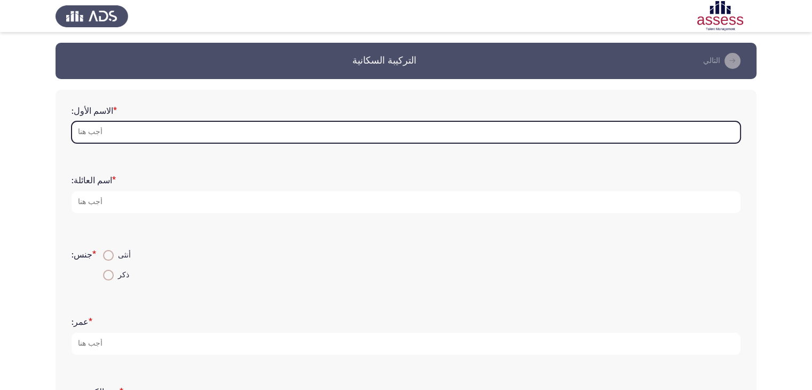
click at [130, 133] on input "الاسم الأول: *" at bounding box center [406, 132] width 669 height 22
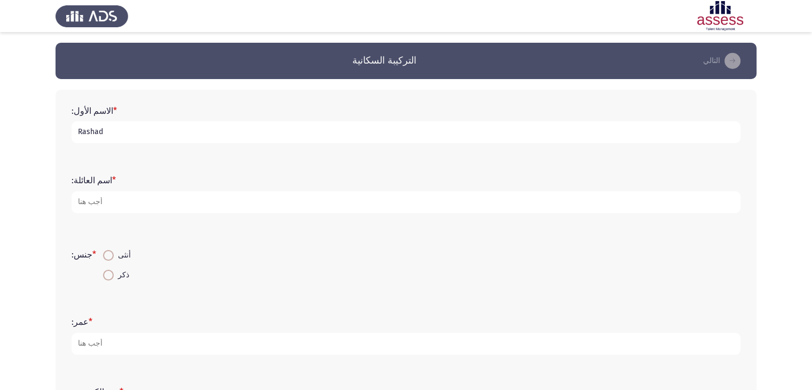
type input "Rashad"
click at [79, 205] on input "walaa Eldin Rashad Ali" at bounding box center [406, 202] width 669 height 22
type input "Walaa Eldin Rashad Ali"
click at [114, 268] on span "ذكر" at bounding box center [121, 274] width 15 height 13
click at [112, 269] on input "ذكر" at bounding box center [108, 274] width 11 height 11
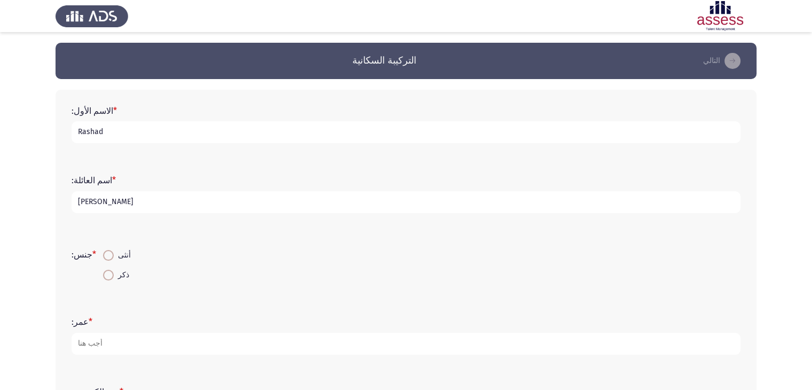
radio input "true"
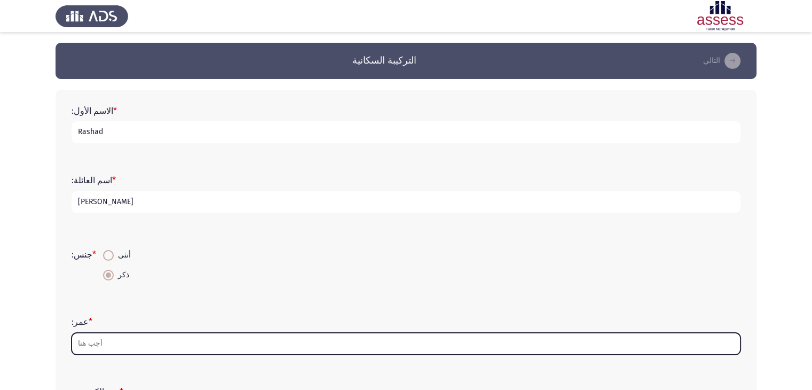
click at [146, 344] on input "عمر: *" at bounding box center [406, 343] width 669 height 22
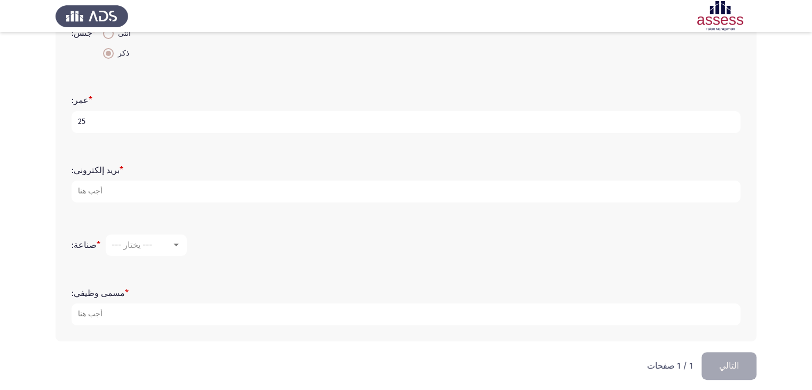
scroll to position [224, 0]
type input "25"
click at [104, 205] on div "بريد إلكتروني: *" at bounding box center [405, 180] width 679 height 69
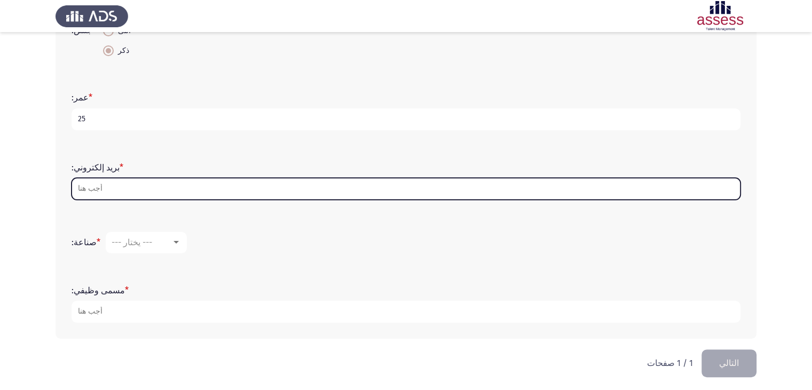
click at [117, 187] on input "بريد إلكتروني: *" at bounding box center [406, 189] width 669 height 22
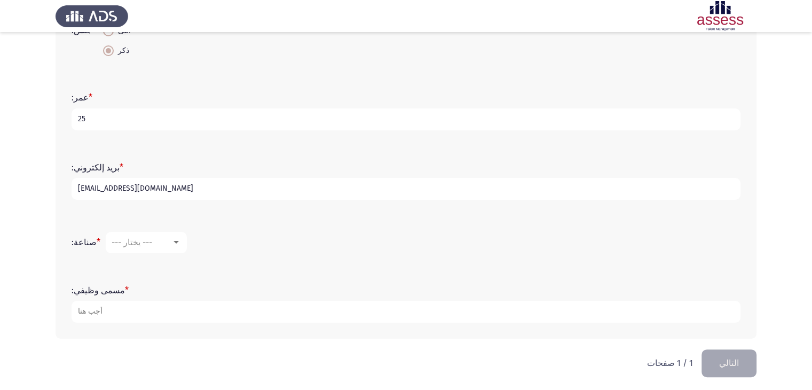
type input "Rashadmorgan73@gmail.com"
click at [112, 243] on font "--- يختار ---" at bounding box center [132, 242] width 41 height 10
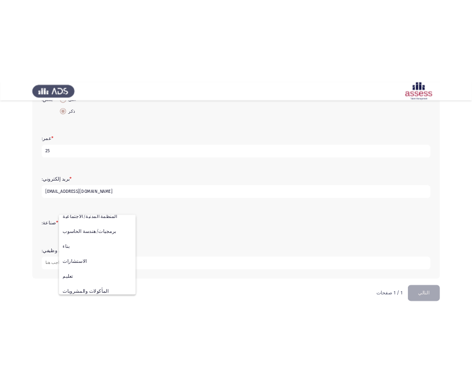
scroll to position [134, 0]
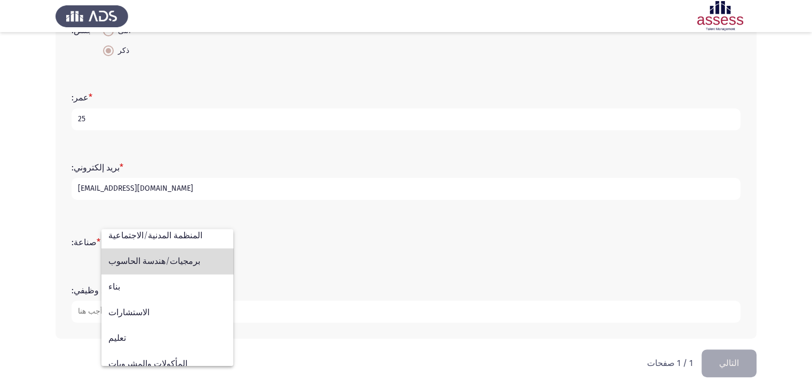
click at [196, 266] on span "برمجيات/هندسة الحاسوب" at bounding box center [167, 261] width 118 height 26
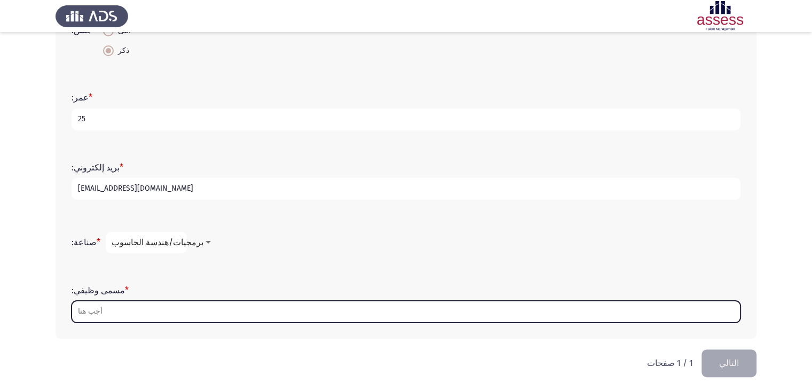
click at [207, 319] on input "مسمى وظيفي: *" at bounding box center [406, 311] width 669 height 22
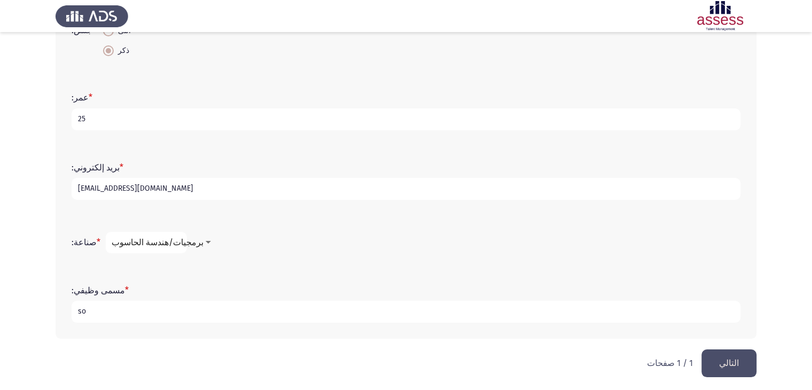
type input "s"
click at [124, 313] on input "Software Qualty" at bounding box center [406, 311] width 669 height 22
click at [139, 311] on input "Software Quality" at bounding box center [406, 311] width 669 height 22
click at [185, 310] on input "Software Quality control" at bounding box center [406, 311] width 669 height 22
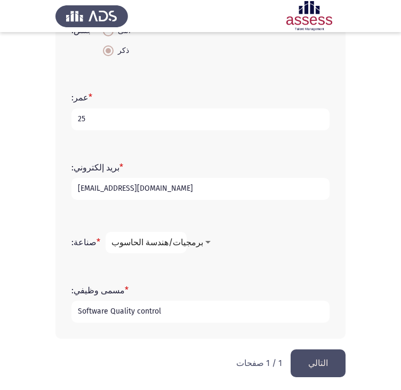
type input "Software Quality control"
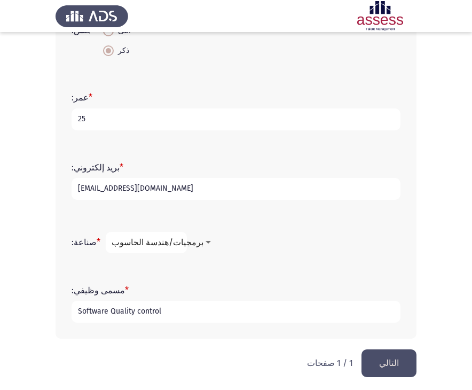
click at [396, 362] on font "التالي" at bounding box center [389, 363] width 20 height 10
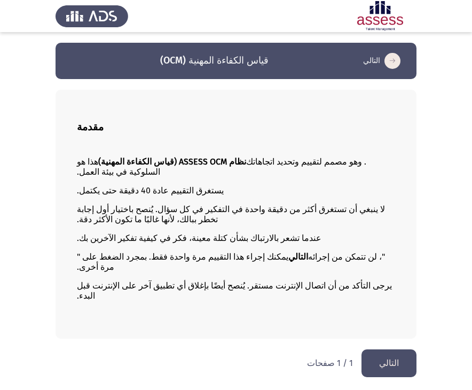
scroll to position [12, 0]
click at [386, 364] on font "التالي" at bounding box center [389, 363] width 20 height 10
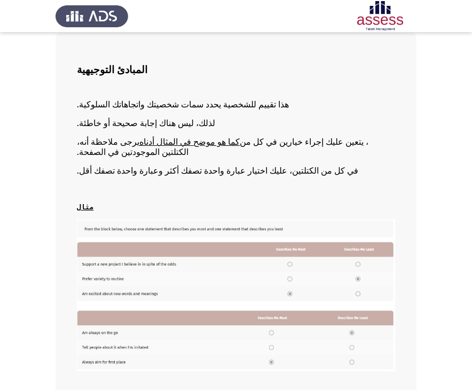
scroll to position [56, 0]
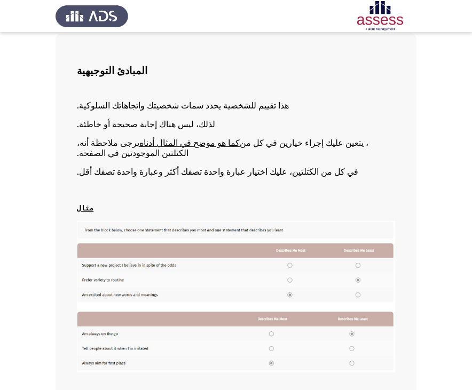
click at [450, 94] on app-assessment-container "قياس الكفاءة المهنية (OCM) التالي المبادئ التوجيهية هذا تقييم للشخصية يحدد سمات…" at bounding box center [236, 199] width 472 height 425
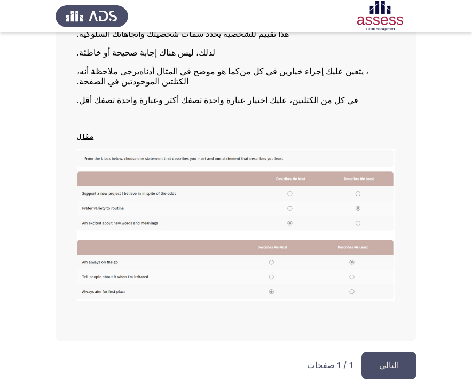
scroll to position [134, 0]
click at [379, 368] on button "التالي" at bounding box center [388, 364] width 55 height 27
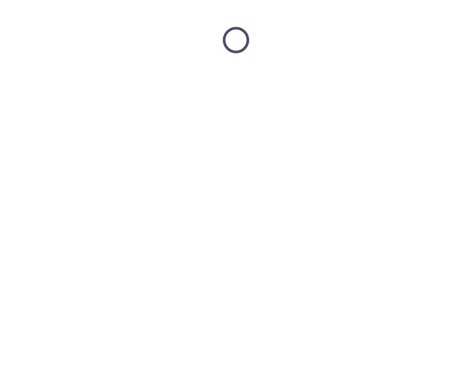
scroll to position [0, 0]
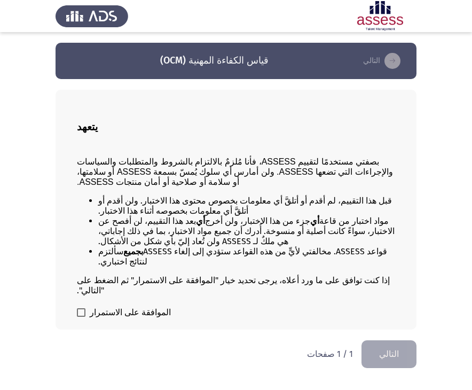
click at [113, 317] on font "الموافقة على الاستمرار" at bounding box center [130, 312] width 81 height 10
click at [81, 317] on input "الموافقة على الاستمرار" at bounding box center [81, 316] width 1 height 1
checkbox input "true"
click at [395, 359] on font "التالي" at bounding box center [389, 353] width 20 height 10
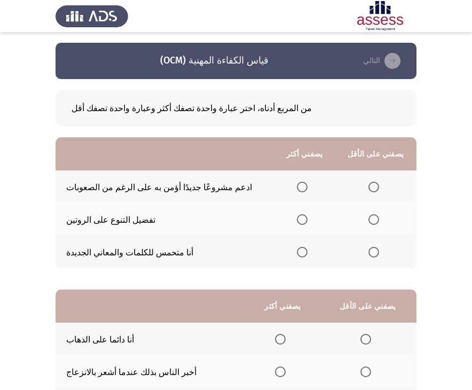
click at [307, 186] on span "حدد خيارا" at bounding box center [302, 186] width 11 height 11
click at [307, 186] on input "حدد خيارا" at bounding box center [302, 186] width 11 height 11
drag, startPoint x: 470, startPoint y: 101, endPoint x: 469, endPoint y: 178, distance: 77.4
click at [469, 178] on app-assessment-container "قياس الكفاءة المهنية (OCM) التالي من المربع أدناه، اختر عبارة واحدة تصفك أكثر و…" at bounding box center [236, 247] width 472 height 409
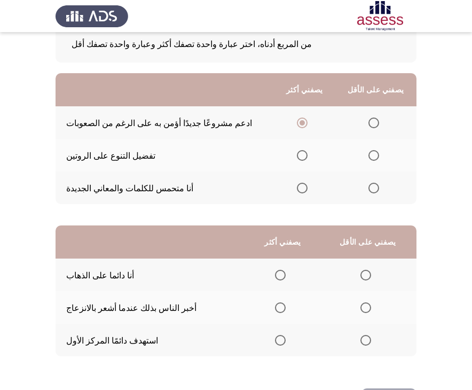
scroll to position [69, 0]
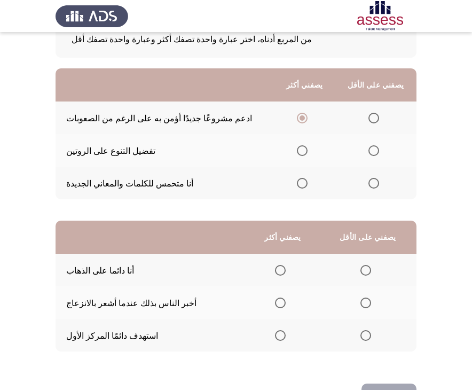
click at [285, 340] on span "حدد خيارا" at bounding box center [280, 335] width 11 height 11
click at [285, 340] on input "حدد خيارا" at bounding box center [280, 335] width 11 height 11
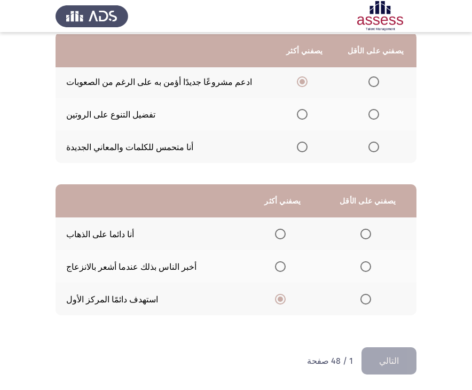
click at [307, 109] on span "حدد خيارا" at bounding box center [302, 114] width 11 height 11
click at [307, 109] on input "حدد خيارا" at bounding box center [302, 114] width 11 height 11
click at [307, 83] on span "حدد خيارا" at bounding box center [302, 81] width 11 height 11
click at [307, 83] on input "حدد خيارا" at bounding box center [302, 81] width 11 height 11
click at [379, 112] on span "حدد خيارا" at bounding box center [373, 114] width 11 height 11
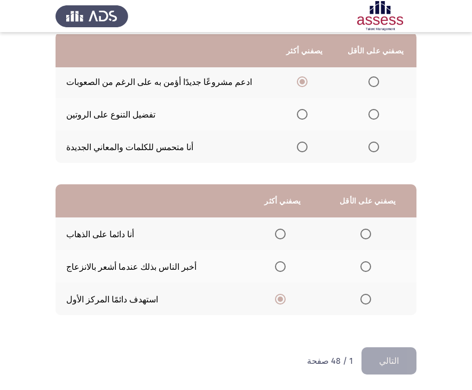
click at [379, 112] on input "حدد خيارا" at bounding box center [373, 114] width 11 height 11
click at [379, 146] on span "حدد خيارا" at bounding box center [373, 146] width 11 height 11
click at [379, 146] on input "حدد خيارا" at bounding box center [373, 146] width 11 height 11
click at [374, 228] on mat-radio-button "حدد خيارا" at bounding box center [367, 233] width 15 height 11
click at [371, 228] on span "حدد خيارا" at bounding box center [365, 233] width 11 height 11
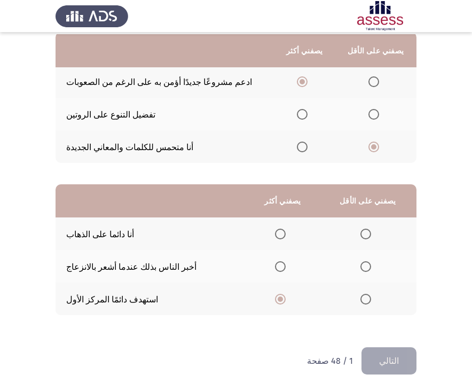
click at [371, 228] on input "حدد خيارا" at bounding box center [365, 233] width 11 height 11
click at [403, 359] on button "التالي" at bounding box center [388, 360] width 55 height 27
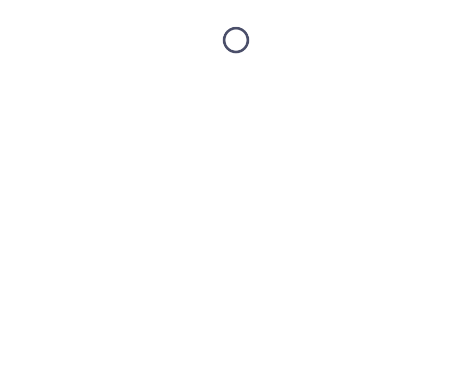
scroll to position [0, 0]
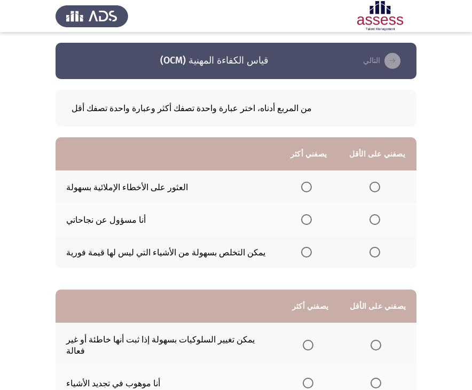
click at [330, 188] on th at bounding box center [308, 186] width 59 height 33
click at [312, 189] on span "حدد خيارا" at bounding box center [306, 186] width 11 height 11
click at [312, 189] on input "حدد خيارا" at bounding box center [306, 186] width 11 height 11
click at [384, 256] on label "حدد خيارا" at bounding box center [376, 252] width 15 height 11
click at [380, 256] on input "حدد خيارا" at bounding box center [374, 252] width 11 height 11
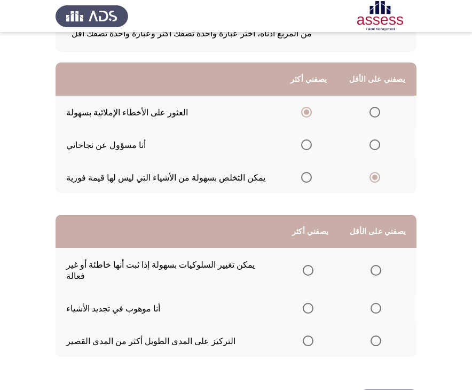
scroll to position [109, 0]
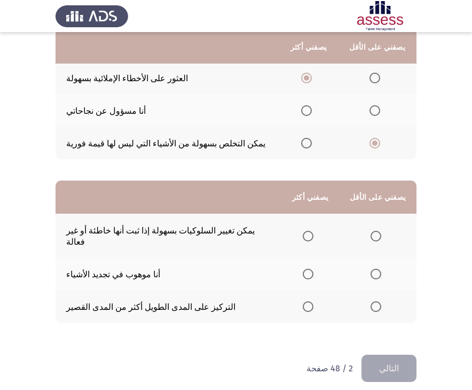
click at [313, 268] on span "حدد خيارا" at bounding box center [308, 273] width 11 height 11
click at [313, 268] on input "حدد خيارا" at bounding box center [308, 273] width 11 height 11
click at [385, 232] on label "حدد خيارا" at bounding box center [377, 236] width 15 height 11
click at [381, 232] on input "حدد خيارا" at bounding box center [375, 236] width 11 height 11
click at [397, 354] on button "التالي" at bounding box center [388, 367] width 55 height 27
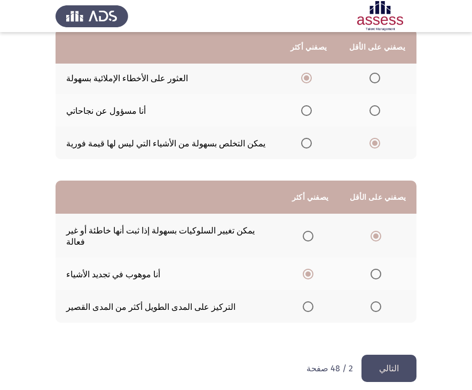
scroll to position [0, 0]
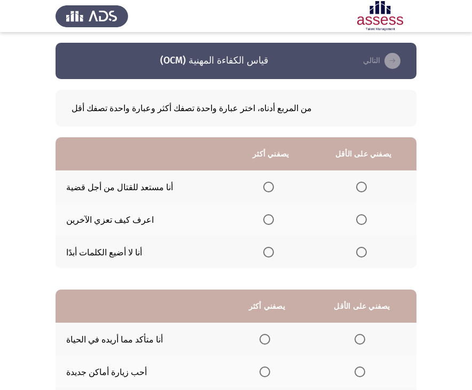
click at [367, 188] on span "حدد خيارا" at bounding box center [361, 186] width 11 height 11
click at [367, 188] on input "حدد خيارا" at bounding box center [361, 186] width 11 height 11
click at [295, 219] on th at bounding box center [270, 219] width 79 height 33
click at [274, 221] on span "حدد خيارا" at bounding box center [268, 219] width 11 height 11
click at [274, 221] on input "حدد خيارا" at bounding box center [268, 219] width 11 height 11
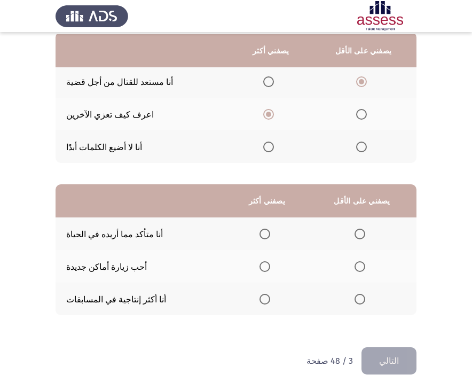
scroll to position [109, 0]
drag, startPoint x: 277, startPoint y: 312, endPoint x: 286, endPoint y: 295, distance: 19.1
click at [277, 311] on th at bounding box center [266, 298] width 81 height 33
click at [274, 295] on label "حدد خيارا" at bounding box center [266, 298] width 15 height 11
click at [270, 295] on input "حدد خيارا" at bounding box center [264, 298] width 11 height 11
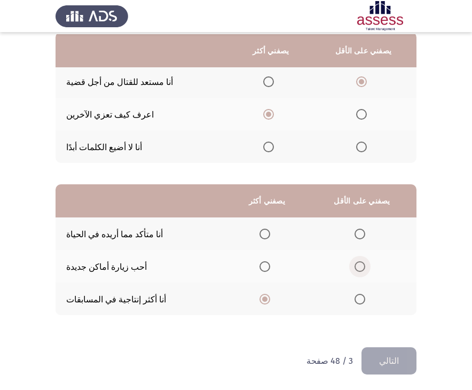
click at [363, 269] on span "حدد خيارا" at bounding box center [359, 266] width 11 height 11
click at [363, 269] on input "حدد خيارا" at bounding box center [359, 266] width 11 height 11
click at [387, 371] on button "التالي" at bounding box center [388, 360] width 55 height 27
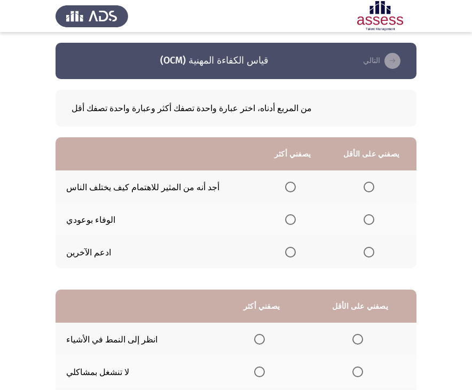
click at [296, 223] on span "حدد خيارا" at bounding box center [290, 219] width 11 height 11
click at [296, 223] on input "حدد خيارا" at bounding box center [290, 219] width 11 height 11
click at [382, 196] on th at bounding box center [371, 186] width 90 height 33
click at [374, 191] on span "حدد خيارا" at bounding box center [368, 186] width 11 height 11
click at [374, 191] on input "حدد خيارا" at bounding box center [368, 186] width 11 height 11
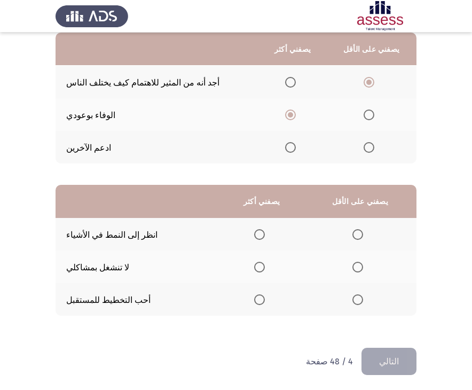
scroll to position [106, 0]
click at [265, 298] on span "حدد خيارا" at bounding box center [259, 298] width 11 height 11
click at [265, 298] on input "حدد خيارا" at bounding box center [259, 298] width 11 height 11
click at [359, 235] on span "حدد خيارا" at bounding box center [357, 233] width 11 height 11
click at [359, 235] on input "حدد خيارا" at bounding box center [357, 233] width 11 height 11
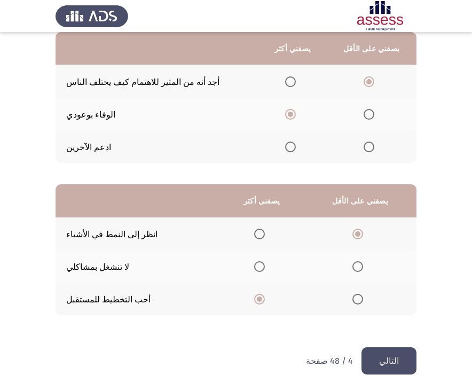
click at [378, 355] on button "التالي" at bounding box center [388, 360] width 55 height 27
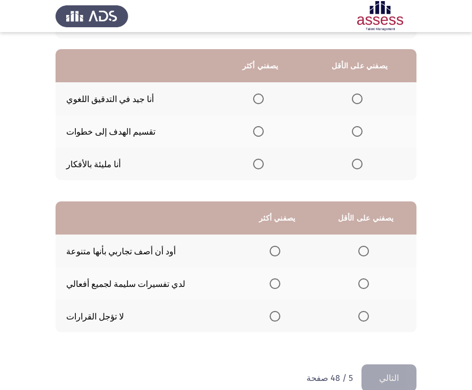
scroll to position [86, 0]
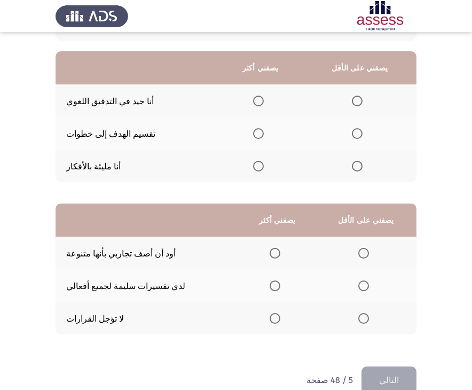
click at [264, 129] on span "حدد خيارا" at bounding box center [258, 133] width 11 height 11
click at [264, 129] on input "حدد خيارا" at bounding box center [258, 133] width 11 height 11
click at [360, 109] on th at bounding box center [360, 100] width 114 height 33
click at [362, 106] on span "حدد خيارا" at bounding box center [357, 101] width 11 height 11
click at [362, 106] on input "حدد خيارا" at bounding box center [357, 101] width 11 height 11
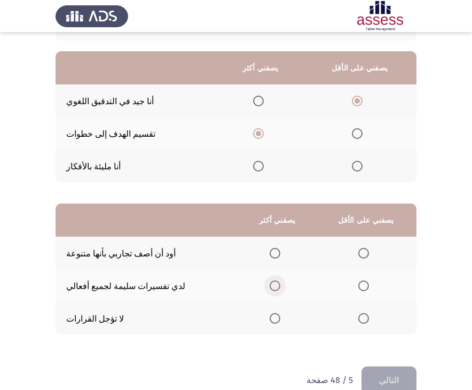
click at [280, 285] on span "حدد خيارا" at bounding box center [274, 285] width 11 height 11
click at [280, 285] on input "حدد خيارا" at bounding box center [274, 285] width 11 height 11
click at [369, 319] on span "حدد خيارا" at bounding box center [363, 318] width 11 height 11
click at [369, 319] on input "حدد خيارا" at bounding box center [363, 318] width 11 height 11
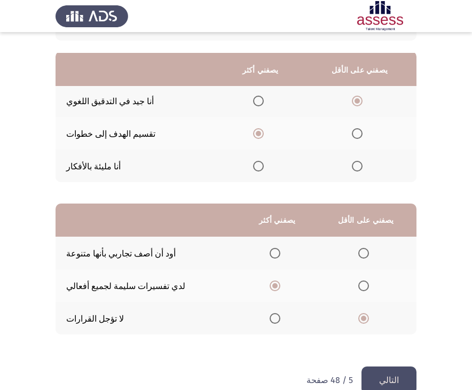
scroll to position [109, 0]
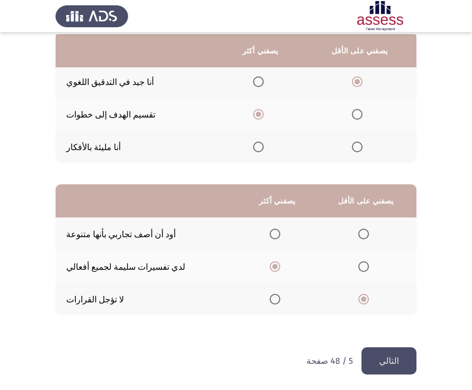
click at [386, 356] on font "التالي" at bounding box center [389, 360] width 20 height 10
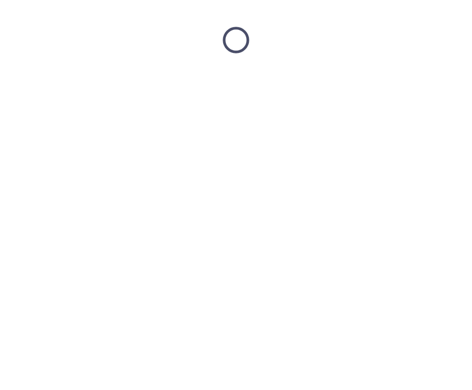
scroll to position [0, 0]
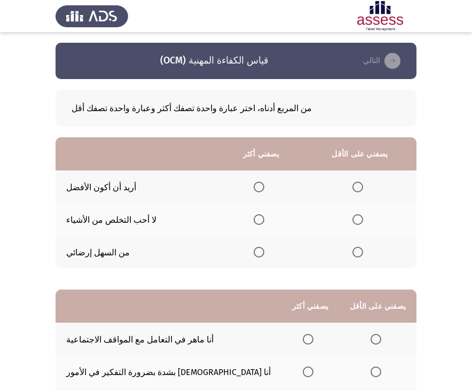
click at [276, 197] on th at bounding box center [261, 186] width 84 height 33
click at [265, 189] on th at bounding box center [261, 186] width 84 height 33
click at [264, 186] on span "حدد خيارا" at bounding box center [258, 186] width 11 height 11
click at [264, 186] on input "حدد خيارا" at bounding box center [258, 186] width 11 height 11
click at [363, 221] on span "حدد خيارا" at bounding box center [357, 219] width 11 height 11
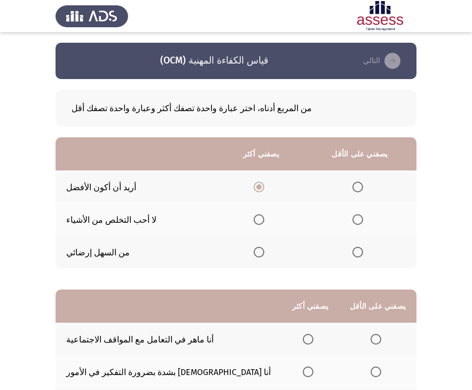
click at [363, 221] on input "حدد خيارا" at bounding box center [357, 219] width 11 height 11
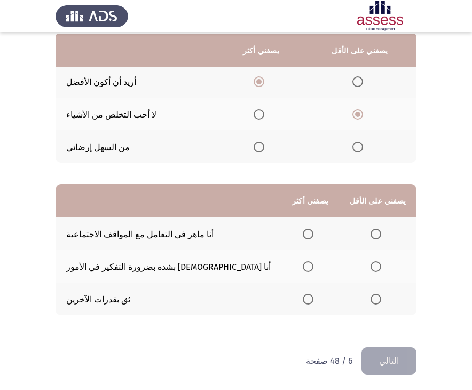
scroll to position [109, 0]
click at [469, 287] on app-assessment-container "قياس الكفاءة المهنية (OCM) التالي من المربع أدناه، اختر عبارة واحدة تصفك أكثر و…" at bounding box center [236, 142] width 472 height 409
click at [316, 263] on th at bounding box center [310, 266] width 58 height 33
click at [294, 266] on th at bounding box center [310, 266] width 58 height 33
click at [303, 266] on span "حدد خيارا" at bounding box center [308, 266] width 11 height 11
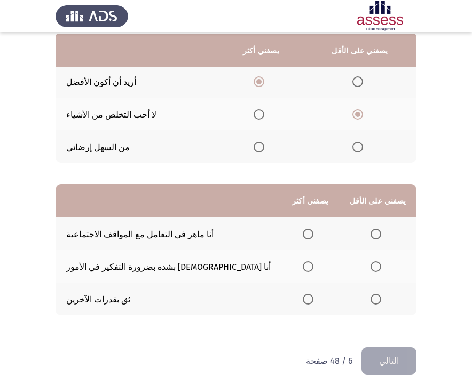
click at [303, 266] on input "حدد خيارا" at bounding box center [308, 266] width 11 height 11
click at [378, 270] on span "حدد خيارا" at bounding box center [375, 266] width 11 height 11
click at [378, 270] on input "حدد خيارا" at bounding box center [375, 266] width 11 height 11
click at [304, 266] on span "حدد خيارا" at bounding box center [308, 266] width 11 height 11
click at [304, 266] on input "حدد خيارا" at bounding box center [308, 266] width 11 height 11
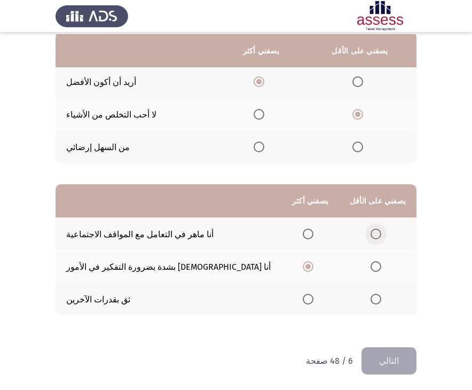
click at [375, 228] on span "حدد خيارا" at bounding box center [375, 233] width 11 height 11
click at [375, 228] on input "حدد خيارا" at bounding box center [375, 233] width 11 height 11
click at [391, 367] on button "التالي" at bounding box center [388, 360] width 55 height 27
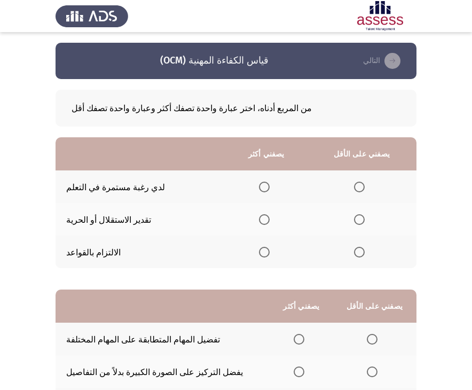
click at [269, 188] on span "حدد خيارا" at bounding box center [264, 186] width 11 height 11
click at [269, 188] on input "حدد خيارا" at bounding box center [264, 186] width 11 height 11
click at [363, 221] on span "حدد خيارا" at bounding box center [359, 219] width 11 height 11
click at [363, 221] on input "حدد خيارا" at bounding box center [359, 219] width 11 height 11
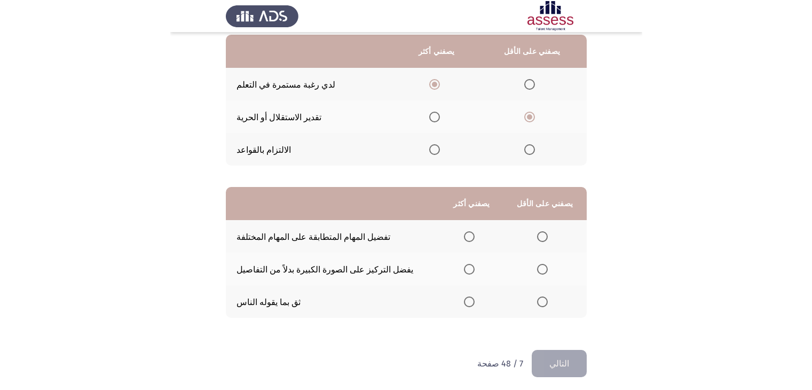
scroll to position [109, 0]
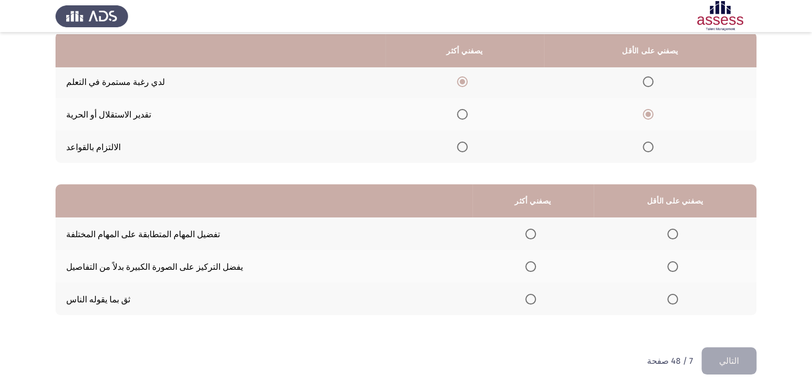
click at [678, 267] on span "حدد خيارا" at bounding box center [672, 266] width 11 height 11
click at [678, 267] on input "حدد خيارا" at bounding box center [672, 266] width 11 height 11
click at [544, 228] on th at bounding box center [532, 233] width 121 height 33
click at [564, 239] on th at bounding box center [532, 233] width 121 height 33
click at [536, 234] on span "حدد خيارا" at bounding box center [530, 233] width 11 height 11
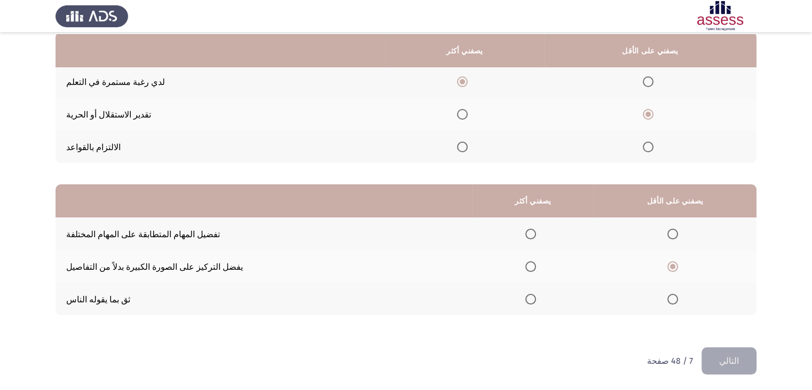
click at [536, 234] on input "حدد خيارا" at bounding box center [530, 233] width 11 height 11
click at [731, 355] on font "التالي" at bounding box center [729, 360] width 20 height 10
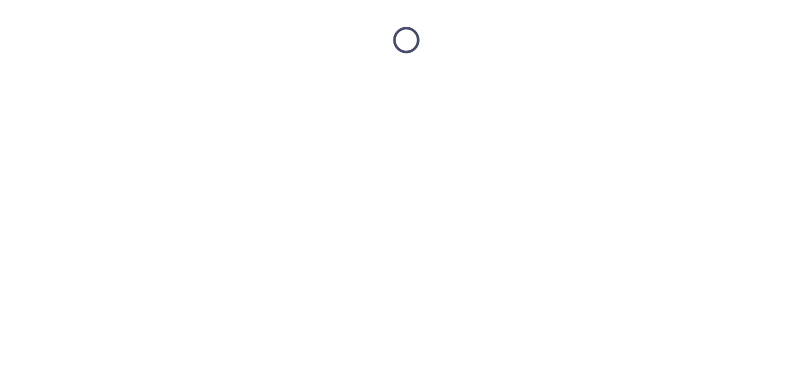
scroll to position [0, 0]
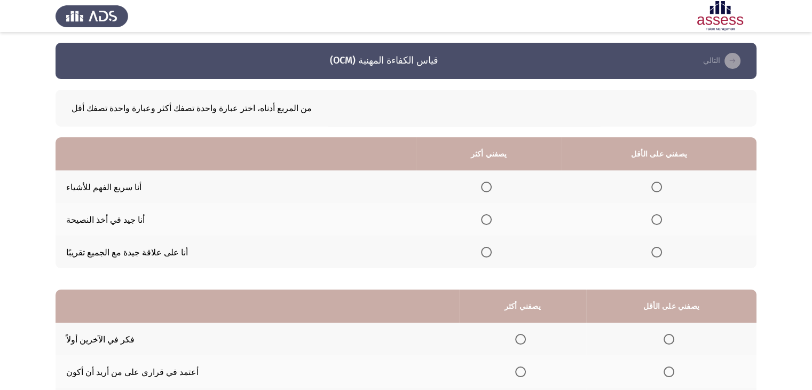
click at [491, 186] on span "حدد خيارا" at bounding box center [486, 186] width 11 height 11
click at [491, 186] on input "حدد خيارا" at bounding box center [486, 186] width 11 height 11
click at [491, 218] on span "حدد خيارا" at bounding box center [486, 219] width 11 height 11
click at [491, 218] on input "حدد خيارا" at bounding box center [486, 219] width 11 height 11
click at [496, 189] on label "حدد خيارا" at bounding box center [488, 186] width 15 height 11
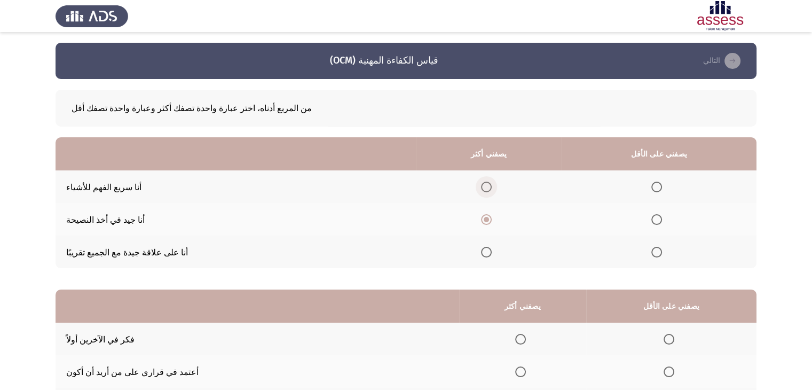
click at [491, 189] on input "حدد خيارا" at bounding box center [486, 186] width 11 height 11
click at [662, 252] on span "حدد خيارا" at bounding box center [656, 252] width 11 height 11
click at [662, 252] on input "حدد خيارا" at bounding box center [656, 252] width 11 height 11
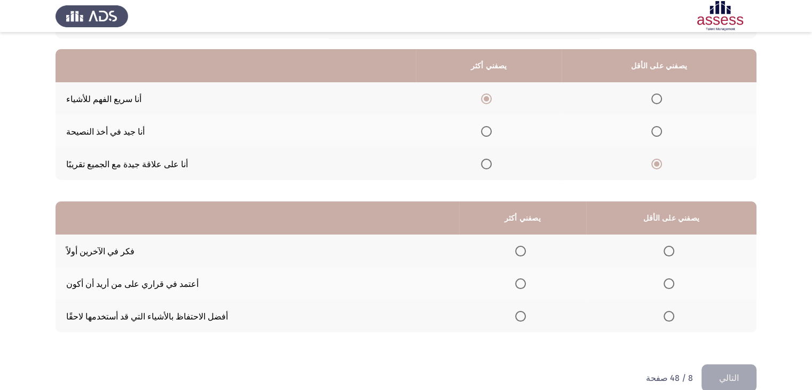
scroll to position [93, 0]
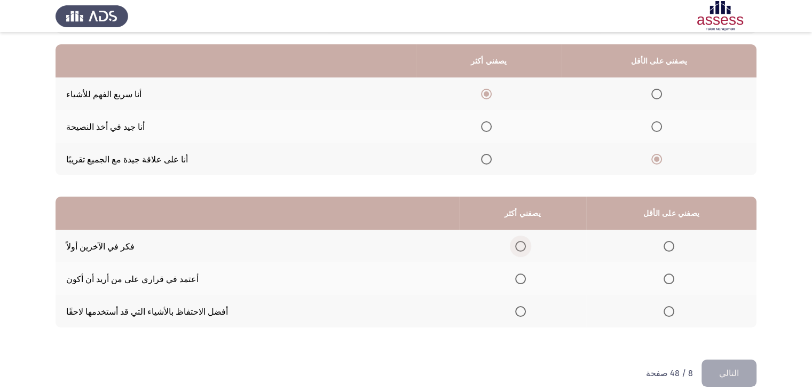
click at [526, 245] on span "حدد خيارا" at bounding box center [520, 246] width 11 height 11
click at [526, 245] on input "حدد خيارا" at bounding box center [520, 246] width 11 height 11
click at [674, 275] on span "حدد خيارا" at bounding box center [668, 278] width 11 height 11
click at [674, 275] on input "حدد خيارا" at bounding box center [668, 278] width 11 height 11
click at [737, 359] on div "من المربع أدناه، اختر عبارة واحدة تصفك أكثر وعبارة واحدة تصفك أقل يصفني أكثر يص…" at bounding box center [405, 172] width 701 height 373
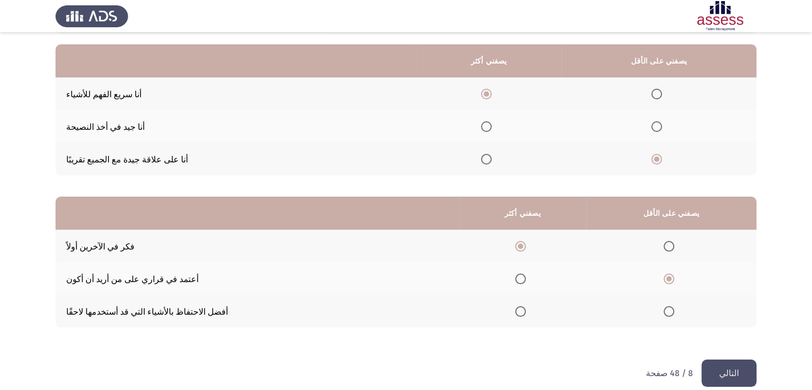
click at [737, 359] on div "من المربع أدناه، اختر عبارة واحدة تصفك أكثر وعبارة واحدة تصفك أقل يصفني أكثر يص…" at bounding box center [405, 172] width 701 height 373
click at [739, 375] on button "التالي" at bounding box center [728, 372] width 55 height 27
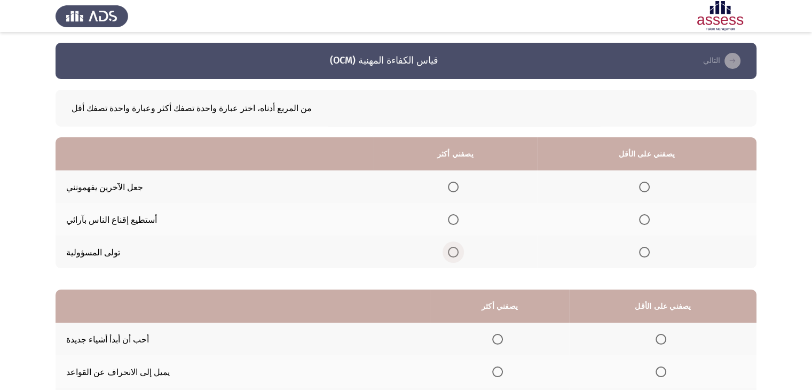
click at [458, 252] on span "حدد خيارا" at bounding box center [453, 252] width 11 height 11
click at [458, 252] on input "حدد خيارا" at bounding box center [453, 252] width 11 height 11
click at [649, 223] on span "حدد خيارا" at bounding box center [644, 219] width 11 height 11
click at [649, 223] on input "حدد خيارا" at bounding box center [644, 219] width 11 height 11
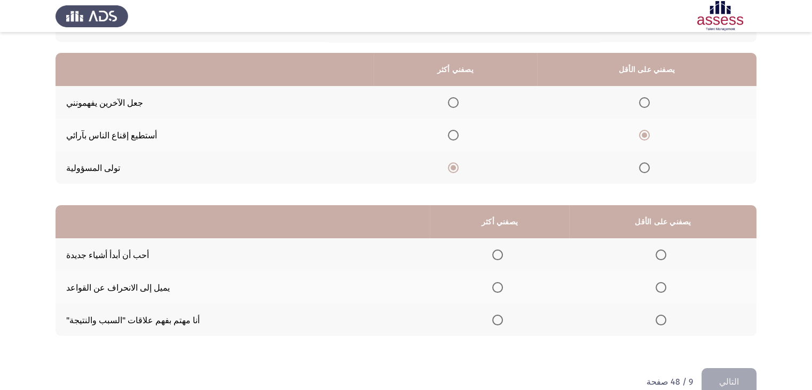
scroll to position [109, 0]
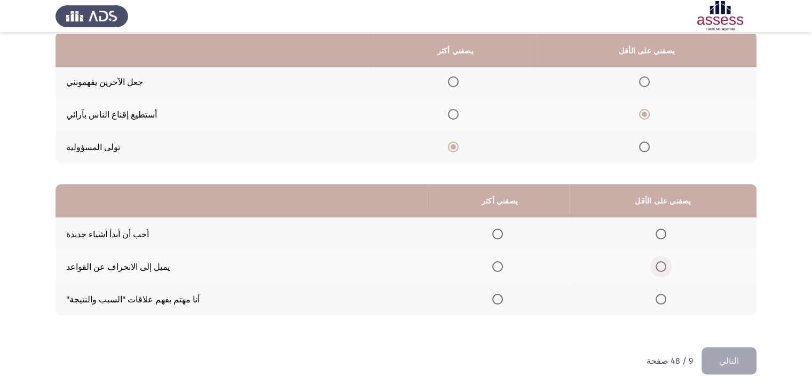
click at [666, 265] on span "حدد خيارا" at bounding box center [660, 266] width 11 height 11
click at [666, 265] on input "حدد خيارا" at bounding box center [660, 266] width 11 height 11
click at [503, 231] on span "حدد خيارا" at bounding box center [497, 233] width 11 height 11
click at [503, 231] on input "حدد خيارا" at bounding box center [497, 233] width 11 height 11
click at [736, 359] on font "التالي" at bounding box center [729, 360] width 20 height 10
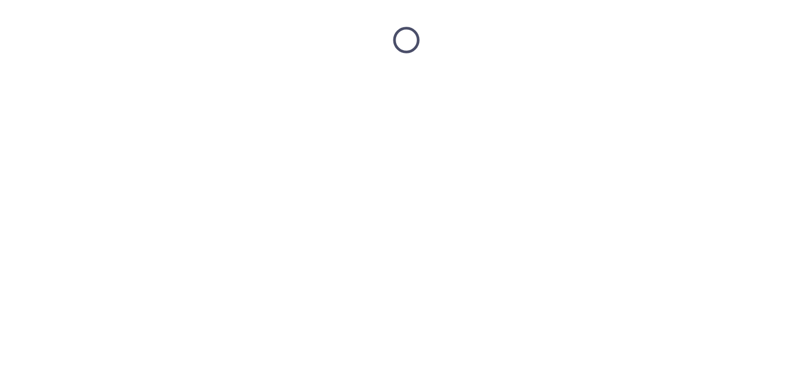
scroll to position [0, 0]
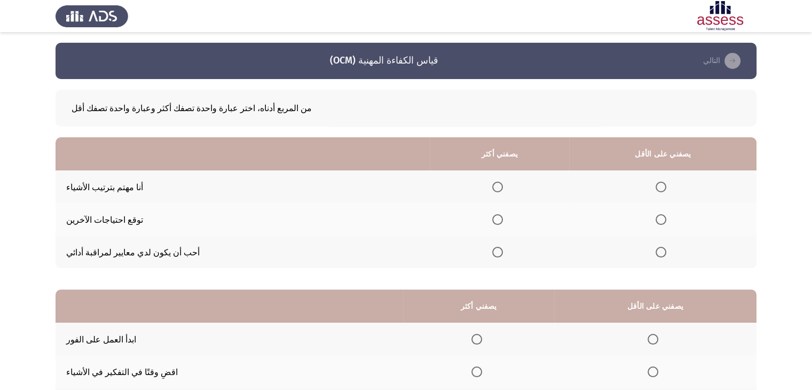
click at [503, 257] on span "حدد خيارا" at bounding box center [497, 252] width 11 height 11
click at [503, 257] on input "حدد خيارا" at bounding box center [497, 252] width 11 height 11
click at [675, 227] on th at bounding box center [662, 219] width 187 height 33
click at [666, 225] on span "حدد خيارا" at bounding box center [660, 219] width 11 height 11
click at [666, 225] on input "حدد خيارا" at bounding box center [660, 219] width 11 height 11
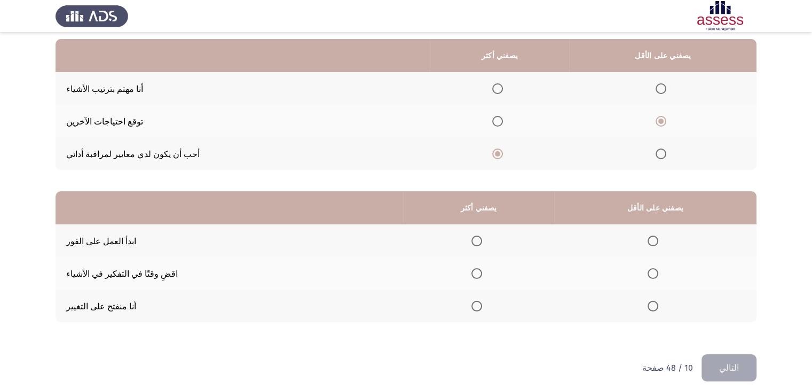
scroll to position [104, 0]
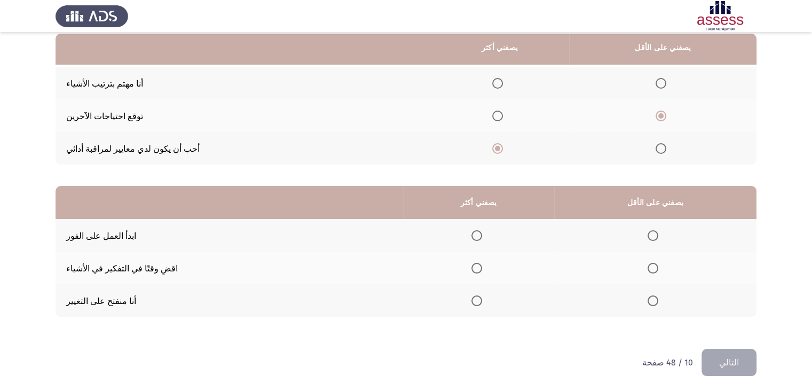
click at [497, 237] on th at bounding box center [478, 235] width 150 height 33
click at [482, 233] on span "حدد خيارا" at bounding box center [476, 235] width 11 height 11
click at [482, 233] on input "حدد خيارا" at bounding box center [476, 235] width 11 height 11
click at [658, 300] on span "حدد خيارا" at bounding box center [652, 300] width 11 height 11
click at [658, 300] on input "حدد خيارا" at bounding box center [652, 300] width 11 height 11
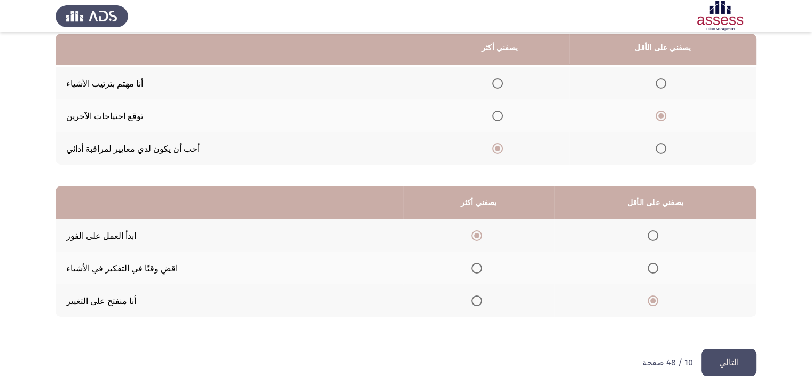
click at [727, 363] on font "التالي" at bounding box center [729, 362] width 20 height 10
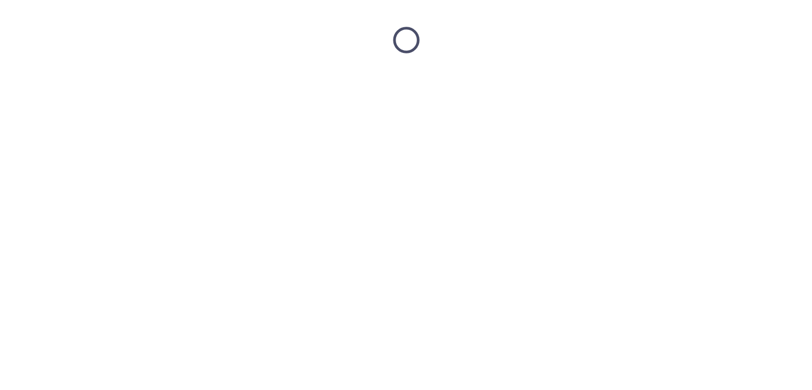
scroll to position [0, 0]
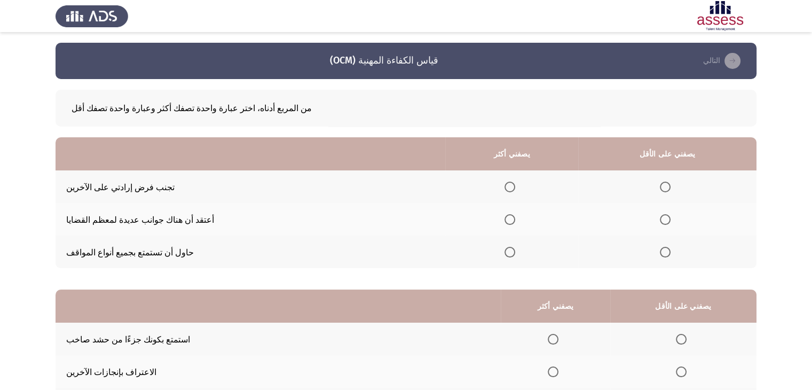
click at [515, 185] on span "حدد خيارا" at bounding box center [509, 186] width 11 height 11
click at [515, 185] on input "حدد خيارا" at bounding box center [509, 186] width 11 height 11
click at [670, 223] on span "حدد خيارا" at bounding box center [665, 219] width 11 height 11
click at [670, 223] on input "حدد خيارا" at bounding box center [665, 219] width 11 height 11
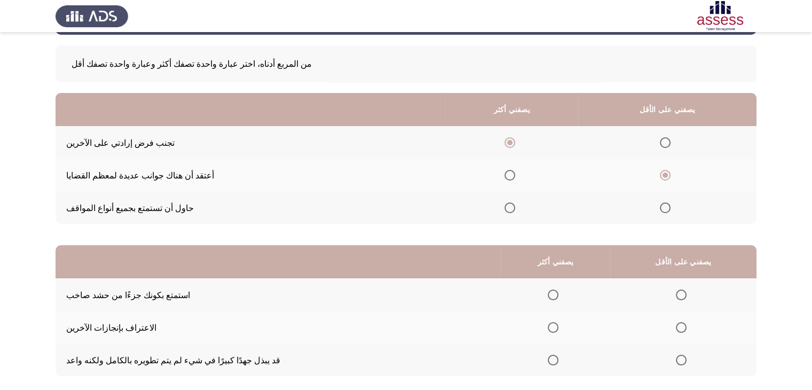
scroll to position [100, 0]
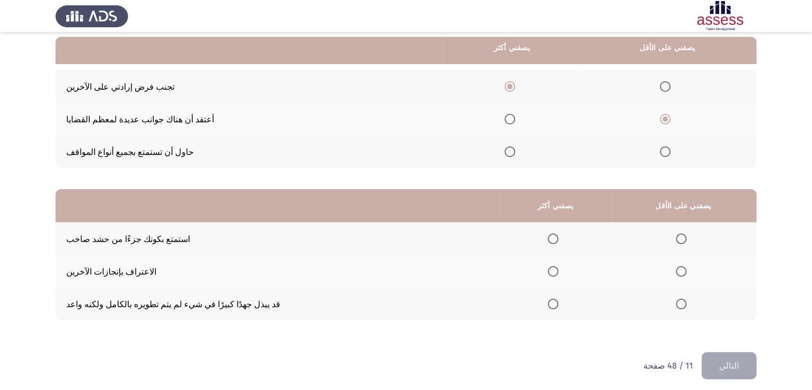
click at [558, 275] on span "حدد خيارا" at bounding box center [553, 271] width 11 height 11
click at [558, 275] on input "حدد خيارا" at bounding box center [553, 271] width 11 height 11
click at [691, 240] on label "حدد خيارا" at bounding box center [683, 238] width 15 height 11
click at [686, 240] on input "حدد خيارا" at bounding box center [681, 238] width 11 height 11
click at [721, 366] on button "التالي" at bounding box center [728, 365] width 55 height 27
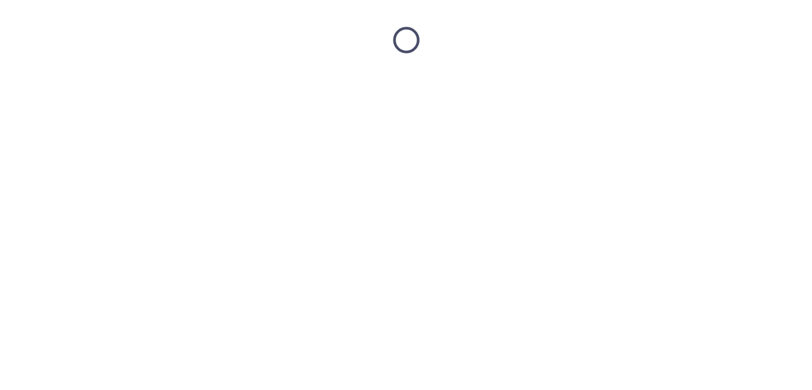
scroll to position [0, 0]
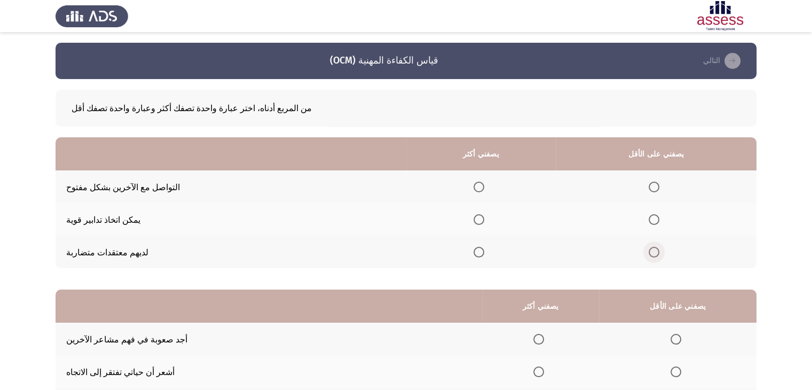
click at [659, 253] on span "حدد خيارا" at bounding box center [653, 252] width 11 height 11
click at [659, 253] on input "حدد خيارا" at bounding box center [653, 252] width 11 height 11
click at [509, 229] on th at bounding box center [480, 219] width 149 height 33
click at [497, 219] on th at bounding box center [480, 219] width 149 height 33
click at [484, 219] on span "حدد خيارا" at bounding box center [478, 219] width 11 height 11
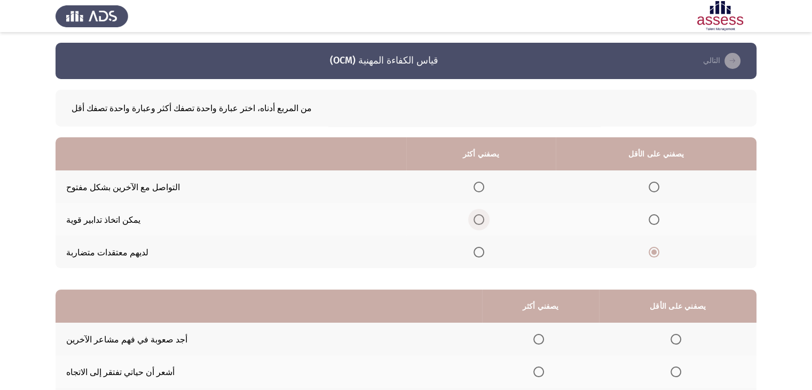
click at [484, 219] on input "حدد خيارا" at bounding box center [478, 219] width 11 height 11
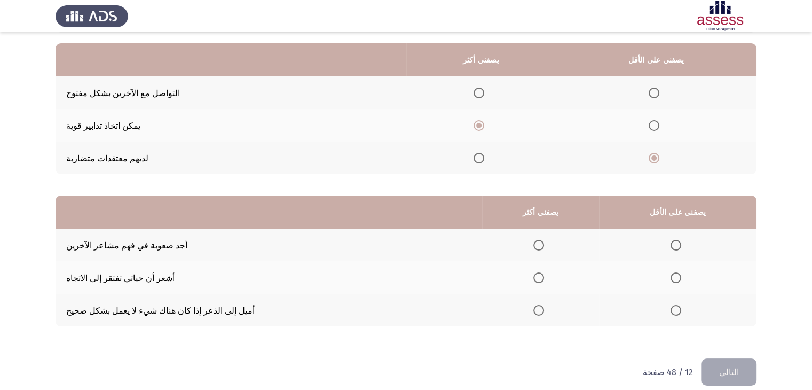
scroll to position [101, 0]
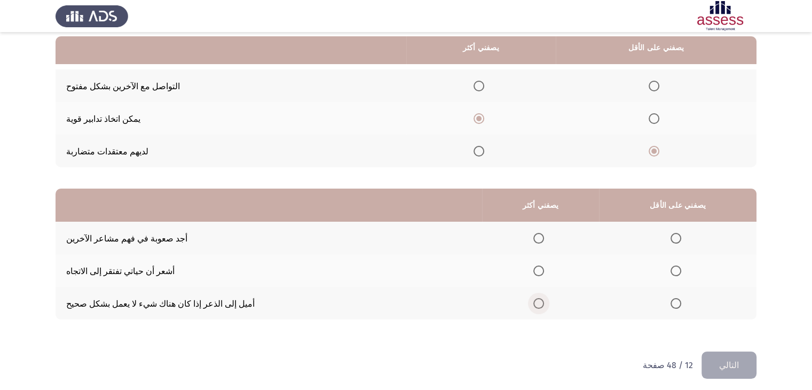
click at [544, 305] on span "حدد خيارا" at bounding box center [538, 303] width 11 height 11
click at [544, 305] on input "حدد خيارا" at bounding box center [538, 303] width 11 height 11
click at [686, 278] on th at bounding box center [677, 270] width 157 height 33
click at [681, 276] on span "حدد خيارا" at bounding box center [675, 270] width 11 height 11
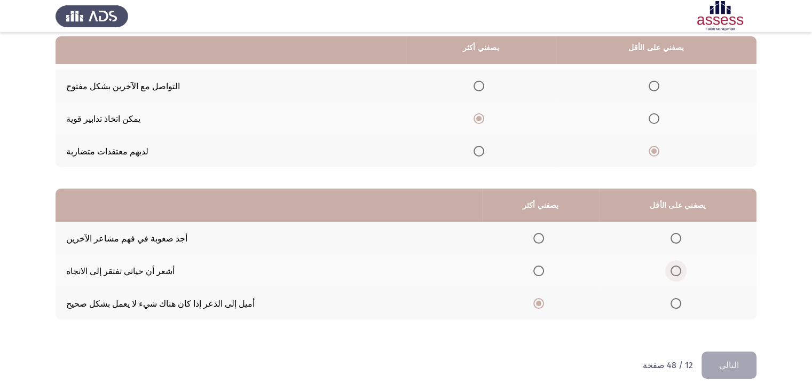
click at [681, 276] on input "حدد خيارا" at bounding box center [675, 270] width 11 height 11
click at [729, 368] on font "التالي" at bounding box center [729, 365] width 20 height 10
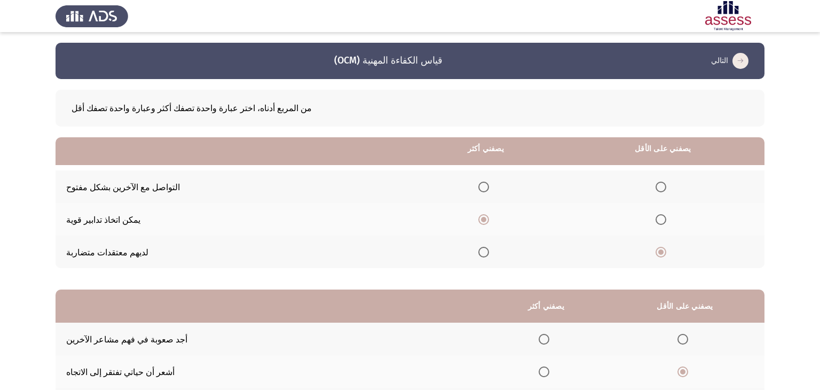
click at [729, 368] on html "قياس الكفاءة المهنية (OCM) التالي من المربع أدناه، اختر عبارة واحدة تصفك أكثر و…" at bounding box center [410, 247] width 820 height 495
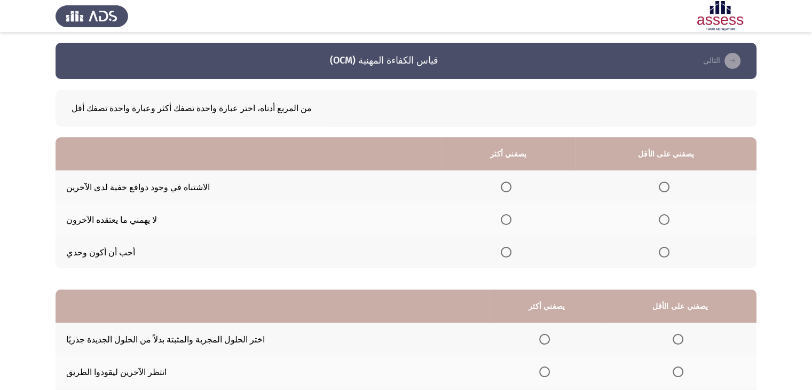
click at [667, 249] on th at bounding box center [665, 251] width 181 height 33
click at [669, 255] on span "حدد خيارا" at bounding box center [664, 252] width 11 height 11
click at [669, 255] on input "حدد خيارا" at bounding box center [664, 252] width 11 height 11
click at [511, 186] on span "حدد خيارا" at bounding box center [506, 186] width 11 height 11
click at [511, 186] on input "حدد خيارا" at bounding box center [506, 186] width 11 height 11
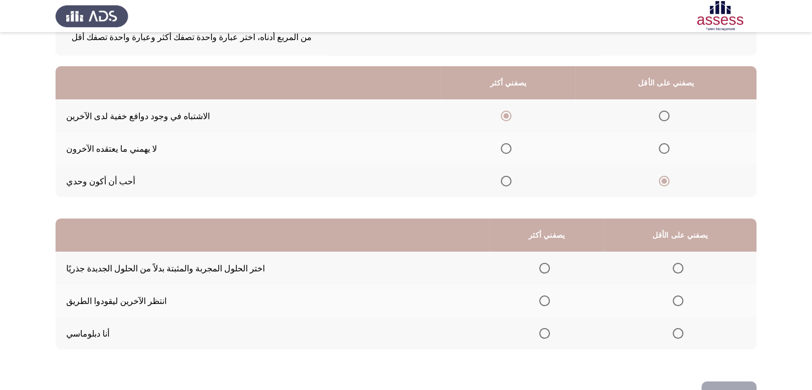
scroll to position [84, 0]
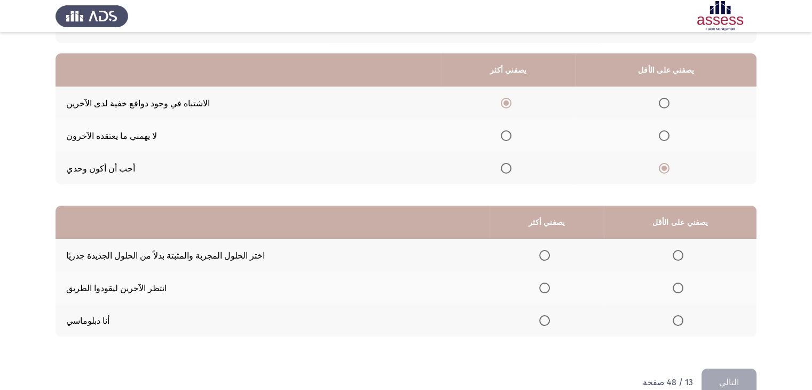
click at [550, 319] on span "حدد خيارا" at bounding box center [544, 320] width 11 height 11
click at [550, 319] on input "حدد خيارا" at bounding box center [544, 320] width 11 height 11
click at [687, 257] on label "حدد خيارا" at bounding box center [679, 255] width 15 height 11
click at [683, 257] on input "حدد خيارا" at bounding box center [677, 255] width 11 height 11
click at [736, 380] on font "التالي" at bounding box center [729, 382] width 20 height 10
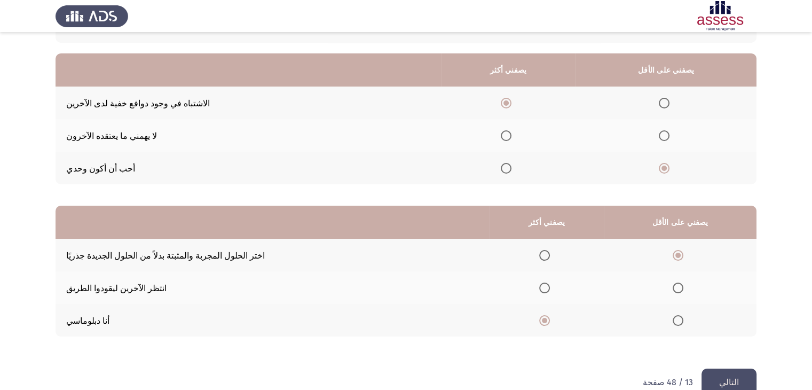
scroll to position [0, 0]
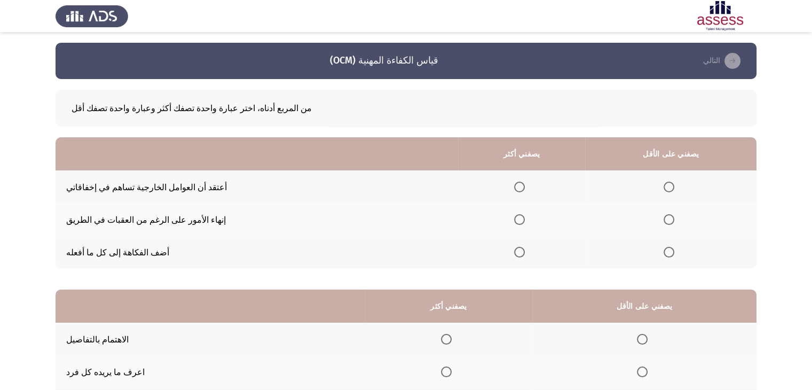
click at [529, 184] on label "حدد خيارا" at bounding box center [521, 186] width 15 height 11
click at [525, 184] on input "حدد خيارا" at bounding box center [519, 186] width 11 height 11
click at [674, 257] on span "حدد خيارا" at bounding box center [668, 252] width 11 height 11
click at [674, 257] on input "حدد خيارا" at bounding box center [668, 252] width 11 height 11
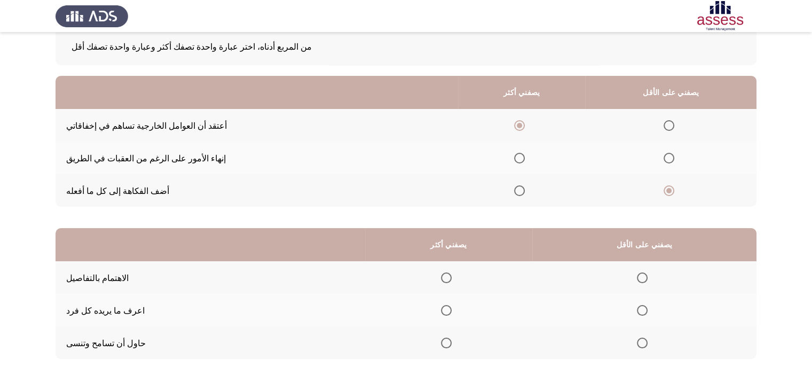
scroll to position [70, 0]
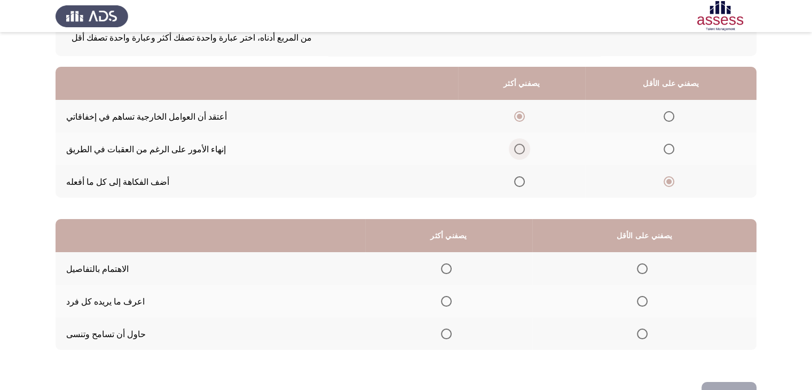
click at [525, 154] on span "حدد خيارا" at bounding box center [519, 149] width 11 height 11
click at [525, 154] on input "حدد خيارا" at bounding box center [519, 149] width 11 height 11
click at [451, 339] on span "حدد خيارا" at bounding box center [446, 333] width 11 height 11
click at [451, 339] on input "حدد خيارا" at bounding box center [446, 333] width 11 height 11
click at [647, 265] on span "حدد خيارا" at bounding box center [642, 268] width 11 height 11
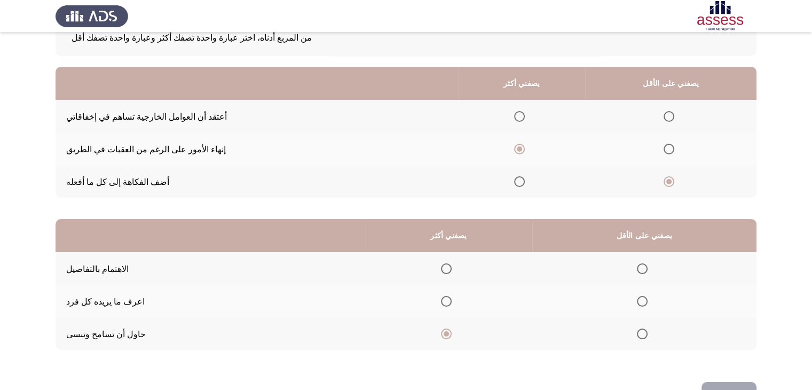
click at [647, 265] on input "حدد خيارا" at bounding box center [642, 268] width 11 height 11
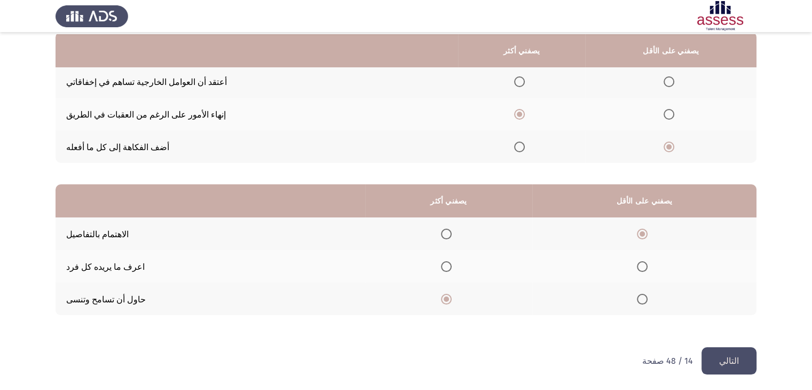
click at [726, 351] on button "التالي" at bounding box center [728, 360] width 55 height 27
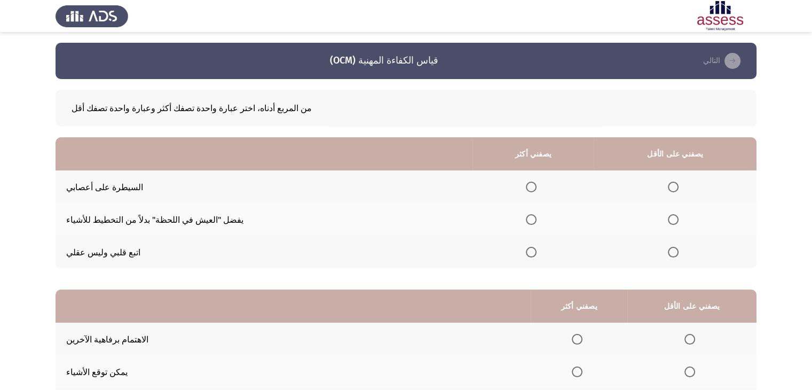
click at [548, 187] on th at bounding box center [532, 186] width 121 height 33
click at [536, 187] on span "حدد خيارا" at bounding box center [531, 186] width 11 height 11
click at [536, 187] on input "حدد خيارا" at bounding box center [531, 186] width 11 height 11
click at [678, 257] on span "حدد خيارا" at bounding box center [673, 252] width 11 height 11
click at [678, 257] on input "حدد خيارا" at bounding box center [673, 252] width 11 height 11
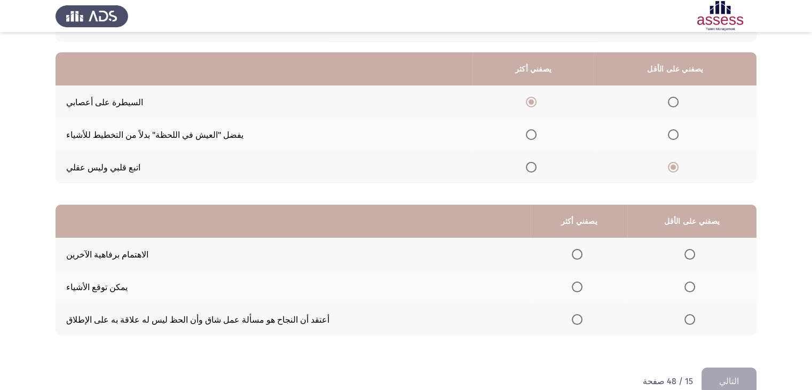
scroll to position [88, 0]
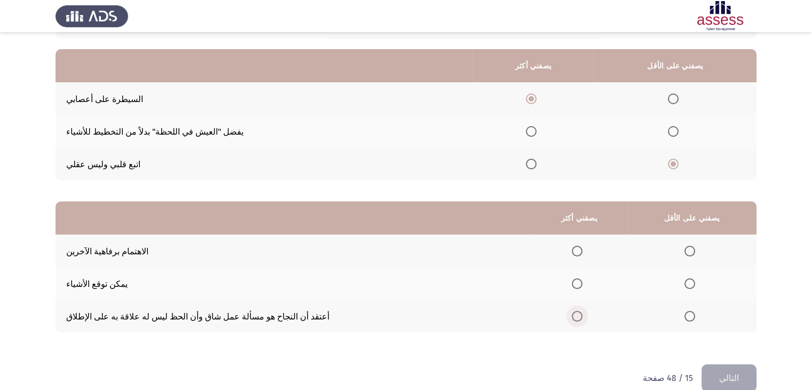
click at [586, 320] on label "حدد خيارا" at bounding box center [579, 316] width 15 height 11
click at [582, 320] on input "حدد خيارا" at bounding box center [577, 316] width 11 height 11
click at [695, 284] on span "حدد خيارا" at bounding box center [689, 283] width 11 height 11
click at [695, 284] on input "حدد خيارا" at bounding box center [689, 283] width 11 height 11
click at [721, 379] on button "التالي" at bounding box center [728, 377] width 55 height 27
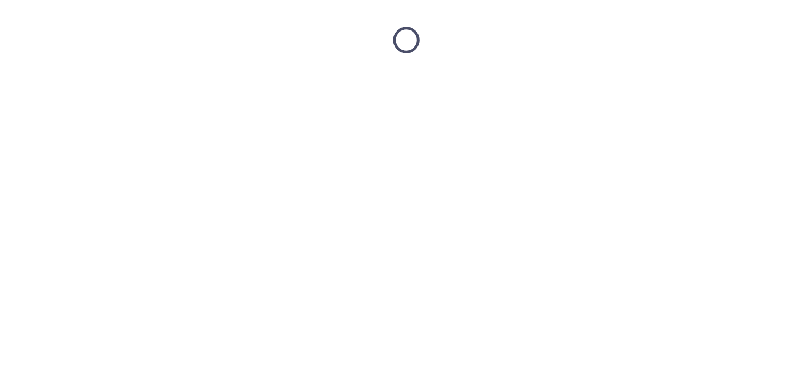
scroll to position [0, 0]
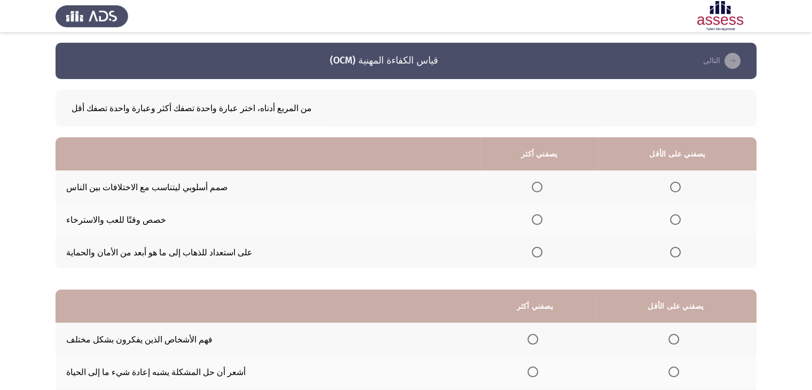
click at [542, 224] on span "حدد خيارا" at bounding box center [536, 219] width 11 height 11
click at [542, 224] on input "حدد خيارا" at bounding box center [536, 219] width 11 height 11
click at [684, 260] on th at bounding box center [677, 251] width 158 height 33
click at [680, 257] on span "حدد خيارا" at bounding box center [675, 252] width 11 height 11
click at [680, 257] on input "حدد خيارا" at bounding box center [675, 252] width 11 height 11
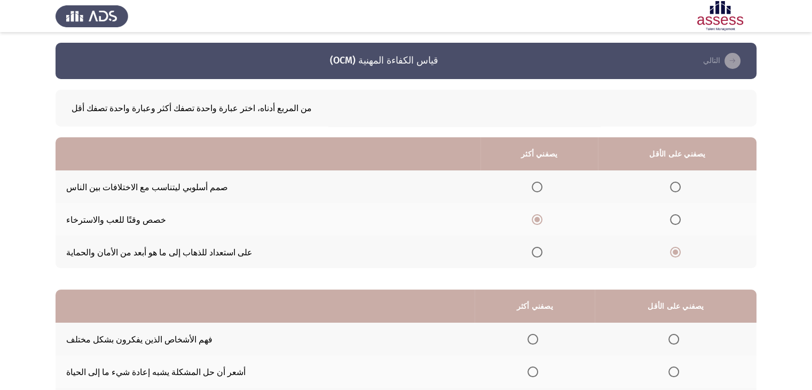
scroll to position [109, 0]
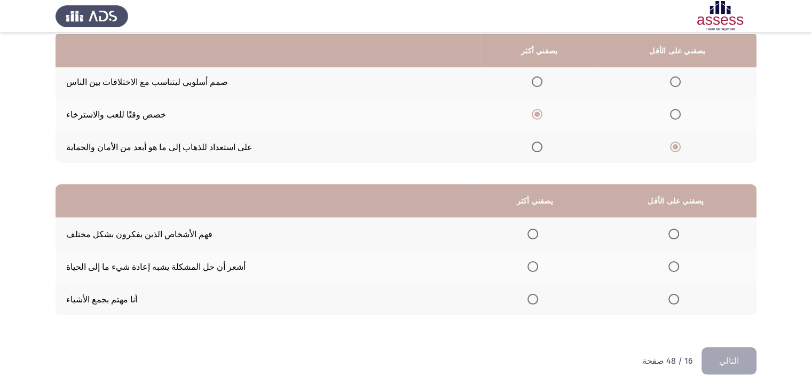
click at [538, 266] on span "حدد خيارا" at bounding box center [532, 266] width 11 height 11
click at [538, 266] on input "حدد خيارا" at bounding box center [532, 266] width 11 height 11
click at [679, 301] on span "حدد خيارا" at bounding box center [673, 298] width 11 height 11
click at [679, 301] on input "حدد خيارا" at bounding box center [673, 298] width 11 height 11
click at [744, 358] on button "التالي" at bounding box center [728, 360] width 55 height 27
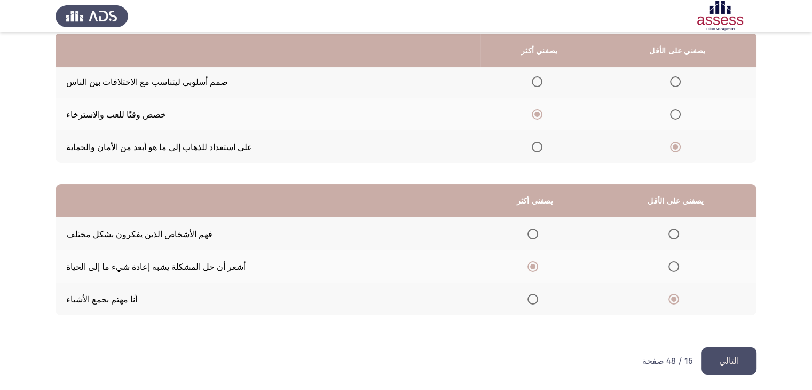
scroll to position [0, 0]
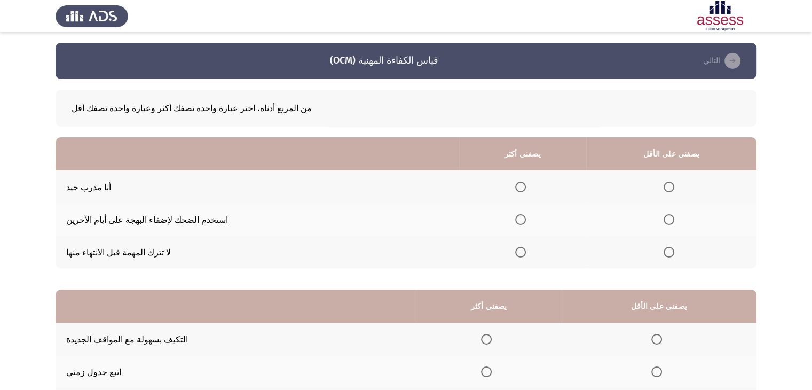
click at [526, 225] on span "حدد خيارا" at bounding box center [520, 219] width 11 height 11
click at [526, 225] on input "حدد خيارا" at bounding box center [520, 219] width 11 height 11
click at [674, 255] on span "حدد خيارا" at bounding box center [668, 252] width 11 height 11
click at [674, 255] on input "حدد خيارا" at bounding box center [668, 252] width 11 height 11
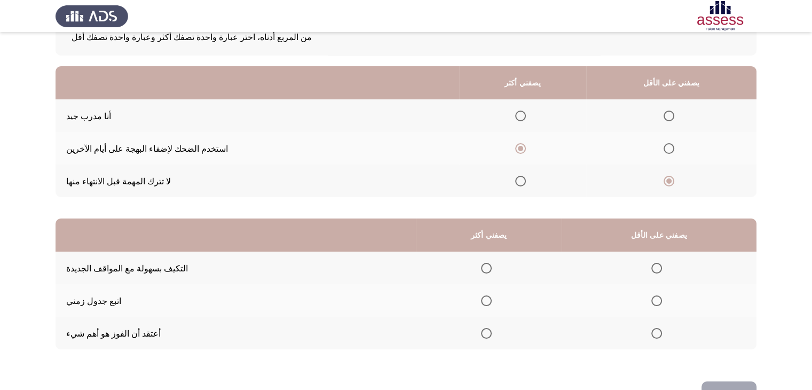
scroll to position [81, 0]
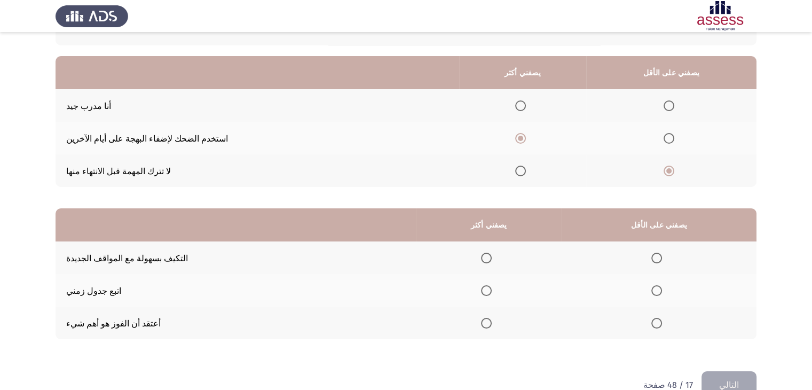
click at [496, 259] on label "حدد خيارا" at bounding box center [488, 257] width 15 height 11
click at [491, 259] on input "حدد خيارا" at bounding box center [486, 257] width 11 height 11
click at [662, 296] on span "حدد خيارا" at bounding box center [656, 290] width 11 height 11
click at [662, 296] on input "حدد خيارا" at bounding box center [656, 290] width 11 height 11
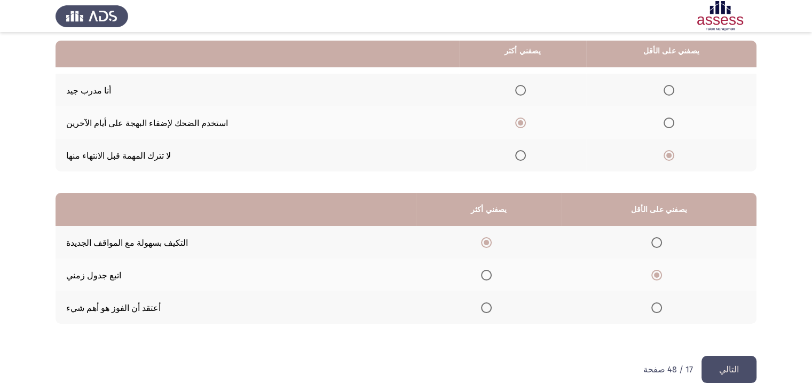
scroll to position [109, 0]
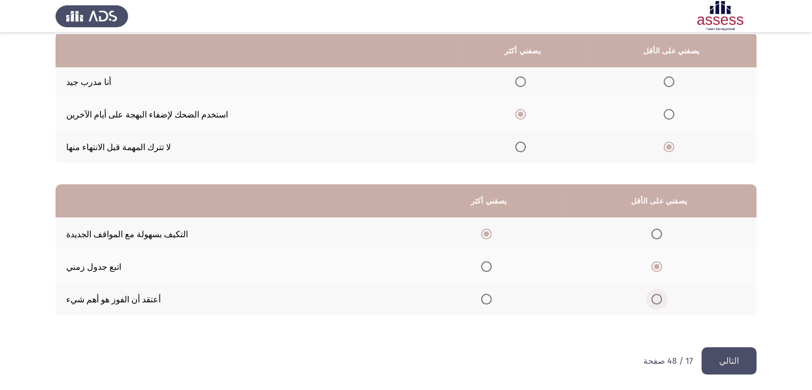
click at [662, 303] on span "حدد خيارا" at bounding box center [656, 298] width 11 height 11
click at [662, 303] on input "حدد خيارا" at bounding box center [656, 298] width 11 height 11
click at [733, 355] on font "التالي" at bounding box center [729, 360] width 20 height 10
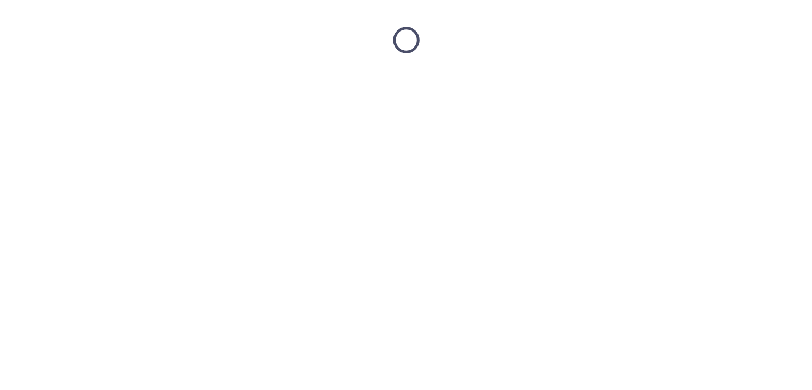
scroll to position [0, 0]
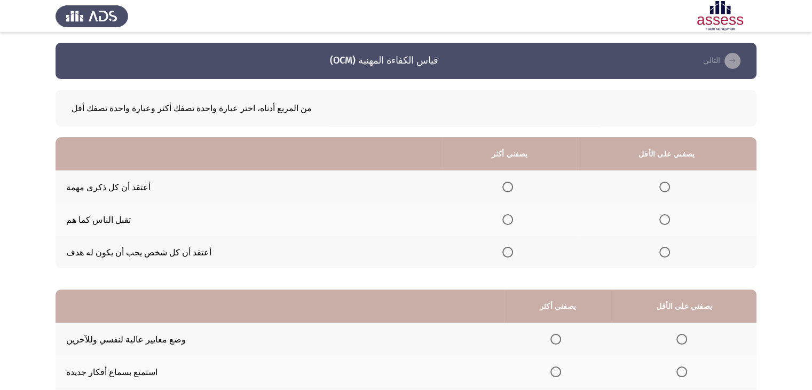
click at [513, 252] on span "حدد خيارا" at bounding box center [507, 252] width 11 height 11
click at [513, 252] on input "حدد خيارا" at bounding box center [507, 252] width 11 height 11
click at [670, 218] on span "حدد خيارا" at bounding box center [664, 219] width 11 height 11
click at [670, 218] on input "حدد خيارا" at bounding box center [664, 219] width 11 height 11
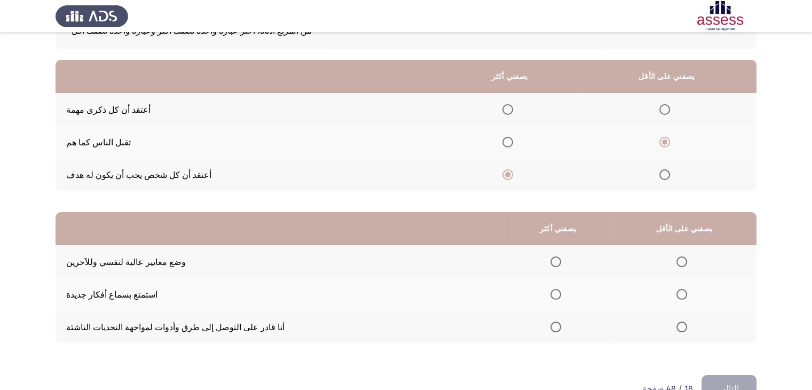
scroll to position [84, 0]
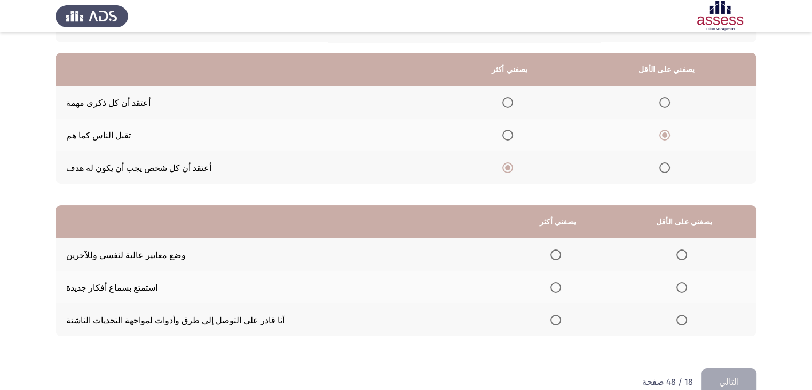
click at [576, 250] on th at bounding box center [558, 254] width 108 height 33
click at [561, 252] on span "حدد خيارا" at bounding box center [555, 254] width 11 height 11
click at [561, 252] on input "حدد خيارا" at bounding box center [555, 254] width 11 height 11
click at [686, 325] on span "حدد خيارا" at bounding box center [681, 319] width 11 height 11
click at [686, 325] on input "حدد خيارا" at bounding box center [681, 319] width 11 height 11
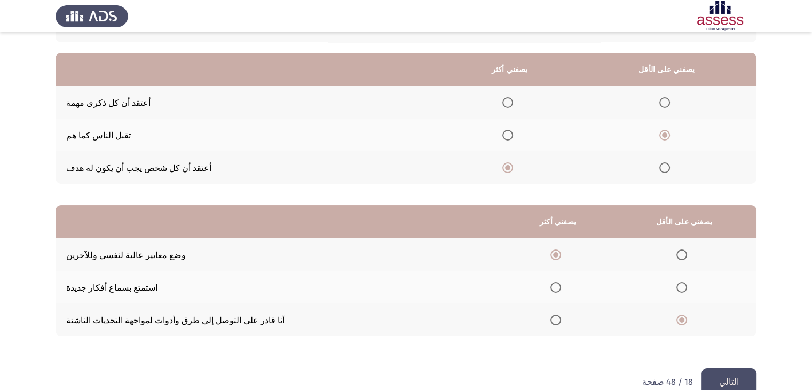
click at [731, 377] on button "التالي" at bounding box center [728, 381] width 55 height 27
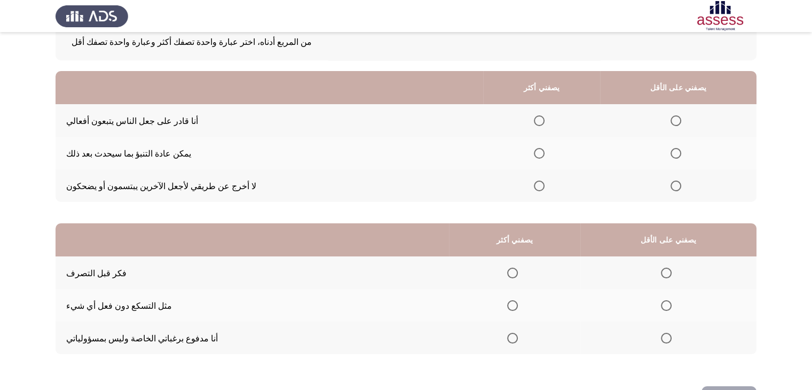
scroll to position [72, 0]
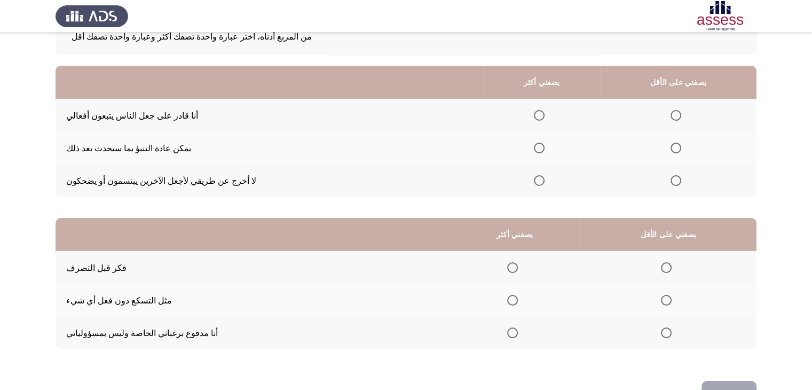
click at [544, 180] on span "حدد خيارا" at bounding box center [539, 180] width 11 height 11
click at [544, 180] on input "حدد خيارا" at bounding box center [539, 180] width 11 height 11
click at [681, 115] on span "حدد خيارا" at bounding box center [675, 115] width 11 height 11
click at [681, 115] on input "حدد خيارا" at bounding box center [675, 115] width 11 height 11
click at [522, 263] on mat-radio-button "حدد خيارا" at bounding box center [514, 266] width 15 height 11
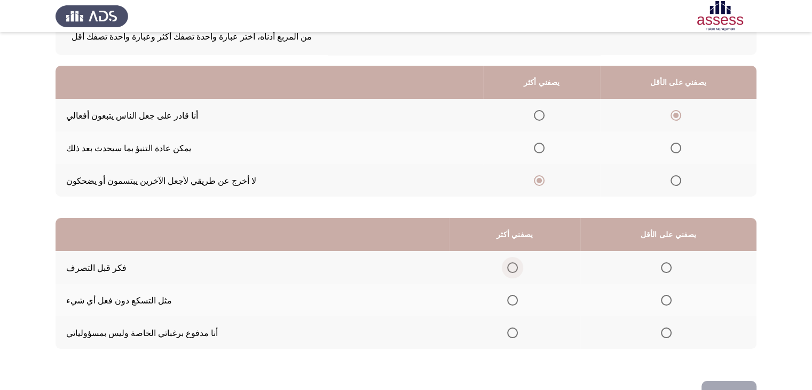
click at [518, 265] on span "حدد خيارا" at bounding box center [512, 267] width 11 height 11
click at [518, 265] on input "حدد خيارا" at bounding box center [512, 267] width 11 height 11
click at [671, 334] on span "حدد خيارا" at bounding box center [666, 332] width 11 height 11
click at [671, 334] on input "حدد خيارا" at bounding box center [666, 332] width 11 height 11
click at [737, 385] on button "التالي" at bounding box center [728, 393] width 55 height 27
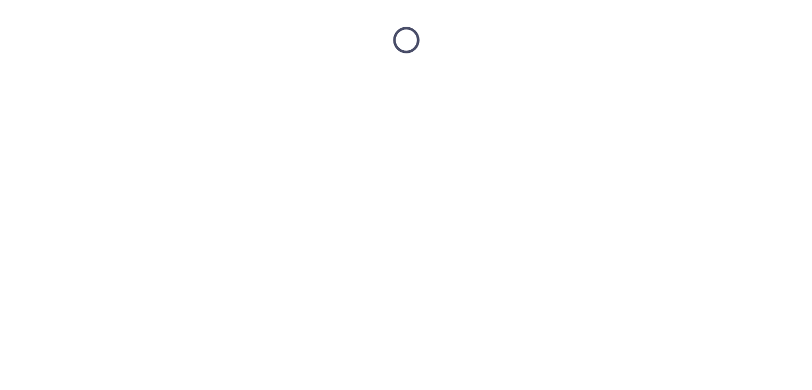
scroll to position [0, 0]
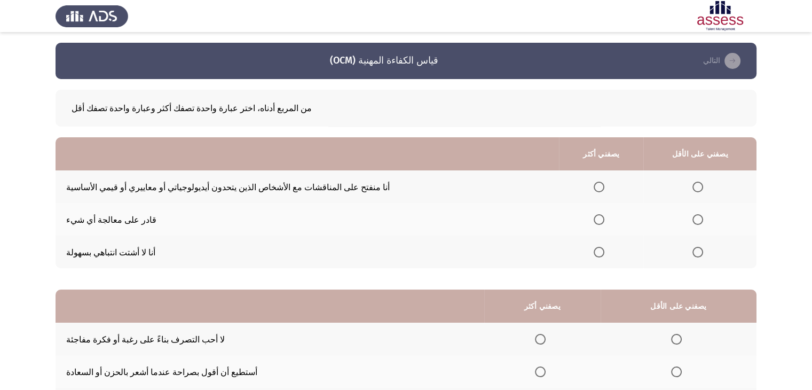
click at [604, 221] on span "حدد خيارا" at bounding box center [598, 219] width 11 height 11
click at [604, 221] on input "حدد خيارا" at bounding box center [598, 219] width 11 height 11
click at [703, 256] on span "حدد خيارا" at bounding box center [697, 252] width 11 height 11
click at [703, 256] on input "حدد خيارا" at bounding box center [697, 252] width 11 height 11
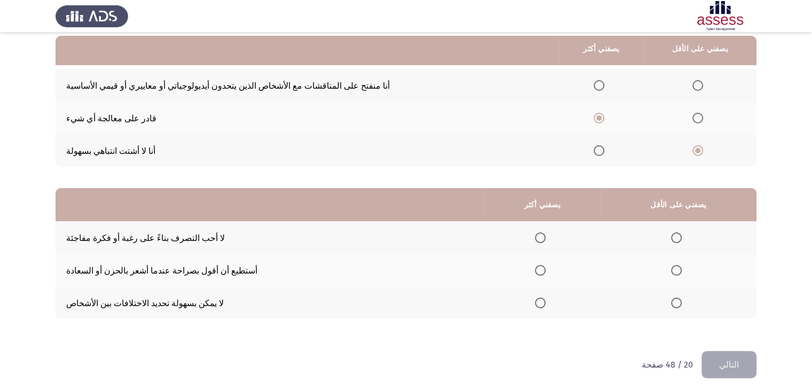
scroll to position [102, 0]
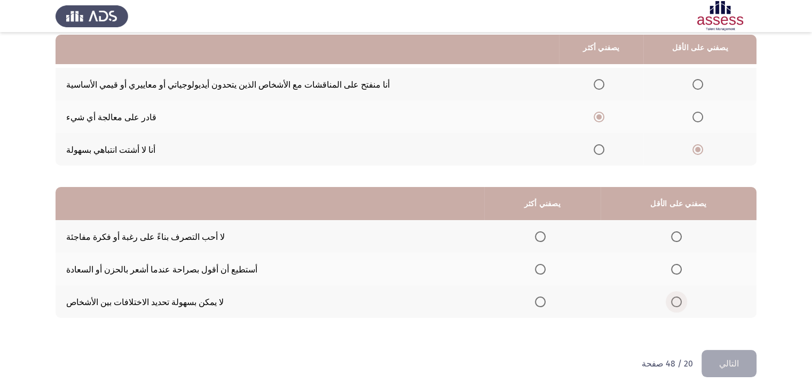
click at [681, 303] on span "حدد خيارا" at bounding box center [676, 301] width 11 height 11
click at [681, 303] on input "حدد خيارا" at bounding box center [676, 301] width 11 height 11
click at [545, 234] on span "حدد خيارا" at bounding box center [540, 236] width 11 height 11
click at [545, 234] on input "حدد خيارا" at bounding box center [540, 236] width 11 height 11
click at [739, 355] on button "التالي" at bounding box center [728, 363] width 55 height 27
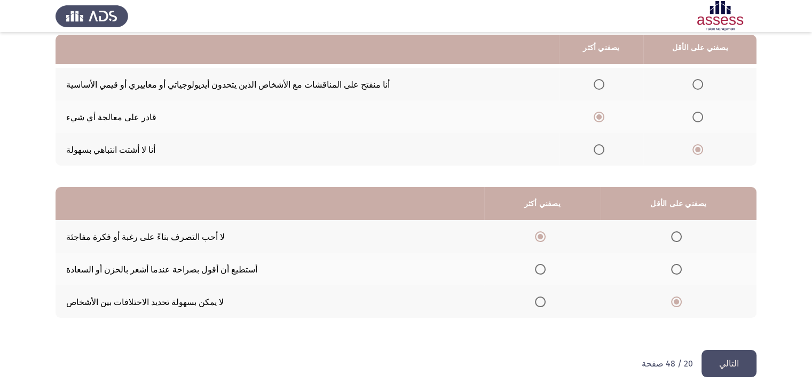
scroll to position [0, 0]
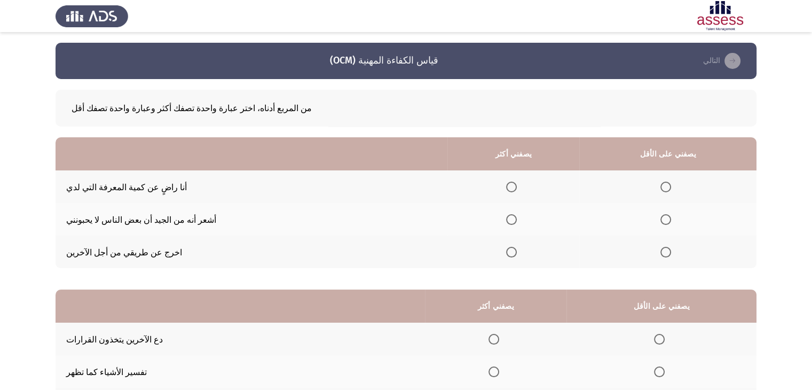
click at [681, 246] on th at bounding box center [667, 251] width 177 height 33
click at [671, 250] on span "حدد خيارا" at bounding box center [665, 252] width 11 height 11
click at [671, 250] on input "حدد خيارا" at bounding box center [665, 252] width 11 height 11
click at [521, 184] on label "حدد خيارا" at bounding box center [513, 186] width 15 height 11
click at [517, 184] on input "حدد خيارا" at bounding box center [511, 186] width 11 height 11
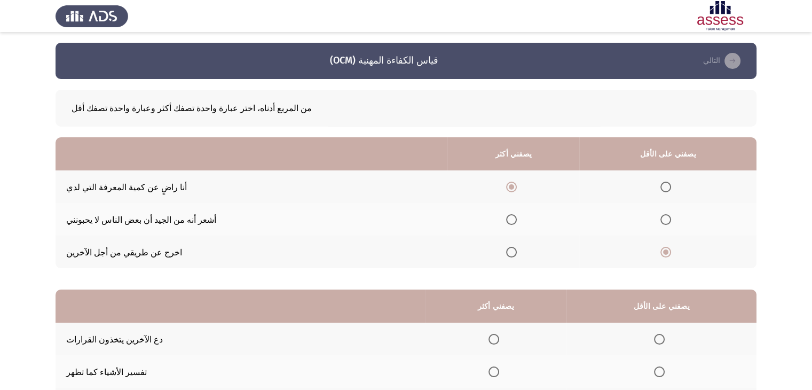
drag, startPoint x: 811, startPoint y: 220, endPoint x: 818, endPoint y: 268, distance: 49.1
click at [811, 268] on html "قياس الكفاءة المهنية (OCM) التالي من المربع أدناه، اختر عبارة واحدة تصفك أكثر و…" at bounding box center [406, 247] width 812 height 495
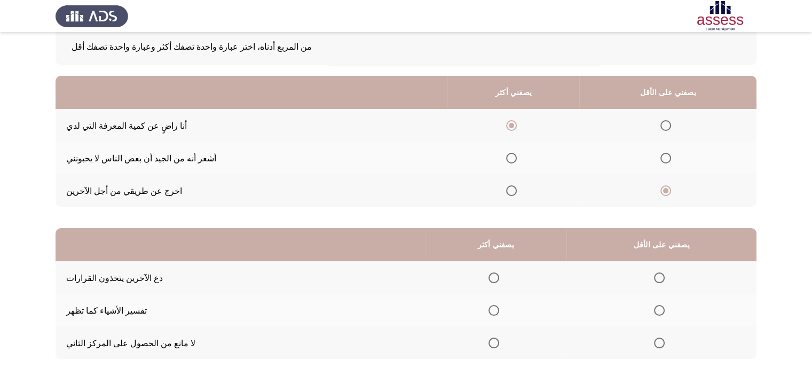
scroll to position [62, 0]
click at [499, 276] on span "حدد خيارا" at bounding box center [493, 277] width 11 height 11
click at [499, 276] on input "حدد خيارا" at bounding box center [493, 277] width 11 height 11
click at [664, 307] on span "حدد خيارا" at bounding box center [659, 309] width 11 height 11
click at [664, 307] on input "حدد خيارا" at bounding box center [659, 309] width 11 height 11
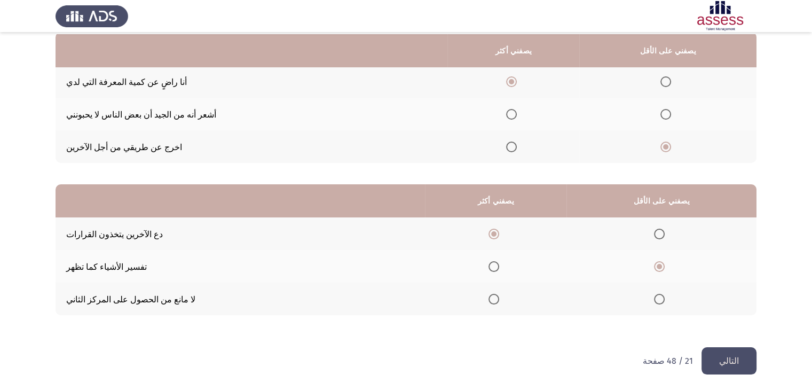
scroll to position [109, 0]
click at [718, 349] on button "التالي" at bounding box center [728, 360] width 55 height 27
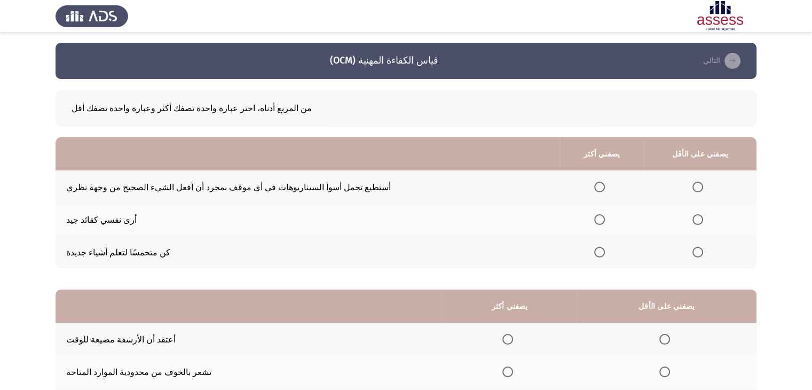
click at [605, 219] on span "حدد خيارا" at bounding box center [599, 219] width 11 height 11
click at [605, 219] on input "حدد خيارا" at bounding box center [599, 219] width 11 height 11
click at [703, 184] on span "حدد خيارا" at bounding box center [697, 186] width 11 height 11
click at [703, 184] on input "حدد خيارا" at bounding box center [697, 186] width 11 height 11
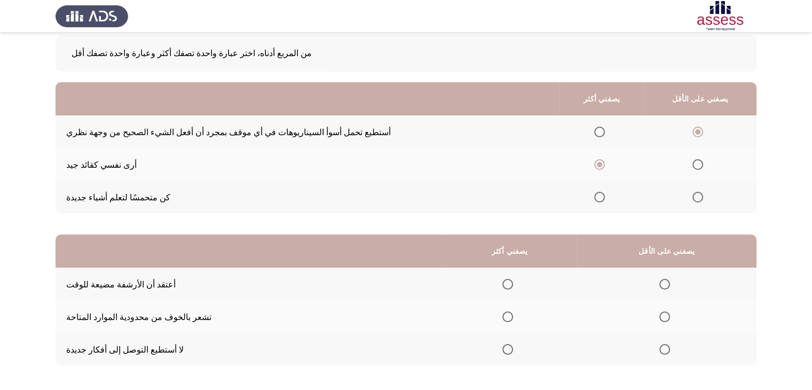
scroll to position [60, 0]
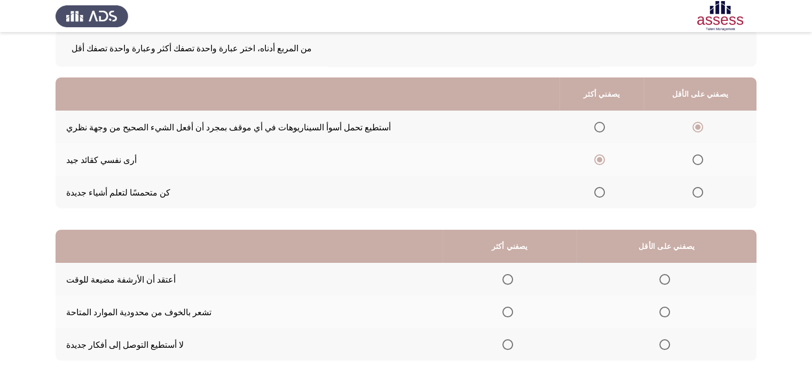
click at [536, 320] on th at bounding box center [509, 311] width 134 height 33
click at [513, 314] on span "حدد خيارا" at bounding box center [507, 311] width 11 height 11
click at [513, 314] on input "حدد خيارا" at bounding box center [507, 311] width 11 height 11
click at [670, 347] on span "حدد خيارا" at bounding box center [664, 344] width 11 height 11
click at [670, 347] on input "حدد خيارا" at bounding box center [664, 344] width 11 height 11
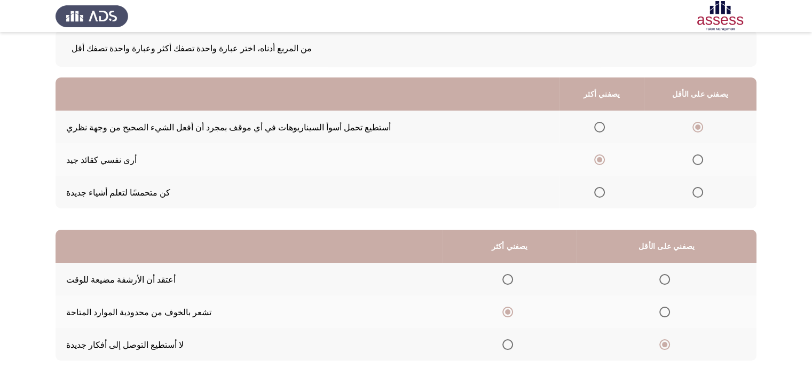
scroll to position [109, 0]
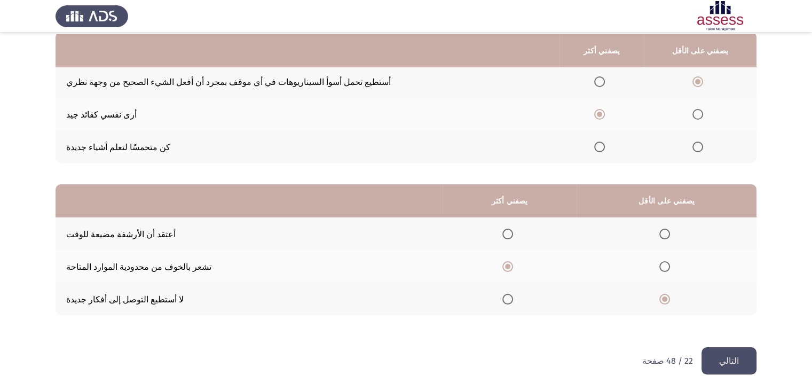
click at [738, 362] on font "التالي" at bounding box center [729, 360] width 20 height 10
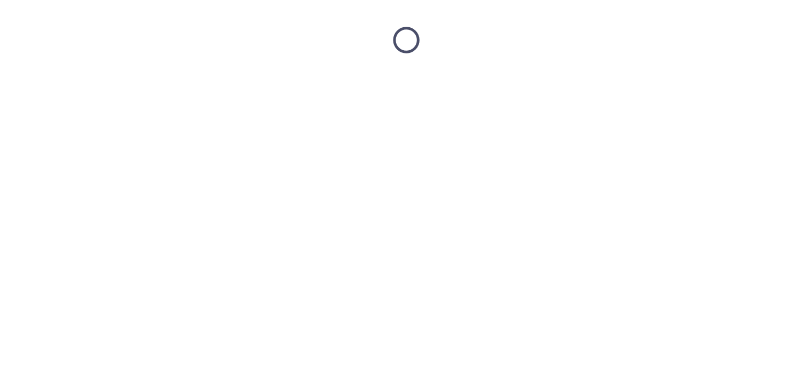
scroll to position [0, 0]
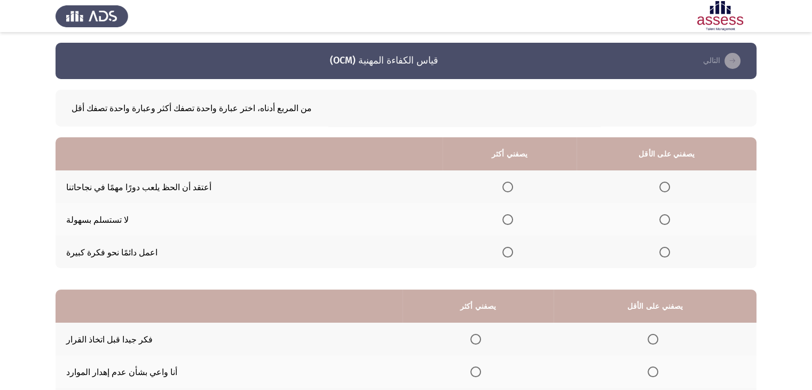
click at [513, 220] on span "حدد خيارا" at bounding box center [507, 219] width 11 height 11
click at [513, 220] on input "حدد خيارا" at bounding box center [507, 219] width 11 height 11
click at [670, 184] on span "حدد خيارا" at bounding box center [664, 186] width 11 height 11
click at [670, 184] on input "حدد خيارا" at bounding box center [664, 186] width 11 height 11
drag, startPoint x: 784, startPoint y: 197, endPoint x: 800, endPoint y: 216, distance: 24.7
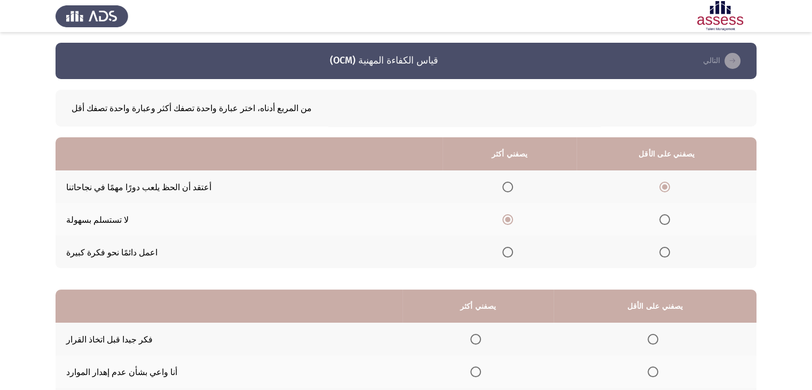
click at [798, 216] on app-assessment-container "قياس الكفاءة المهنية (OCM) التالي من المربع أدناه، اختر عبارة واحدة تصفك أكثر و…" at bounding box center [406, 247] width 812 height 409
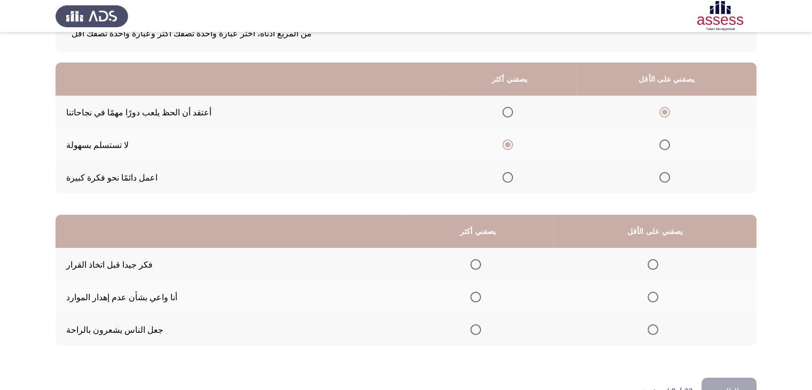
scroll to position [99, 0]
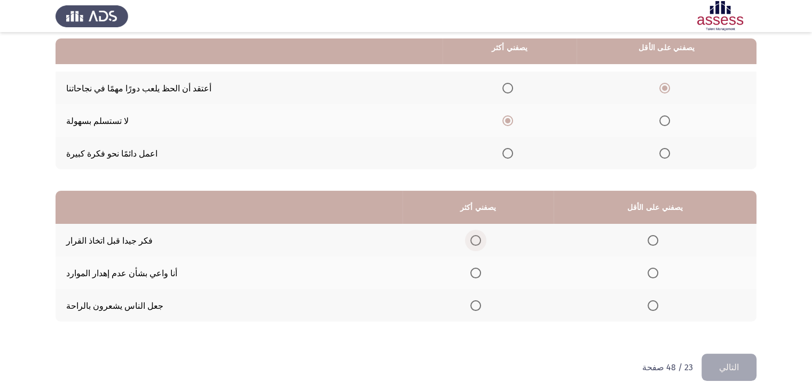
click at [481, 243] on span "حدد خيارا" at bounding box center [475, 240] width 11 height 11
click at [481, 243] on input "حدد خيارا" at bounding box center [475, 240] width 11 height 11
click at [658, 278] on span "حدد خيارا" at bounding box center [652, 272] width 11 height 11
click at [658, 278] on input "حدد خيارا" at bounding box center [652, 272] width 11 height 11
click at [737, 366] on font "التالي" at bounding box center [729, 367] width 20 height 10
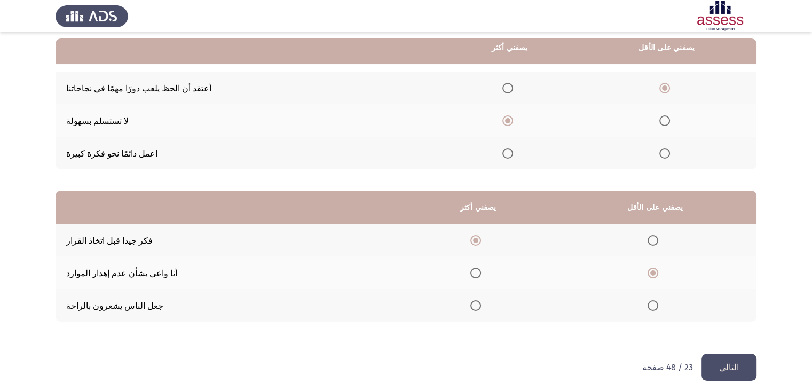
scroll to position [0, 0]
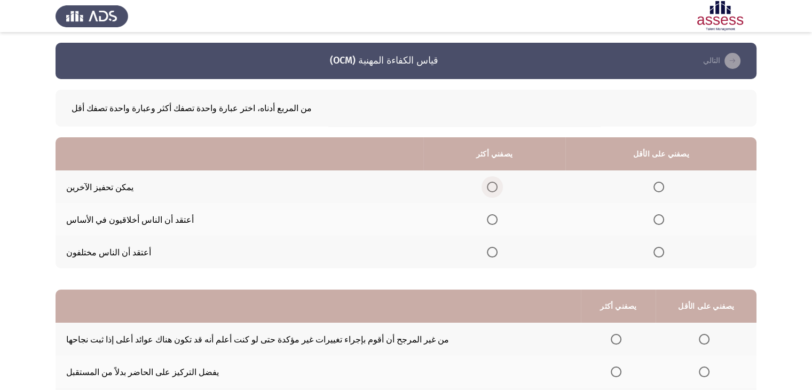
click at [497, 187] on span "حدد خيارا" at bounding box center [492, 186] width 11 height 11
click at [497, 187] on input "حدد خيارا" at bounding box center [492, 186] width 11 height 11
click at [668, 214] on th at bounding box center [660, 219] width 191 height 33
click at [664, 218] on span "حدد خيارا" at bounding box center [658, 219] width 11 height 11
click at [664, 218] on input "حدد خيارا" at bounding box center [658, 219] width 11 height 11
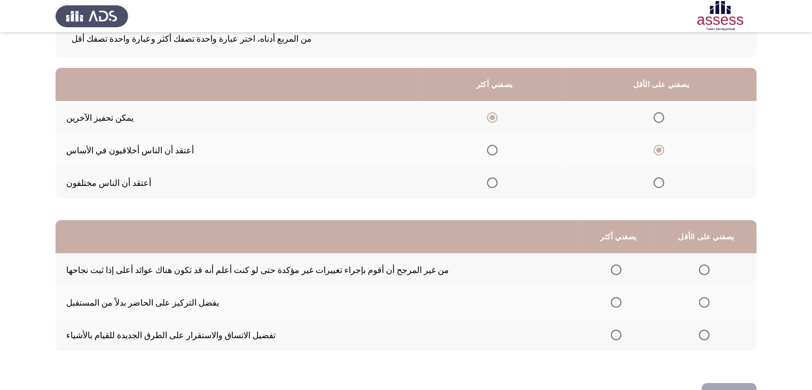
scroll to position [75, 0]
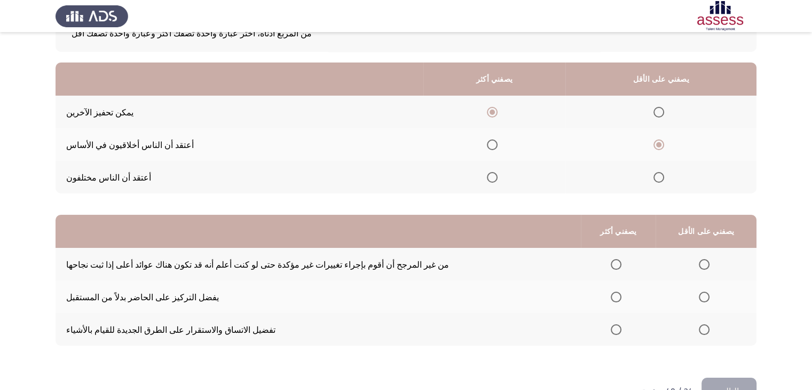
click at [621, 300] on span "حدد خيارا" at bounding box center [615, 296] width 11 height 11
click at [621, 300] on input "حدد خيارا" at bounding box center [615, 296] width 11 height 11
click at [709, 269] on span "حدد خيارا" at bounding box center [704, 264] width 11 height 11
click at [709, 269] on input "حدد خيارا" at bounding box center [704, 264] width 11 height 11
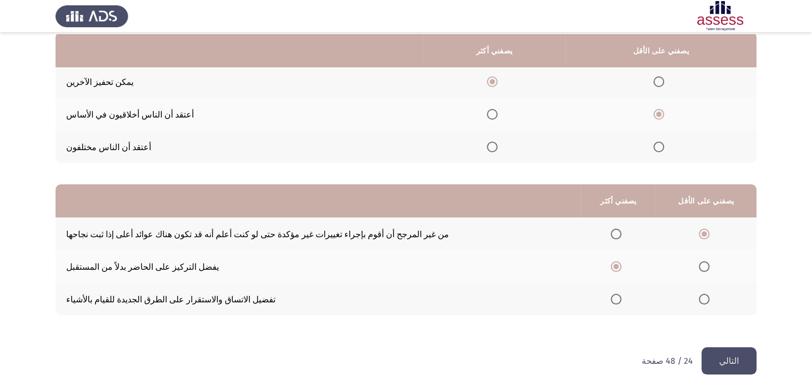
click at [749, 357] on button "التالي" at bounding box center [728, 360] width 55 height 27
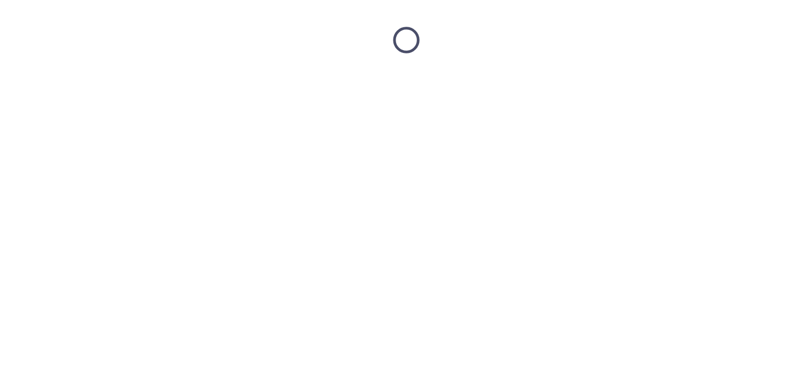
scroll to position [0, 0]
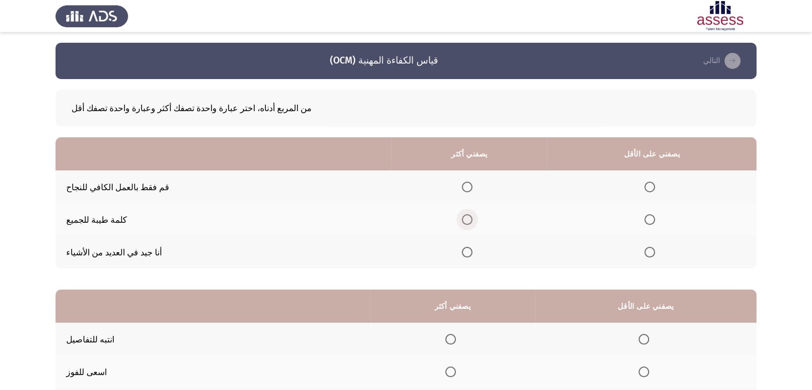
click at [472, 219] on span "حدد خيارا" at bounding box center [467, 219] width 11 height 11
click at [472, 219] on input "حدد خيارا" at bounding box center [467, 219] width 11 height 11
click at [655, 188] on span "حدد خيارا" at bounding box center [649, 186] width 11 height 11
click at [655, 188] on input "حدد خيارا" at bounding box center [649, 186] width 11 height 11
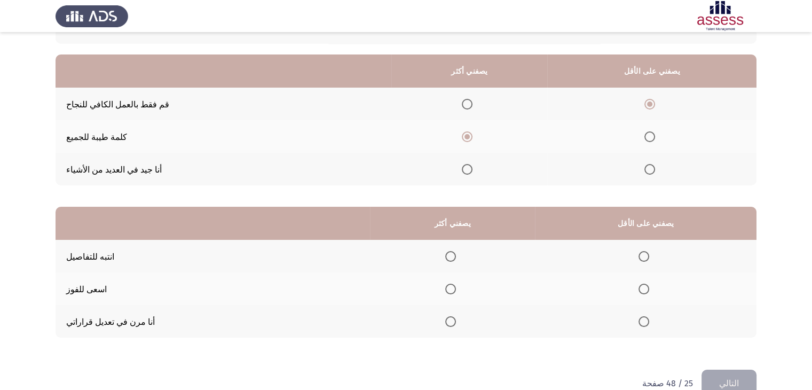
scroll to position [88, 0]
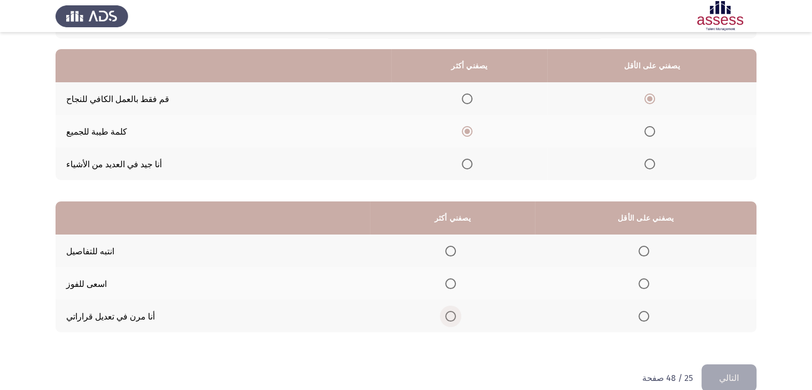
click at [456, 315] on span "حدد خيارا" at bounding box center [450, 316] width 11 height 11
click at [456, 315] on input "حدد خيارا" at bounding box center [450, 316] width 11 height 11
click at [649, 255] on span "حدد خيارا" at bounding box center [643, 250] width 11 height 11
click at [649, 255] on input "حدد خيارا" at bounding box center [643, 250] width 11 height 11
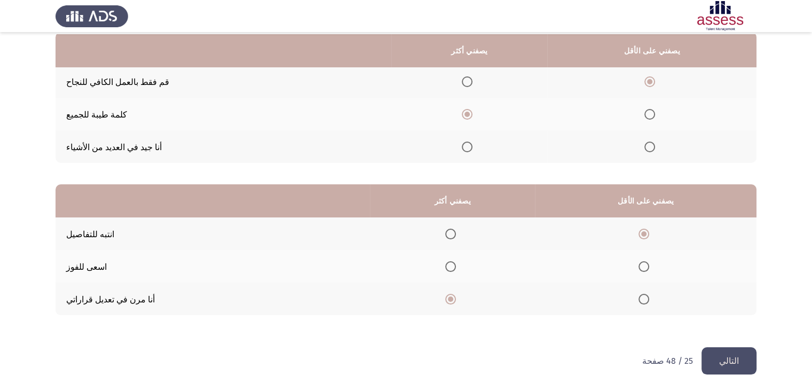
click at [737, 376] on html "قياس الكفاءة المهنية (OCM) التالي من المربع أدناه، اختر عبارة واحدة تصفك أكثر و…" at bounding box center [406, 142] width 812 height 495
click at [737, 365] on font "التالي" at bounding box center [729, 360] width 20 height 10
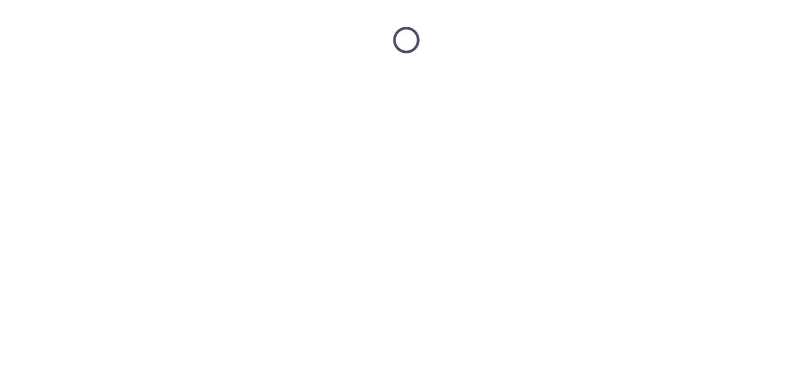
scroll to position [0, 0]
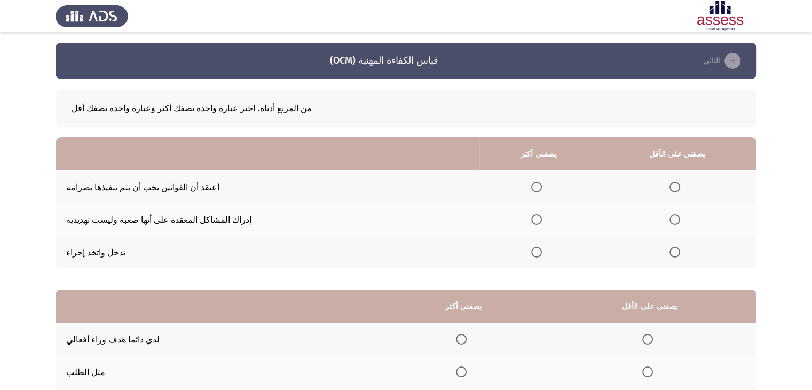
click at [542, 191] on span "حدد خيارا" at bounding box center [536, 186] width 11 height 11
click at [542, 191] on input "حدد خيارا" at bounding box center [536, 186] width 11 height 11
click at [684, 223] on label "حدد خيارا" at bounding box center [676, 219] width 15 height 11
click at [680, 223] on input "حدد خيارا" at bounding box center [674, 219] width 11 height 11
drag, startPoint x: 789, startPoint y: 195, endPoint x: 794, endPoint y: 204, distance: 9.8
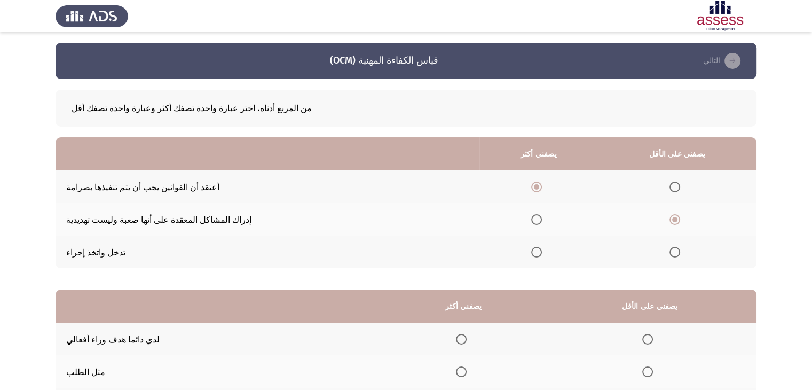
click at [794, 204] on app-assessment-container "قياس الكفاءة المهنية (OCM) التالي من المربع أدناه، اختر عبارة واحدة تصفك أكثر و…" at bounding box center [406, 247] width 812 height 409
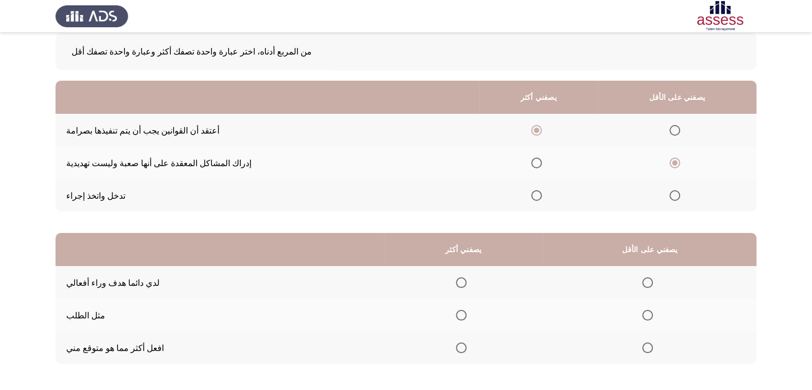
scroll to position [109, 0]
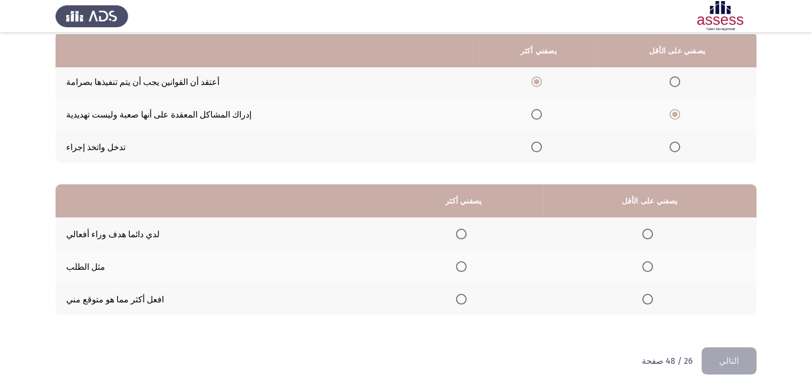
click at [466, 297] on span "حدد خيارا" at bounding box center [461, 298] width 11 height 11
click at [466, 297] on input "حدد خيارا" at bounding box center [461, 298] width 11 height 11
click at [653, 263] on th at bounding box center [649, 266] width 213 height 33
click at [653, 265] on span "حدد خيارا" at bounding box center [647, 266] width 11 height 11
click at [653, 265] on input "حدد خيارا" at bounding box center [647, 266] width 11 height 11
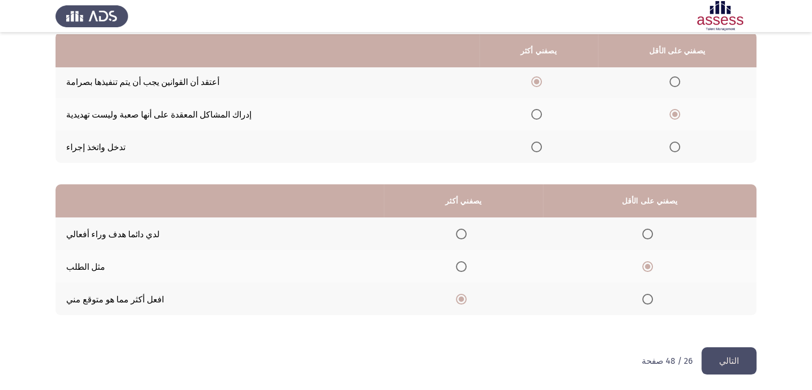
click at [741, 357] on button "التالي" at bounding box center [728, 360] width 55 height 27
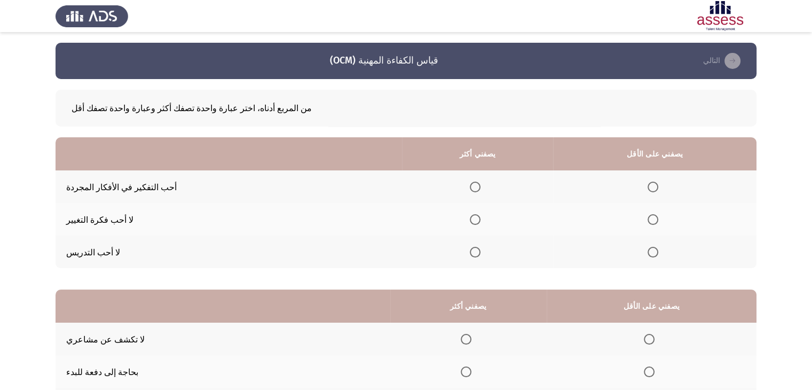
click at [663, 261] on th at bounding box center [654, 251] width 203 height 33
click at [658, 257] on span "حدد خيارا" at bounding box center [652, 252] width 11 height 11
click at [658, 257] on input "حدد خيارا" at bounding box center [652, 252] width 11 height 11
click at [480, 186] on span "حدد خيارا" at bounding box center [475, 186] width 11 height 11
click at [480, 186] on input "حدد خيارا" at bounding box center [475, 186] width 11 height 11
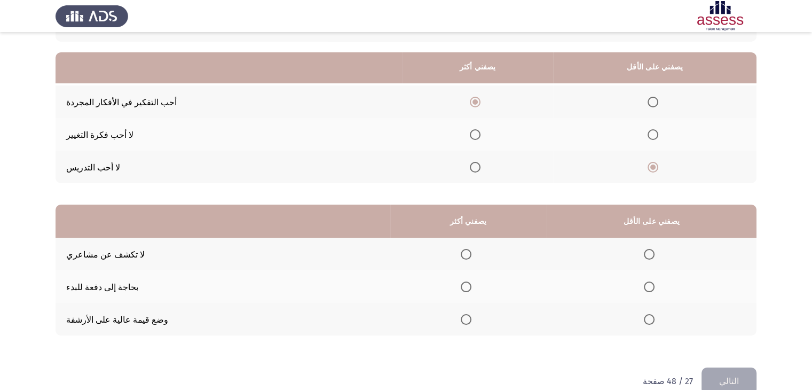
scroll to position [105, 0]
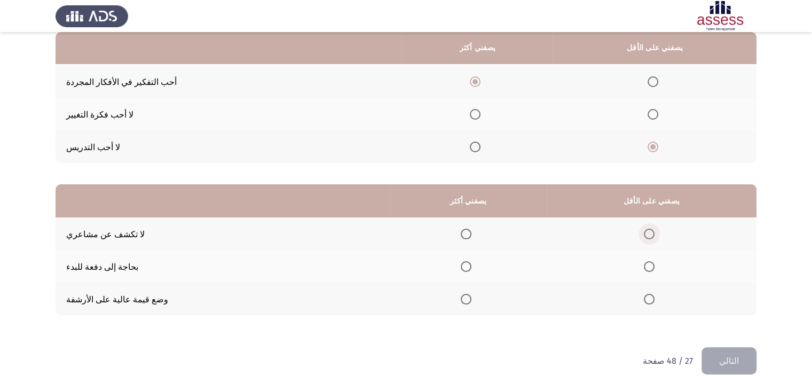
click at [654, 231] on span "حدد خيارا" at bounding box center [649, 233] width 11 height 11
click at [654, 231] on input "حدد خيارا" at bounding box center [649, 233] width 11 height 11
click at [475, 299] on label "حدد خيارا" at bounding box center [468, 298] width 15 height 11
click at [471, 299] on input "حدد خيارا" at bounding box center [466, 298] width 11 height 11
click at [740, 355] on button "التالي" at bounding box center [728, 360] width 55 height 27
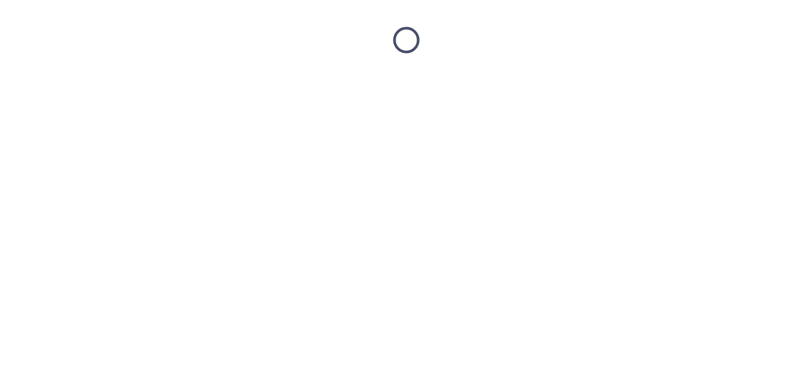
scroll to position [0, 0]
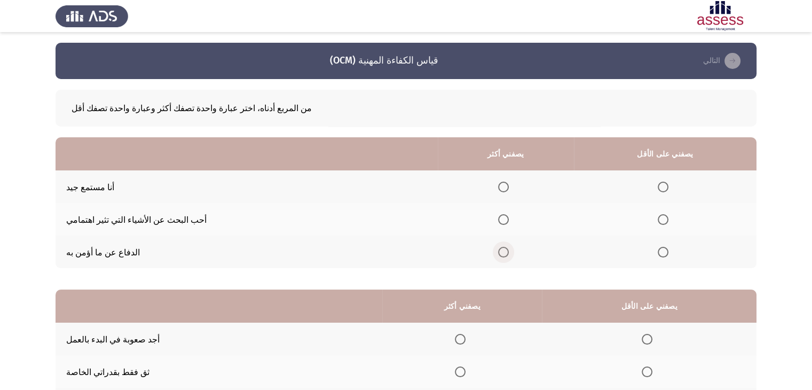
click at [509, 249] on span "حدد خيارا" at bounding box center [503, 252] width 11 height 11
click at [509, 249] on input "حدد خيارا" at bounding box center [503, 252] width 11 height 11
click at [685, 179] on th at bounding box center [665, 186] width 183 height 33
click at [683, 180] on th at bounding box center [665, 186] width 183 height 33
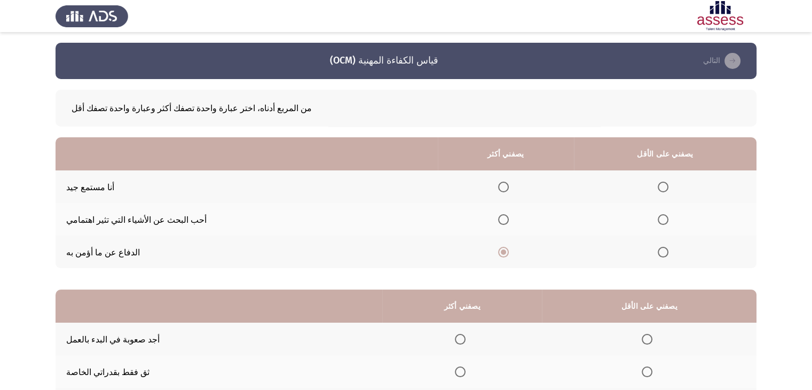
click at [683, 180] on th at bounding box center [665, 186] width 183 height 33
click at [672, 182] on label "حدد خيارا" at bounding box center [664, 186] width 15 height 11
click at [668, 182] on input "حدد خيارا" at bounding box center [662, 186] width 11 height 11
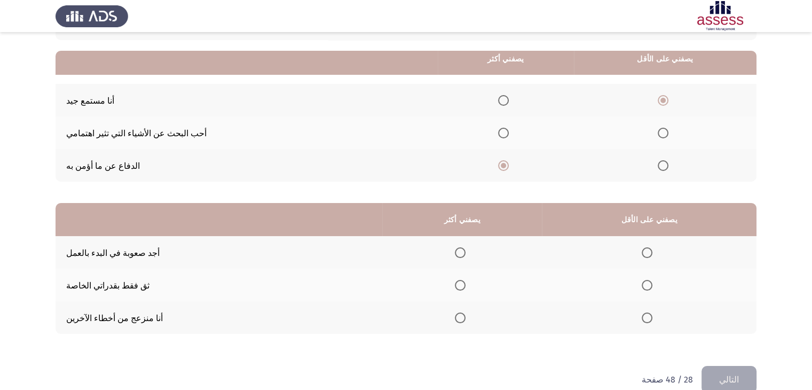
scroll to position [109, 0]
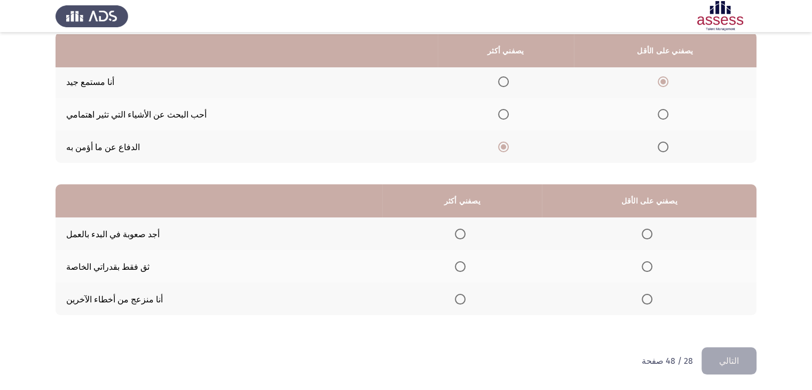
click at [652, 295] on span "حدد خيارا" at bounding box center [646, 298] width 11 height 11
click at [652, 295] on input "حدد خيارا" at bounding box center [646, 298] width 11 height 11
click at [465, 231] on span "حدد خيارا" at bounding box center [460, 233] width 11 height 11
click at [465, 231] on input "حدد خيارا" at bounding box center [460, 233] width 11 height 11
click at [493, 252] on th at bounding box center [462, 266] width 160 height 33
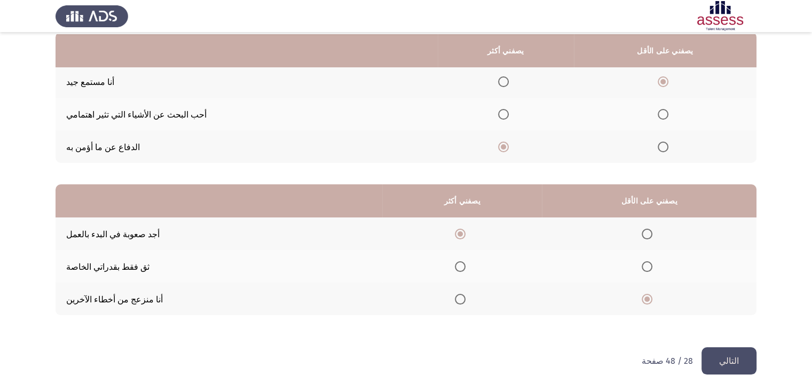
click at [465, 267] on span "حدد خيارا" at bounding box center [460, 266] width 11 height 11
click at [465, 267] on input "حدد خيارا" at bounding box center [460, 266] width 11 height 11
click at [736, 357] on font "التالي" at bounding box center [729, 360] width 20 height 10
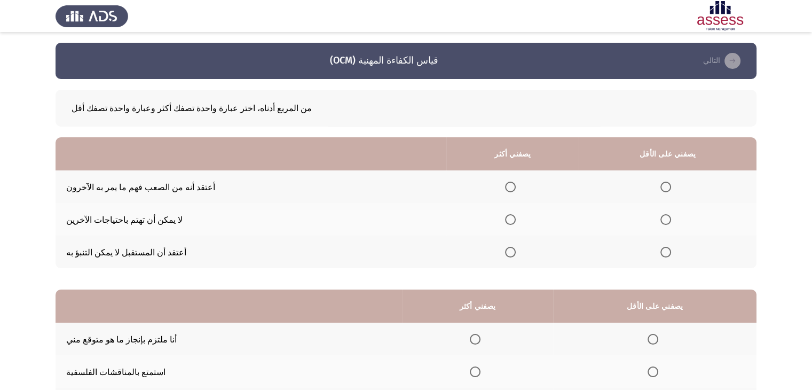
click at [671, 223] on span "حدد خيارا" at bounding box center [665, 219] width 11 height 11
click at [671, 223] on input "حدد خيارا" at bounding box center [665, 219] width 11 height 11
click at [515, 187] on span "حدد خيارا" at bounding box center [510, 186] width 11 height 11
click at [515, 187] on input "حدد خيارا" at bounding box center [510, 186] width 11 height 11
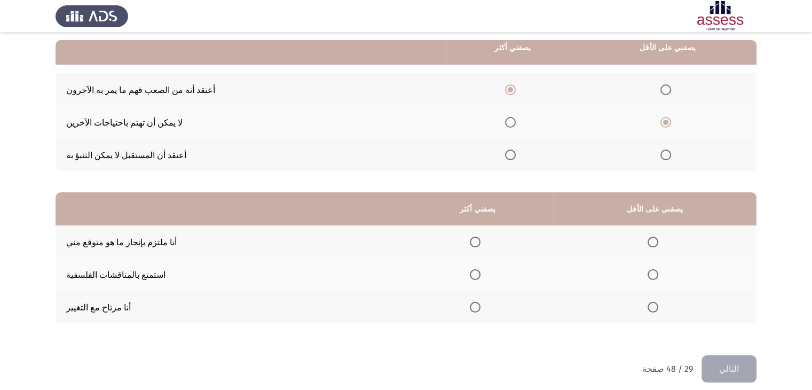
scroll to position [109, 0]
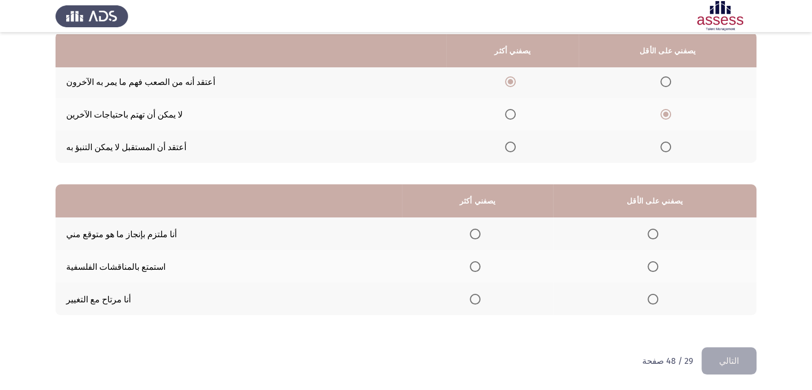
click at [510, 226] on th at bounding box center [478, 233] width 152 height 33
click at [485, 228] on label "حدد خيارا" at bounding box center [477, 233] width 15 height 11
click at [480, 228] on input "حدد خيارا" at bounding box center [475, 233] width 11 height 11
click at [658, 261] on span "حدد خيارا" at bounding box center [652, 266] width 11 height 11
click at [658, 261] on input "حدد خيارا" at bounding box center [652, 266] width 11 height 11
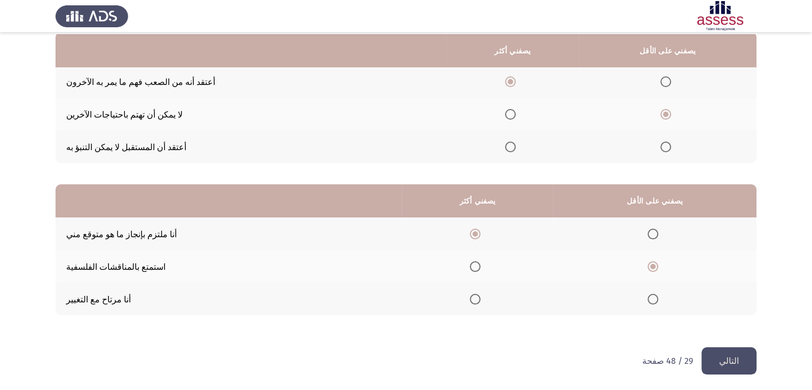
click at [732, 357] on font "التالي" at bounding box center [729, 360] width 20 height 10
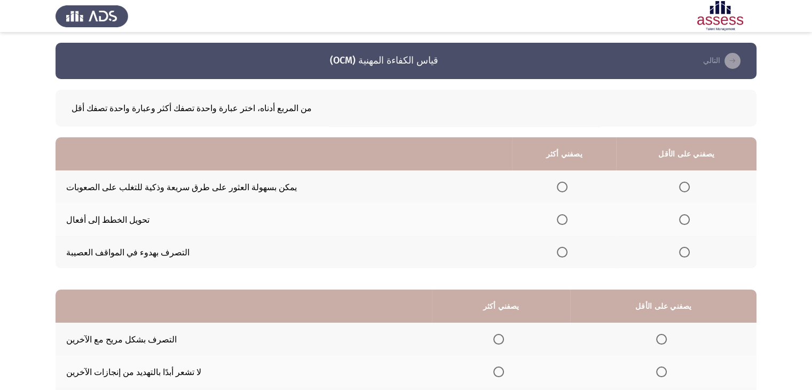
click at [567, 182] on span "حدد خيارا" at bounding box center [562, 186] width 11 height 11
click at [567, 182] on input "حدد خيارا" at bounding box center [562, 186] width 11 height 11
click at [567, 250] on span "حدد خيارا" at bounding box center [562, 252] width 11 height 11
click at [567, 250] on input "حدد خيارا" at bounding box center [562, 252] width 11 height 11
click at [689, 186] on span "حدد خيارا" at bounding box center [684, 186] width 11 height 11
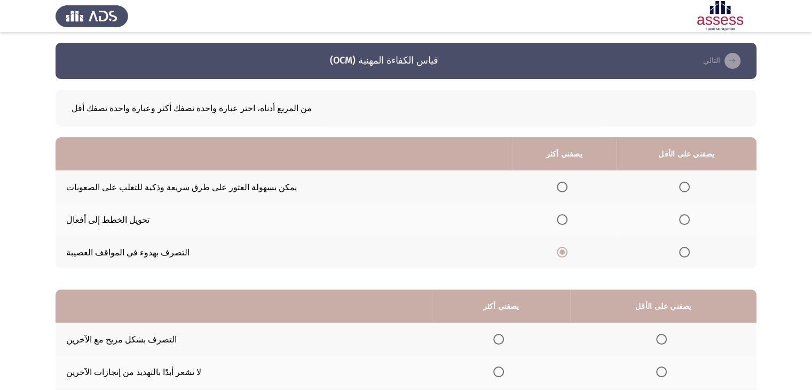
click at [689, 186] on input "حدد خيارا" at bounding box center [684, 186] width 11 height 11
click at [809, 165] on app-assessment-container "قياس الكفاءة المهنية (OCM) التالي من المربع أدناه، اختر عبارة واحدة تصفك أكثر و…" at bounding box center [406, 247] width 812 height 409
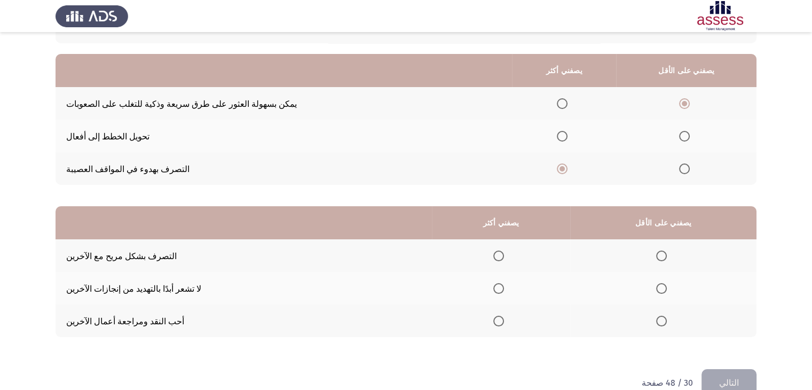
scroll to position [109, 0]
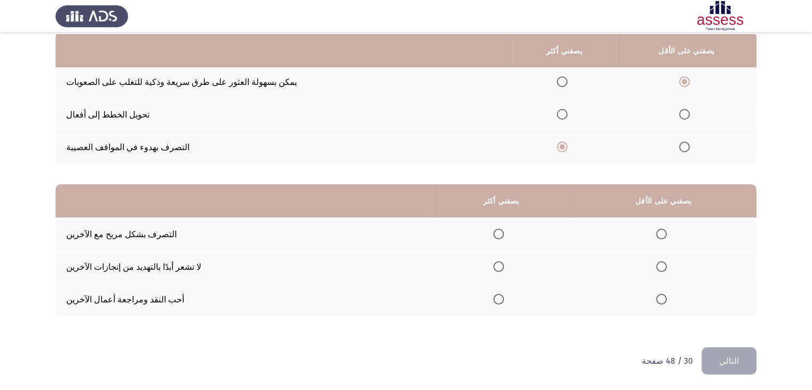
click at [504, 233] on span "حدد خيارا" at bounding box center [498, 233] width 11 height 11
click at [504, 233] on input "حدد خيارا" at bounding box center [498, 233] width 11 height 11
click at [512, 297] on th at bounding box center [501, 298] width 139 height 33
click at [504, 296] on span "حدد خيارا" at bounding box center [498, 298] width 11 height 11
click at [504, 296] on input "حدد خيارا" at bounding box center [498, 298] width 11 height 11
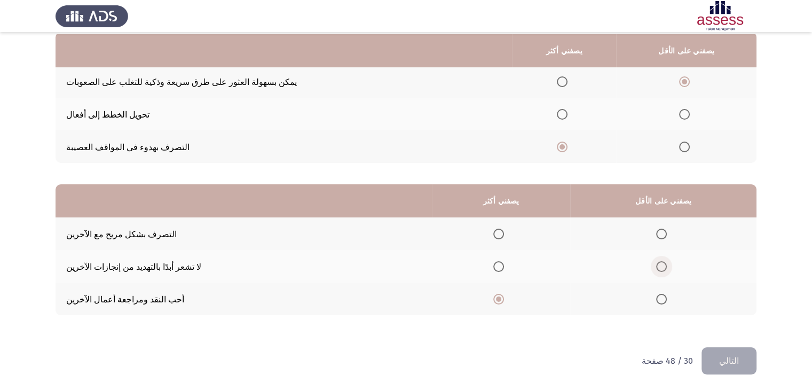
click at [667, 265] on span "حدد خيارا" at bounding box center [661, 266] width 11 height 11
click at [667, 265] on input "حدد خيارا" at bounding box center [661, 266] width 11 height 11
click at [728, 344] on div "من المربع أدناه، اختر عبارة واحدة تصفك أكثر وعبارة واحدة تصفك أقل يصفني أكثر يص…" at bounding box center [405, 160] width 701 height 373
click at [734, 351] on button "التالي" at bounding box center [728, 360] width 55 height 27
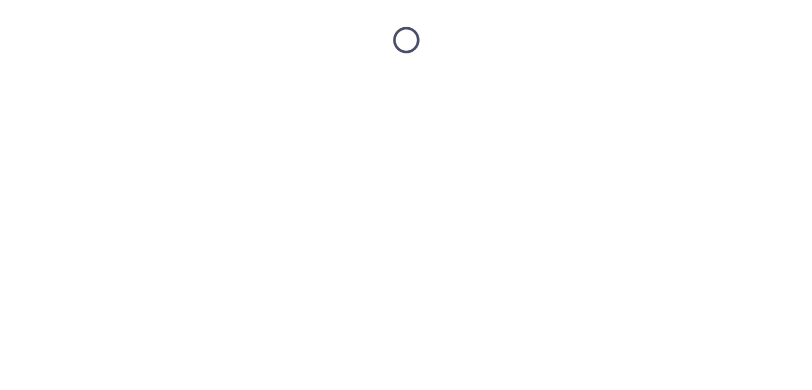
scroll to position [0, 0]
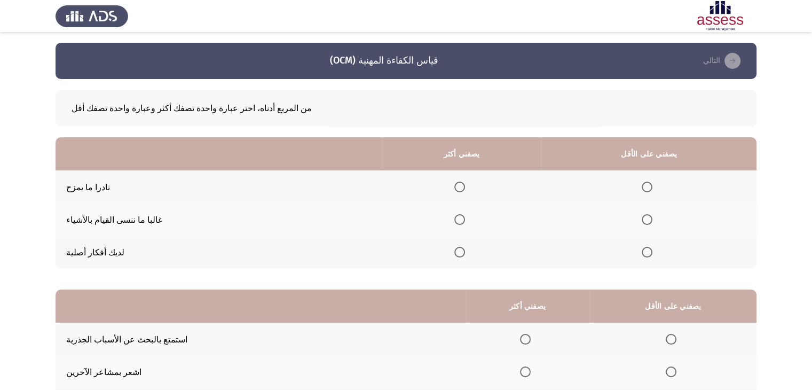
click at [465, 257] on span "حدد خيارا" at bounding box center [459, 252] width 11 height 11
click at [465, 257] on input "حدد خيارا" at bounding box center [459, 252] width 11 height 11
click at [656, 216] on label "حدد خيارا" at bounding box center [648, 219] width 15 height 11
click at [652, 216] on input "حدد خيارا" at bounding box center [646, 219] width 11 height 11
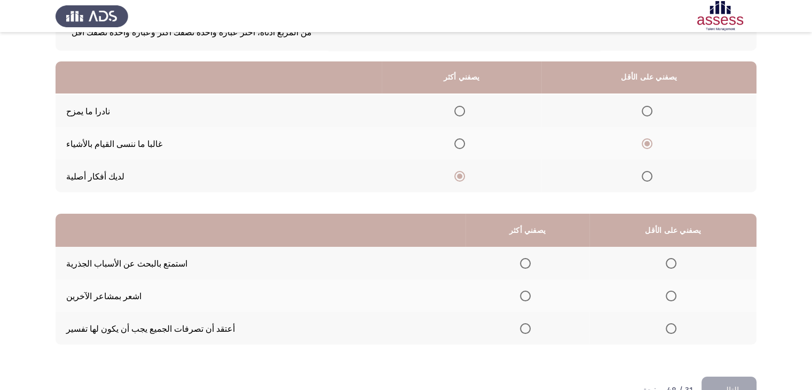
scroll to position [105, 0]
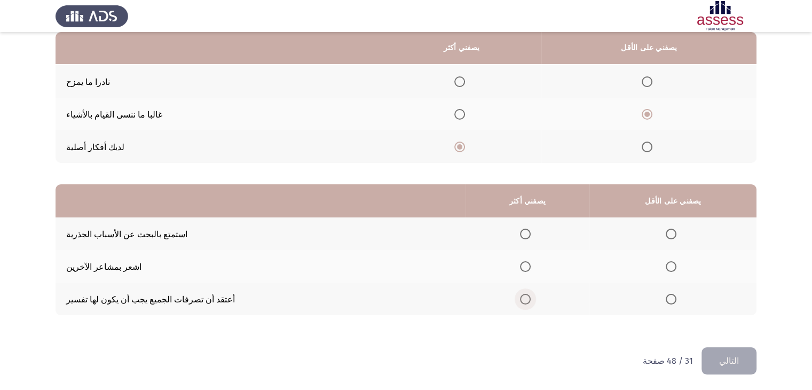
click at [535, 298] on label "حدد خيارا" at bounding box center [527, 298] width 15 height 11
click at [530, 298] on input "حدد خيارا" at bounding box center [525, 298] width 11 height 11
click at [690, 266] on th at bounding box center [672, 266] width 167 height 33
click at [676, 266] on span "حدد خيارا" at bounding box center [670, 266] width 11 height 11
click at [676, 266] on input "حدد خيارا" at bounding box center [670, 266] width 11 height 11
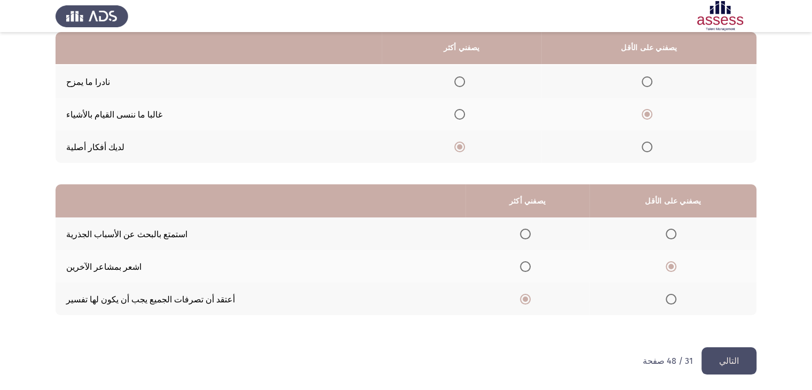
click at [723, 350] on button "التالي" at bounding box center [728, 360] width 55 height 27
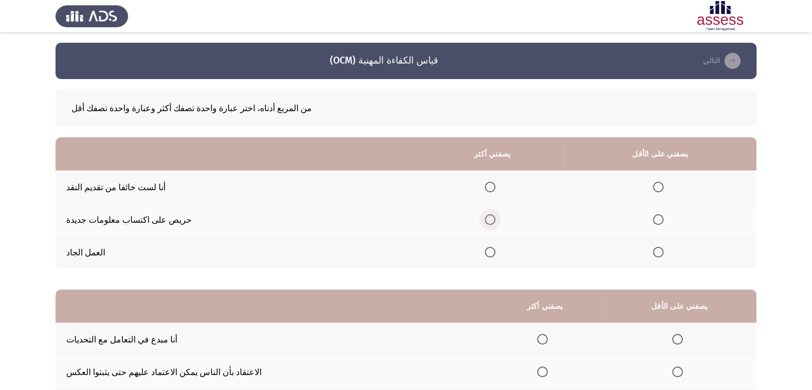
click at [495, 218] on span "حدد خيارا" at bounding box center [490, 219] width 11 height 11
click at [495, 218] on input "حدد خيارا" at bounding box center [490, 219] width 11 height 11
click at [663, 189] on span "حدد خيارا" at bounding box center [658, 186] width 11 height 11
click at [663, 189] on input "حدد خيارا" at bounding box center [658, 186] width 11 height 11
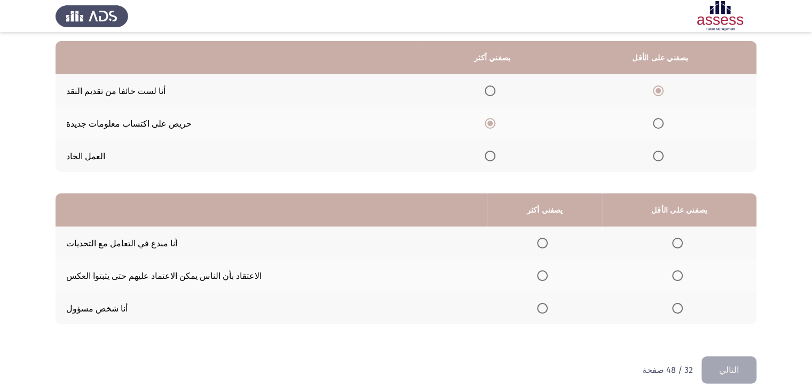
scroll to position [109, 0]
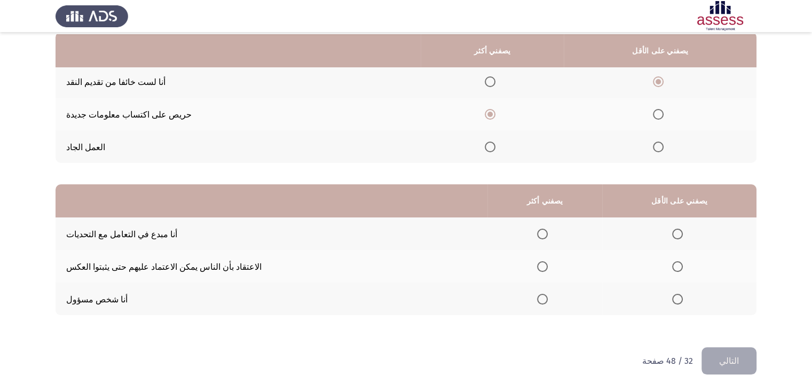
click at [548, 229] on span "حدد خيارا" at bounding box center [542, 233] width 11 height 11
click at [548, 229] on input "حدد خيارا" at bounding box center [542, 233] width 11 height 11
click at [683, 263] on span "حدد خيارا" at bounding box center [677, 266] width 11 height 11
click at [683, 263] on input "حدد خيارا" at bounding box center [677, 266] width 11 height 11
drag, startPoint x: 716, startPoint y: 351, endPoint x: 717, endPoint y: 342, distance: 8.6
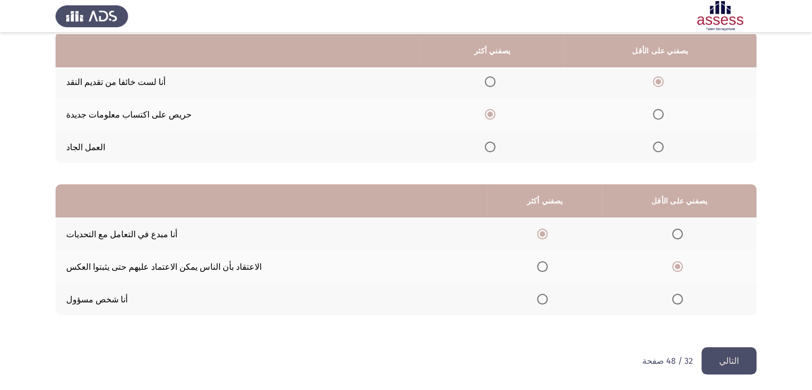
click at [716, 351] on button "التالي" at bounding box center [728, 360] width 55 height 27
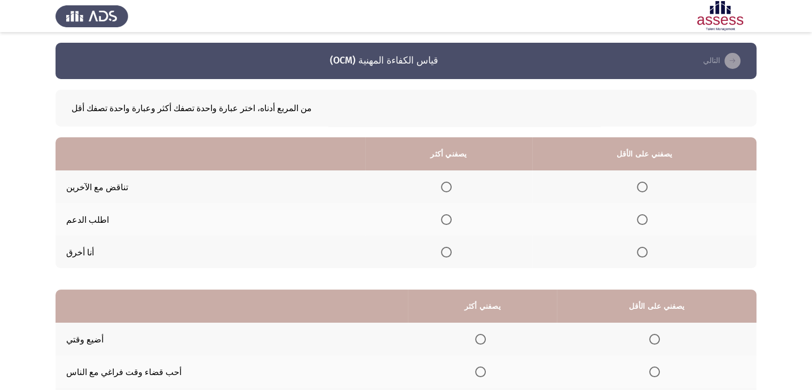
click at [451, 191] on span "حدد خيارا" at bounding box center [446, 186] width 11 height 11
click at [451, 191] on input "حدد خيارا" at bounding box center [446, 186] width 11 height 11
click at [647, 251] on span "حدد خيارا" at bounding box center [642, 252] width 11 height 11
click at [647, 251] on input "حدد خيارا" at bounding box center [642, 252] width 11 height 11
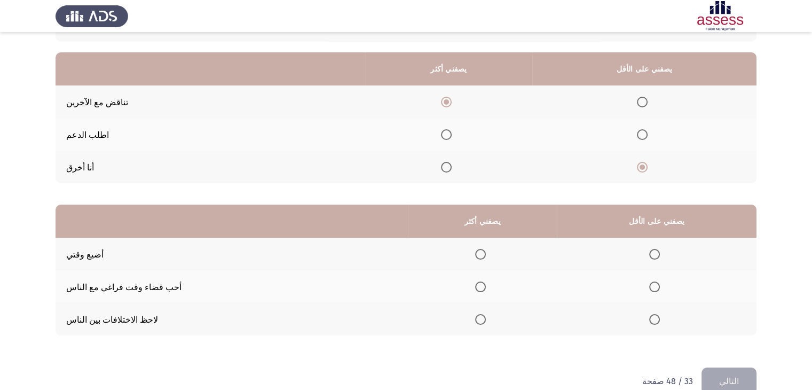
scroll to position [109, 0]
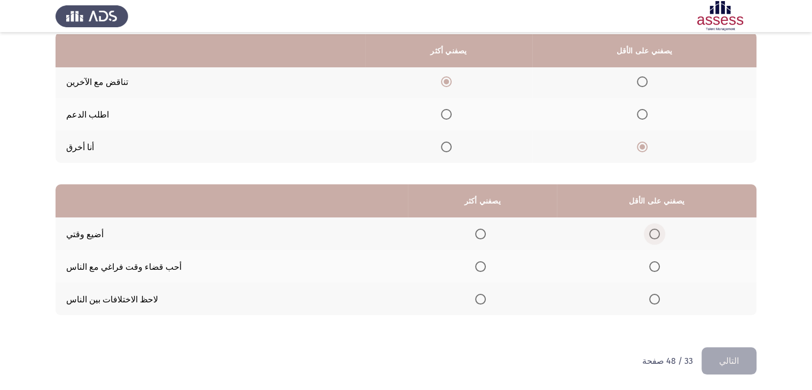
click at [660, 231] on span "حدد خيارا" at bounding box center [654, 233] width 11 height 11
click at [660, 231] on input "حدد خيارا" at bounding box center [654, 233] width 11 height 11
click at [507, 259] on th at bounding box center [482, 266] width 149 height 33
click at [514, 265] on th at bounding box center [482, 266] width 149 height 33
click at [486, 266] on span "حدد خيارا" at bounding box center [480, 266] width 11 height 11
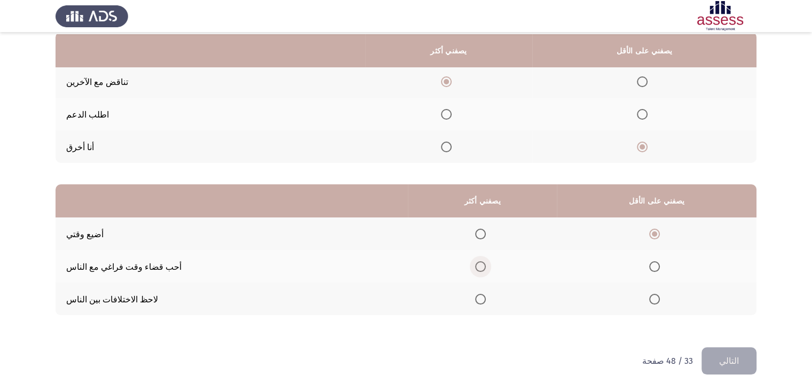
click at [486, 266] on input "حدد خيارا" at bounding box center [480, 266] width 11 height 11
click at [727, 353] on button "التالي" at bounding box center [728, 360] width 55 height 27
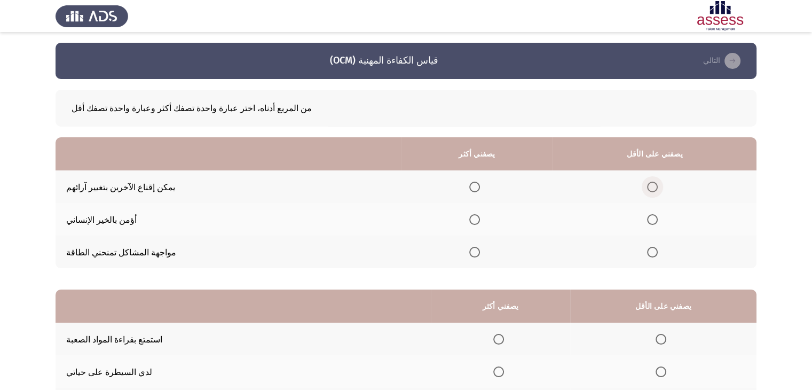
click at [657, 189] on span "حدد خيارا" at bounding box center [652, 186] width 11 height 11
click at [657, 189] on input "حدد خيارا" at bounding box center [652, 186] width 11 height 11
click at [484, 221] on label "حدد خيارا" at bounding box center [476, 219] width 15 height 11
click at [480, 221] on input "حدد خيارا" at bounding box center [474, 219] width 11 height 11
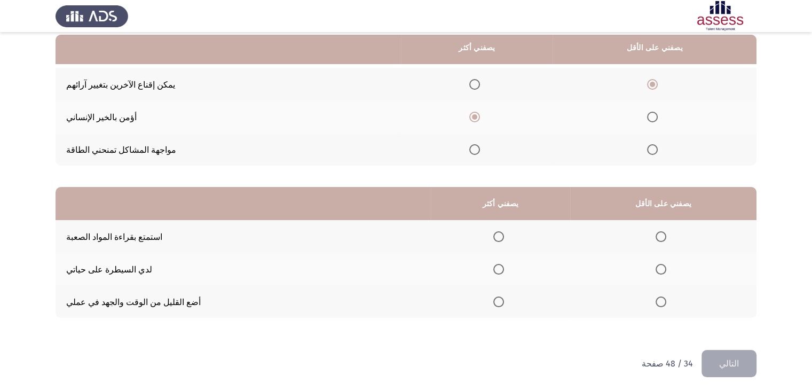
scroll to position [104, 0]
click at [508, 273] on label "حدد خيارا" at bounding box center [500, 268] width 15 height 11
click at [504, 273] on input "حدد خيارا" at bounding box center [498, 268] width 11 height 11
click at [670, 231] on mat-radio-button "حدد خيارا" at bounding box center [662, 234] width 15 height 11
click at [666, 234] on span "حدد خيارا" at bounding box center [660, 235] width 11 height 11
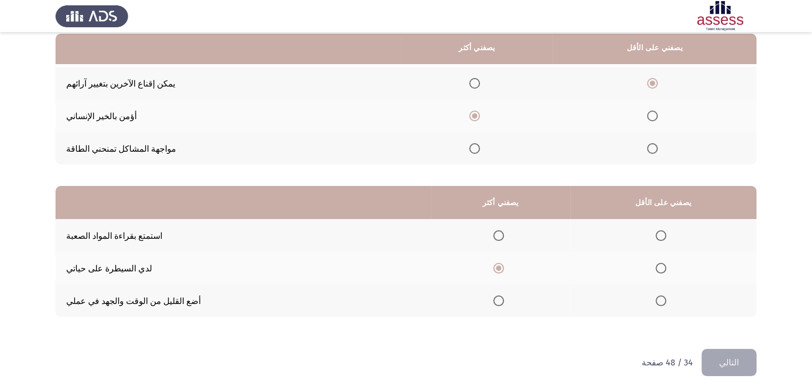
click at [666, 234] on input "حدد خيارا" at bounding box center [660, 235] width 11 height 11
click at [732, 358] on button "التالي" at bounding box center [728, 361] width 55 height 27
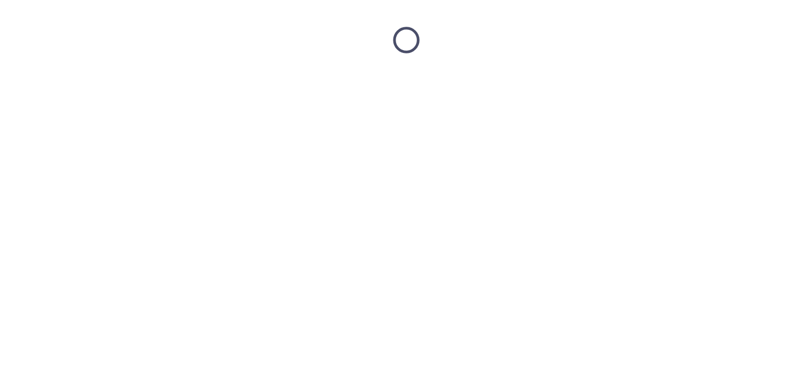
scroll to position [0, 0]
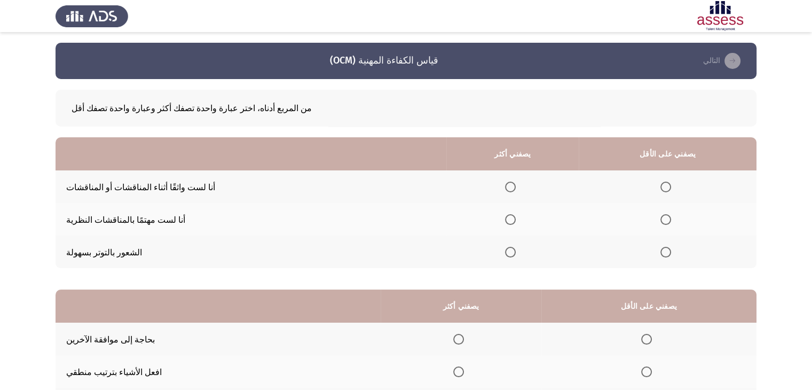
click at [671, 252] on span "حدد خيارا" at bounding box center [665, 252] width 11 height 11
click at [671, 252] on input "حدد خيارا" at bounding box center [665, 252] width 11 height 11
click at [515, 186] on span "حدد خيارا" at bounding box center [510, 186] width 11 height 11
click at [515, 186] on input "حدد خيارا" at bounding box center [510, 186] width 11 height 11
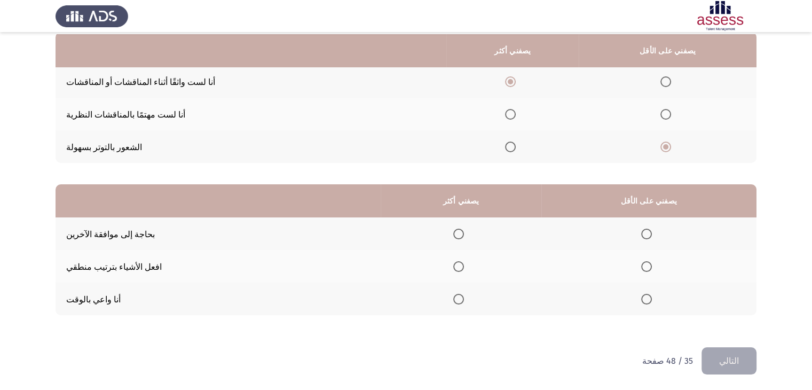
scroll to position [109, 0]
click at [515, 141] on span "حدد خيارا" at bounding box center [510, 146] width 11 height 11
click at [515, 141] on input "حدد خيارا" at bounding box center [510, 146] width 11 height 11
click at [671, 114] on span "حدد خيارا" at bounding box center [665, 114] width 11 height 11
click at [671, 114] on input "حدد خيارا" at bounding box center [665, 114] width 11 height 11
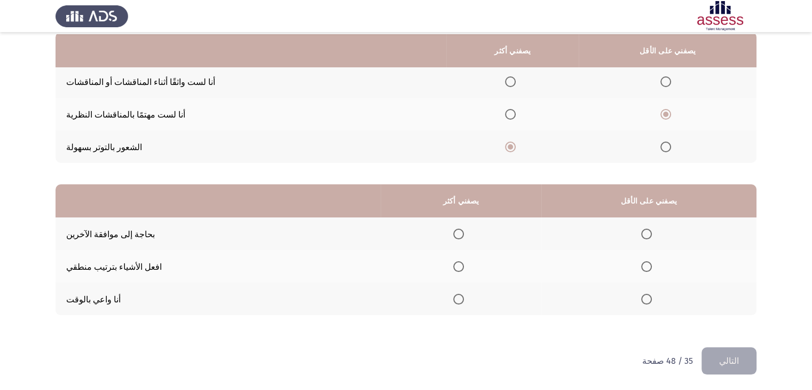
drag, startPoint x: 488, startPoint y: 3, endPoint x: 236, endPoint y: 260, distance: 360.0
click at [236, 260] on td "افعل الأشياء بترتيب منطقي" at bounding box center [217, 266] width 325 height 33
click at [468, 261] on label "حدد خيارا" at bounding box center [460, 266] width 15 height 11
click at [464, 261] on input "حدد خيارا" at bounding box center [458, 266] width 11 height 11
click at [656, 293] on mat-radio-button "حدد خيارا" at bounding box center [648, 298] width 15 height 11
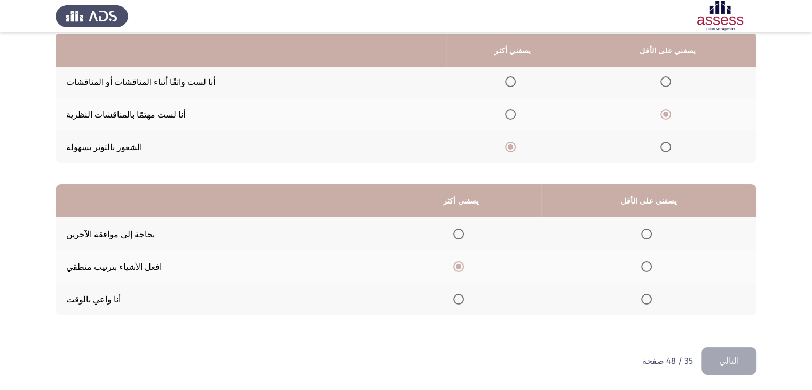
click at [652, 297] on span "حدد خيارا" at bounding box center [646, 298] width 11 height 11
click at [652, 297] on input "حدد خيارا" at bounding box center [646, 298] width 11 height 11
click at [735, 352] on button "التالي" at bounding box center [728, 360] width 55 height 27
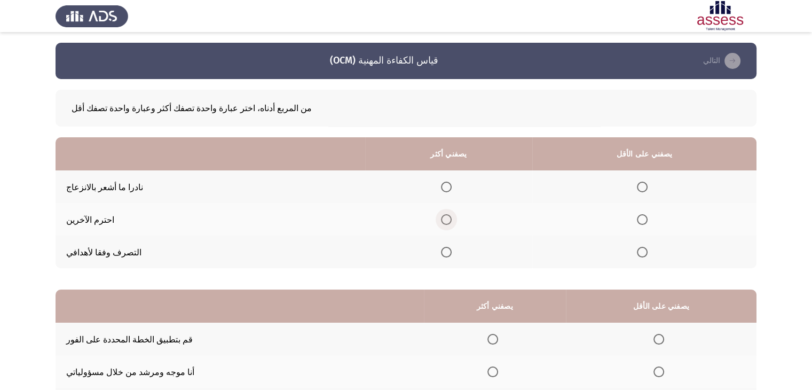
click at [456, 216] on label "حدد خيارا" at bounding box center [448, 219] width 15 height 11
click at [451, 216] on input "حدد خيارا" at bounding box center [446, 219] width 11 height 11
click at [647, 185] on span "حدد خيارا" at bounding box center [642, 186] width 11 height 11
click at [647, 185] on input "حدد خيارا" at bounding box center [642, 186] width 11 height 11
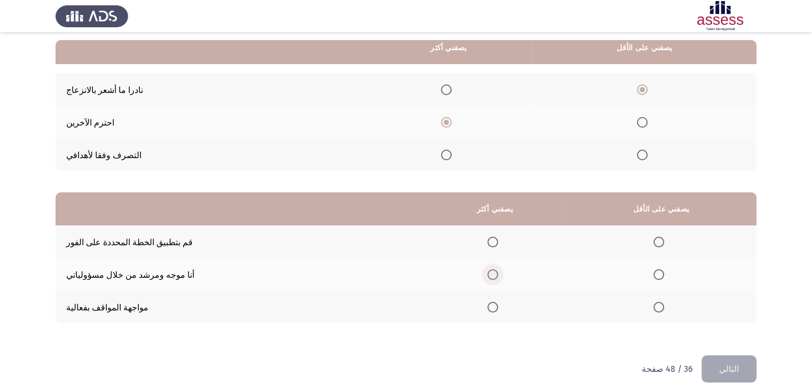
click at [498, 278] on span "حدد خيارا" at bounding box center [492, 274] width 11 height 11
click at [498, 278] on input "حدد خيارا" at bounding box center [492, 274] width 11 height 11
click at [664, 310] on span "حدد خيارا" at bounding box center [658, 307] width 11 height 11
click at [664, 310] on input "حدد خيارا" at bounding box center [658, 307] width 11 height 11
click at [717, 371] on button "التالي" at bounding box center [728, 368] width 55 height 27
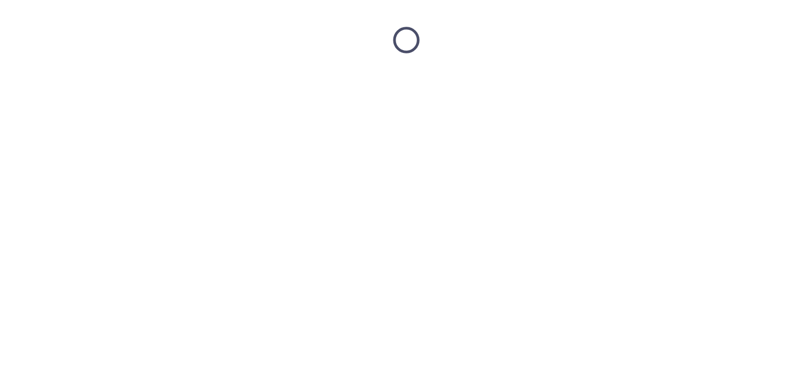
scroll to position [0, 0]
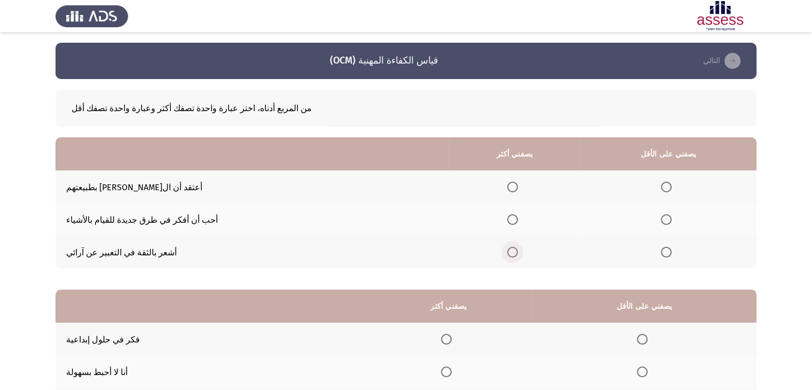
click at [518, 257] on span "حدد خيارا" at bounding box center [512, 252] width 11 height 11
click at [518, 257] on input "حدد خيارا" at bounding box center [512, 252] width 11 height 11
click at [671, 184] on span "حدد خيارا" at bounding box center [666, 186] width 11 height 11
click at [671, 184] on input "حدد خيارا" at bounding box center [666, 186] width 11 height 11
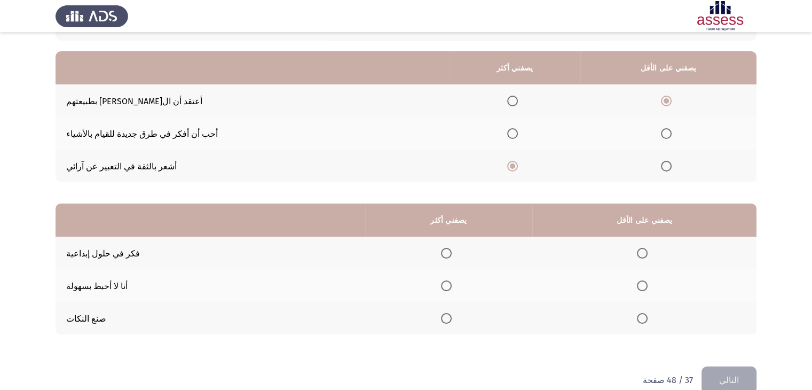
scroll to position [92, 0]
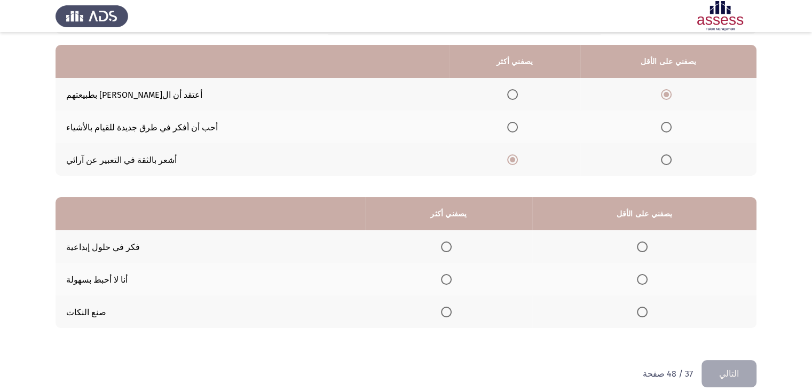
click at [647, 280] on span "حدد خيارا" at bounding box center [642, 279] width 11 height 11
click at [647, 280] on input "حدد خيارا" at bounding box center [642, 279] width 11 height 11
click at [647, 313] on span "حدد خيارا" at bounding box center [642, 311] width 11 height 11
click at [647, 313] on input "حدد خيارا" at bounding box center [642, 311] width 11 height 11
click at [456, 281] on label "حدد خيارا" at bounding box center [448, 279] width 15 height 11
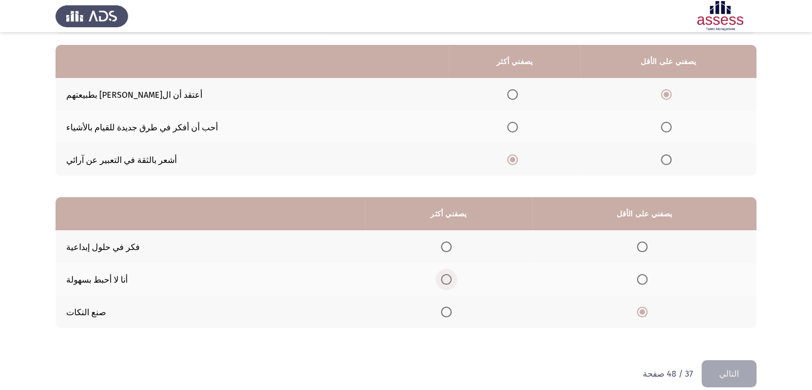
click at [451, 281] on input "حدد خيارا" at bounding box center [446, 279] width 11 height 11
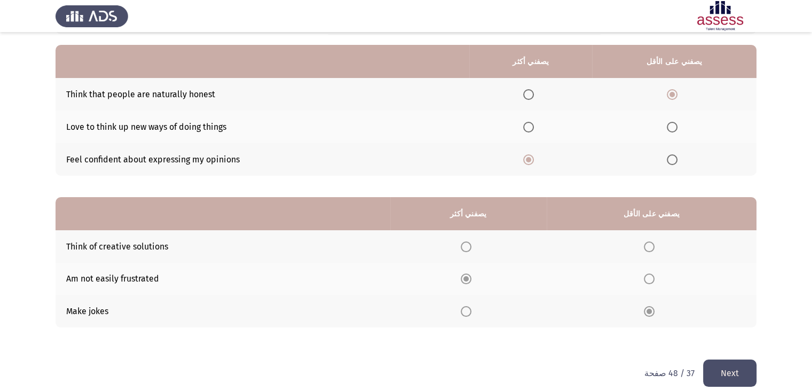
click at [740, 373] on button "Next" at bounding box center [729, 372] width 53 height 27
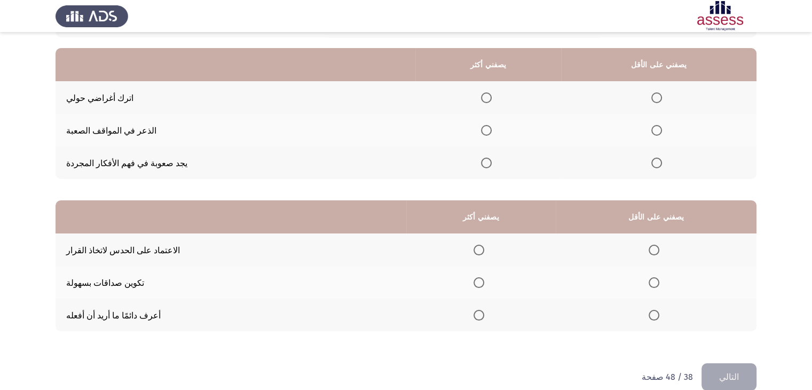
scroll to position [109, 0]
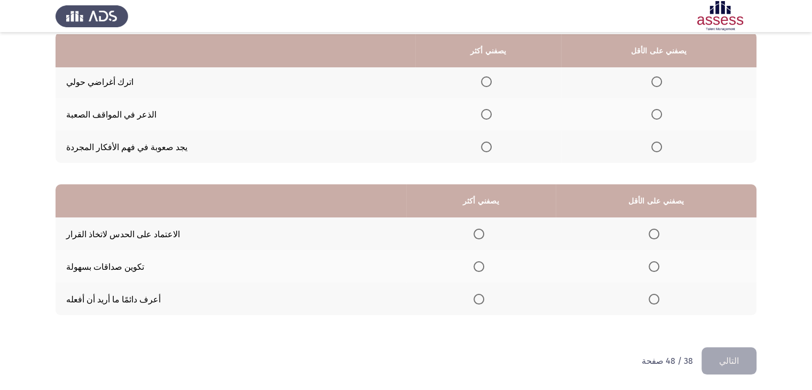
click at [662, 81] on span "حدد خيارا" at bounding box center [656, 81] width 11 height 11
click at [662, 81] on input "حدد خيارا" at bounding box center [656, 81] width 11 height 11
click at [491, 82] on span "حدد خيارا" at bounding box center [486, 81] width 11 height 11
click at [491, 82] on input "حدد خيارا" at bounding box center [486, 81] width 11 height 11
click at [662, 149] on span "حدد خيارا" at bounding box center [656, 146] width 11 height 11
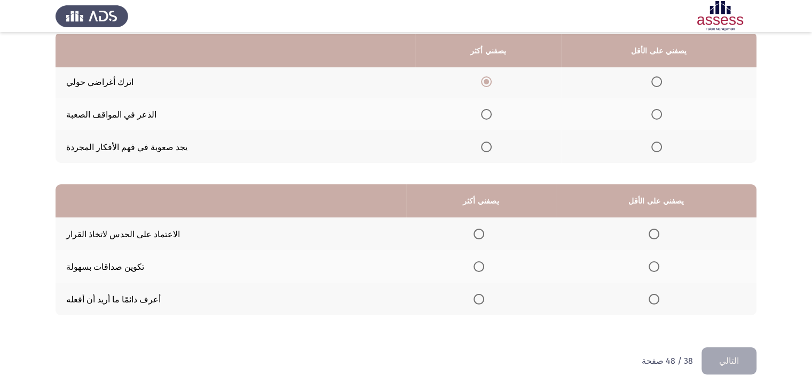
click at [662, 149] on input "حدد خيارا" at bounding box center [656, 146] width 11 height 11
click at [484, 264] on span "حدد خيارا" at bounding box center [478, 266] width 11 height 11
click at [484, 264] on input "حدد خيارا" at bounding box center [478, 266] width 11 height 11
click at [657, 228] on th at bounding box center [656, 233] width 201 height 33
click at [665, 226] on th at bounding box center [656, 233] width 201 height 33
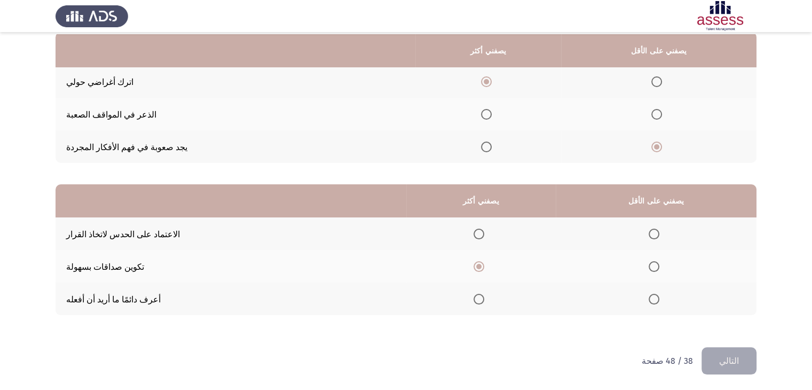
click at [659, 228] on span "حدد خيارا" at bounding box center [653, 233] width 11 height 11
click at [659, 228] on input "حدد خيارا" at bounding box center [653, 233] width 11 height 11
click at [717, 362] on button "التالي" at bounding box center [728, 360] width 55 height 27
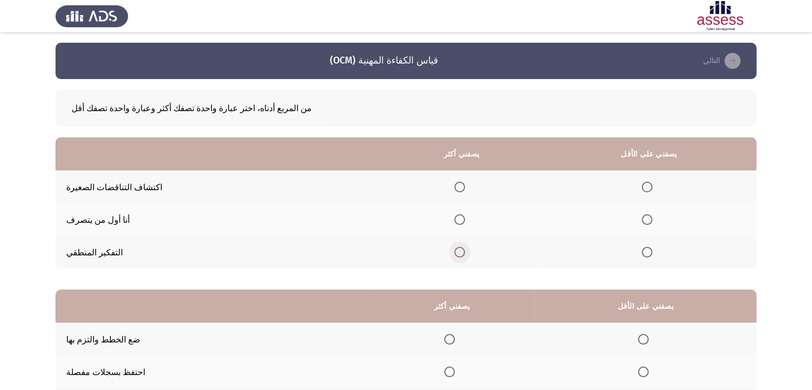
click at [465, 255] on span "حدد خيارا" at bounding box center [459, 252] width 11 height 11
click at [465, 255] on input "حدد خيارا" at bounding box center [459, 252] width 11 height 11
click at [652, 218] on span "حدد خيارا" at bounding box center [646, 219] width 11 height 11
click at [652, 218] on input "حدد خيارا" at bounding box center [646, 219] width 11 height 11
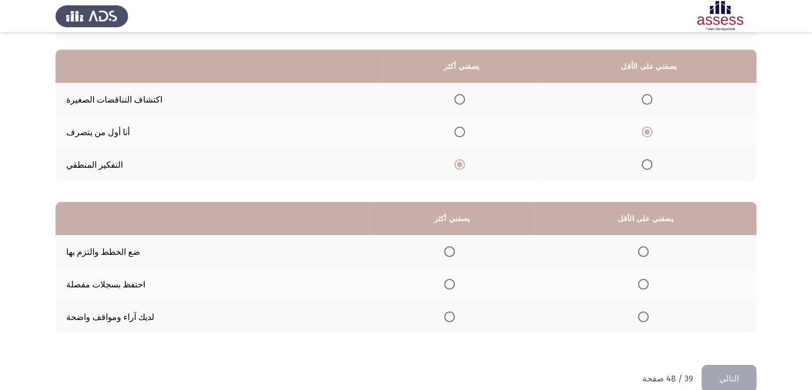
scroll to position [94, 0]
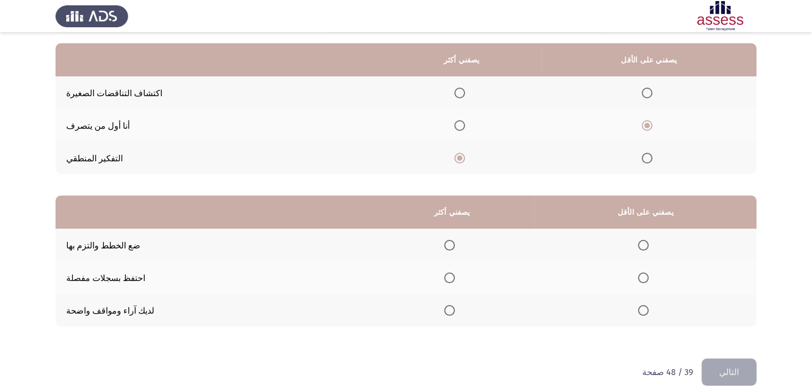
click at [455, 315] on span "حدد خيارا" at bounding box center [449, 310] width 11 height 11
click at [455, 315] on input "حدد خيارا" at bounding box center [449, 310] width 11 height 11
click at [648, 281] on span "حدد خيارا" at bounding box center [643, 277] width 11 height 11
click at [648, 281] on input "حدد خيارا" at bounding box center [643, 277] width 11 height 11
click at [723, 374] on button "التالي" at bounding box center [728, 371] width 55 height 27
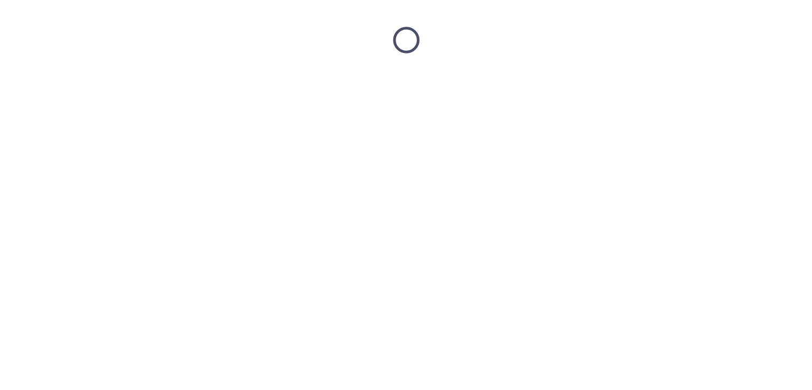
scroll to position [0, 0]
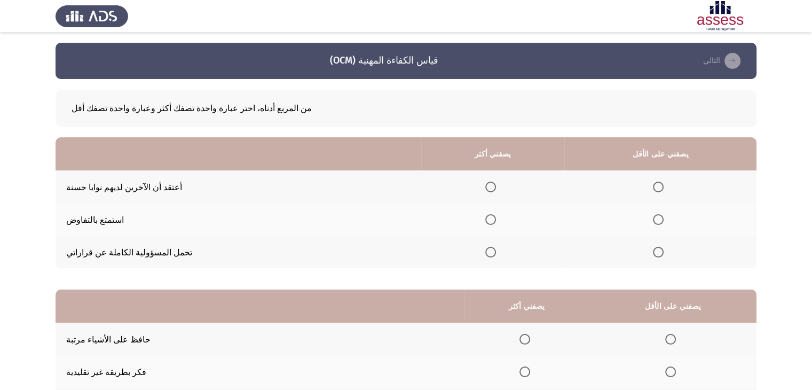
click at [550, 187] on th at bounding box center [492, 186] width 143 height 33
click at [496, 186] on span "حدد خيارا" at bounding box center [490, 186] width 11 height 11
click at [496, 186] on input "حدد خيارا" at bounding box center [490, 186] width 11 height 11
click at [663, 224] on span "حدد خيارا" at bounding box center [658, 219] width 11 height 11
click at [663, 224] on input "حدد خيارا" at bounding box center [658, 219] width 11 height 11
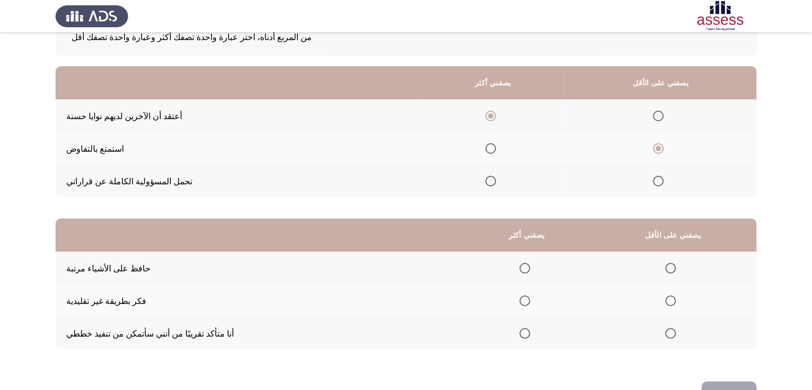
scroll to position [77, 0]
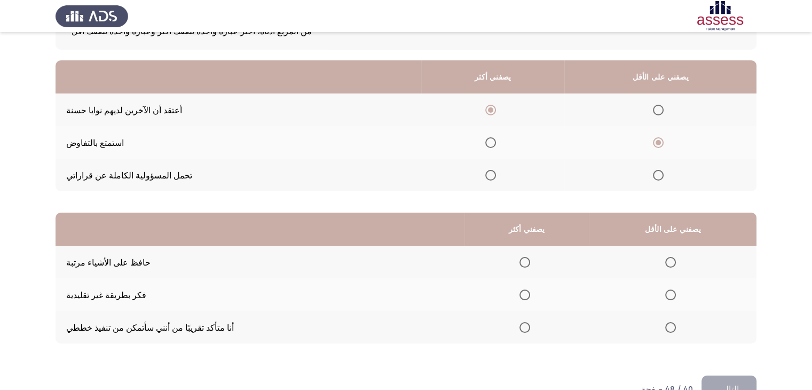
click at [545, 268] on th at bounding box center [526, 261] width 125 height 33
click at [530, 263] on span "حدد خيارا" at bounding box center [524, 262] width 11 height 11
click at [530, 263] on input "حدد خيارا" at bounding box center [524, 262] width 11 height 11
drag, startPoint x: 675, startPoint y: 334, endPoint x: 695, endPoint y: 330, distance: 20.5
click at [680, 334] on th at bounding box center [673, 327] width 168 height 33
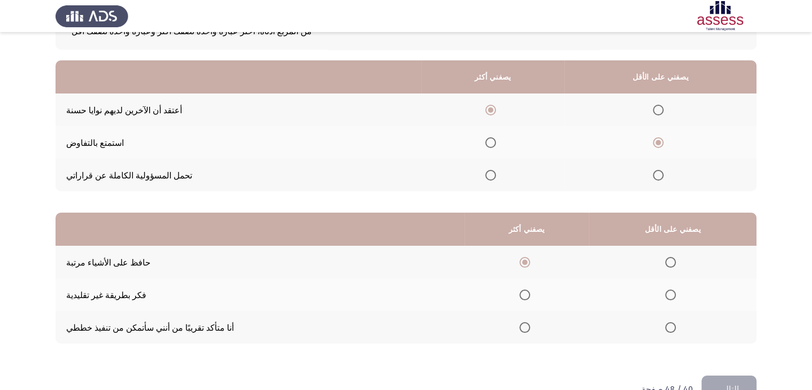
click at [676, 332] on span "حدد خيارا" at bounding box center [670, 327] width 11 height 11
click at [676, 332] on input "حدد خيارا" at bounding box center [670, 327] width 11 height 11
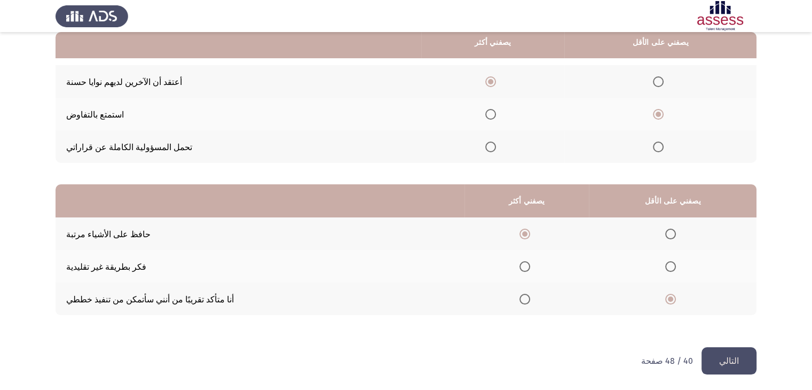
scroll to position [109, 0]
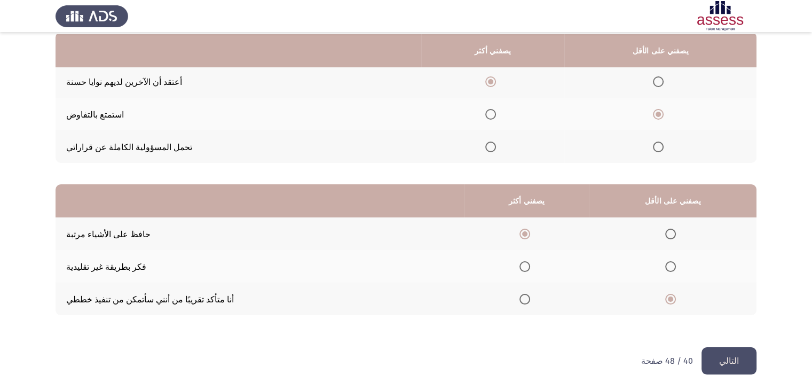
click at [743, 364] on button "التالي" at bounding box center [728, 360] width 55 height 27
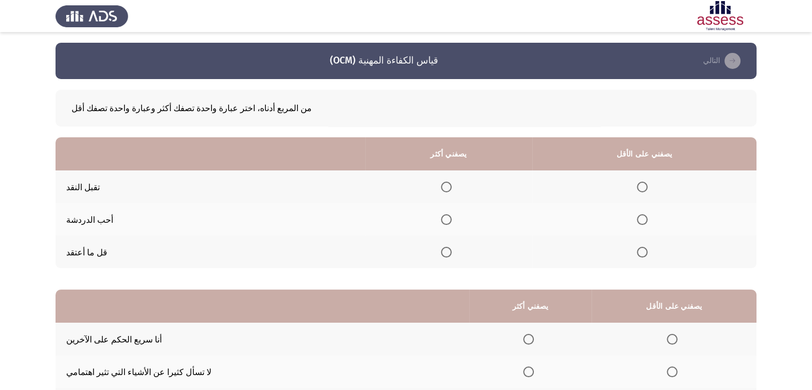
click at [451, 187] on span "حدد خيارا" at bounding box center [446, 186] width 11 height 11
click at [451, 187] on input "حدد خيارا" at bounding box center [446, 186] width 11 height 11
click at [647, 252] on span "حدد خيارا" at bounding box center [642, 252] width 11 height 11
click at [647, 252] on input "حدد خيارا" at bounding box center [642, 252] width 11 height 11
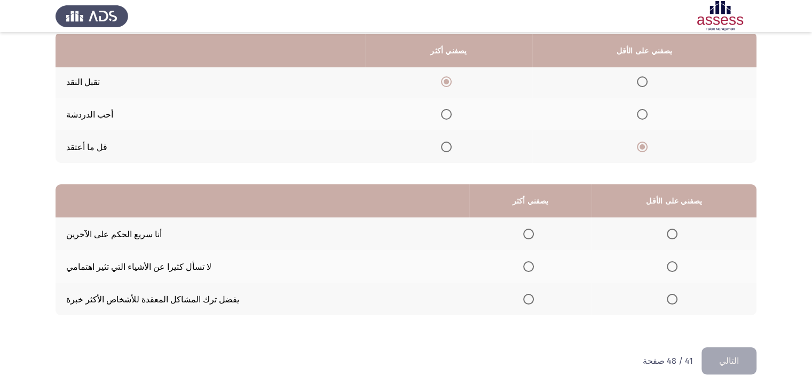
scroll to position [109, 0]
click at [681, 232] on label "حدد خيارا" at bounding box center [674, 233] width 15 height 11
click at [677, 232] on input "حدد خيارا" at bounding box center [672, 233] width 11 height 11
click at [547, 265] on th at bounding box center [530, 266] width 123 height 33
click at [534, 264] on span "حدد خيارا" at bounding box center [528, 266] width 11 height 11
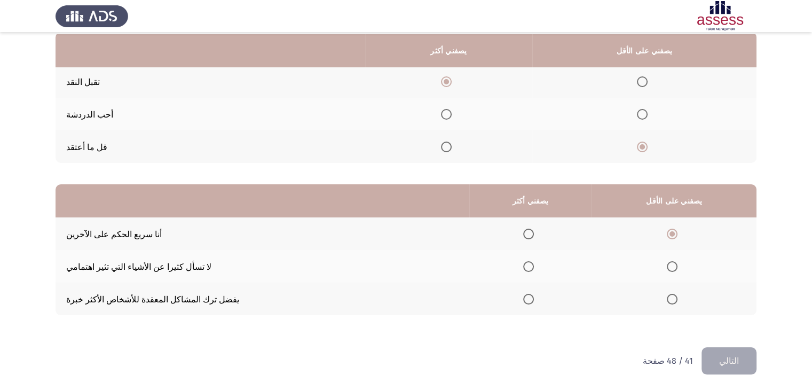
click at [534, 264] on input "حدد خيارا" at bounding box center [528, 266] width 11 height 11
click at [723, 357] on button "التالي" at bounding box center [728, 360] width 55 height 27
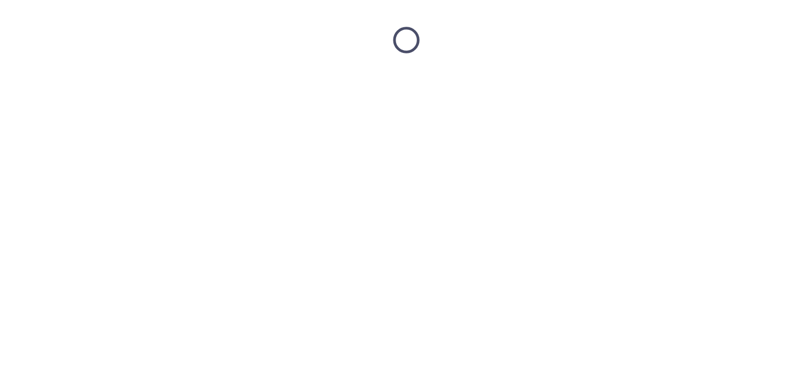
scroll to position [0, 0]
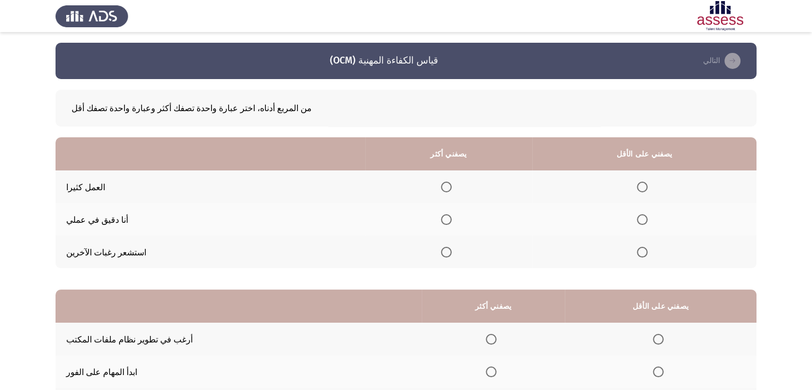
click at [451, 220] on span "حدد خيارا" at bounding box center [446, 219] width 11 height 11
click at [451, 220] on input "حدد خيارا" at bounding box center [446, 219] width 11 height 11
click at [647, 252] on span "حدد خيارا" at bounding box center [642, 252] width 11 height 11
click at [647, 252] on input "حدد خيارا" at bounding box center [642, 252] width 11 height 11
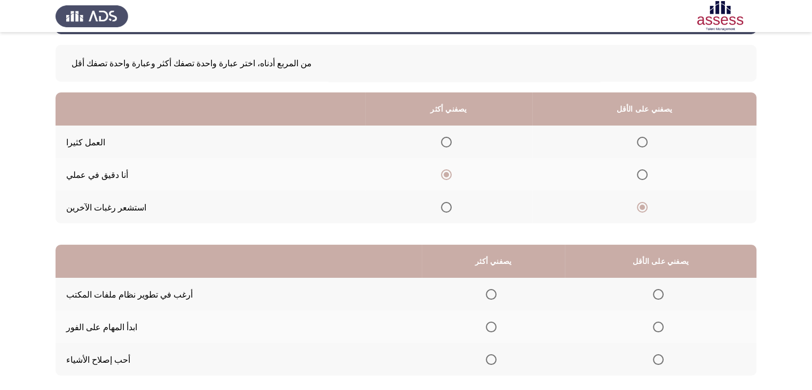
scroll to position [88, 0]
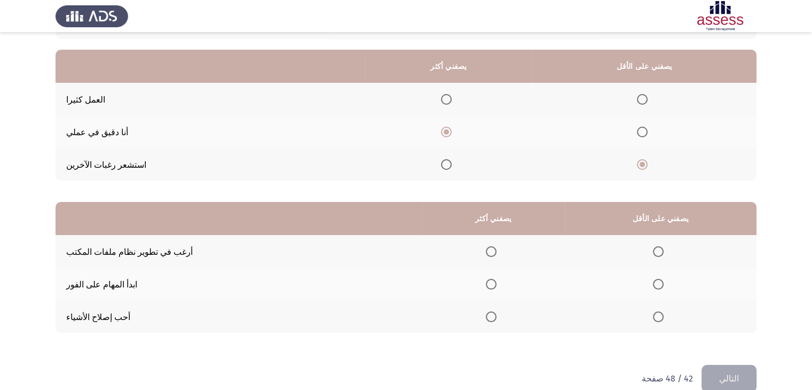
click at [496, 319] on span "حدد خيارا" at bounding box center [491, 316] width 11 height 11
click at [496, 319] on input "حدد خيارا" at bounding box center [491, 316] width 11 height 11
click at [663, 251] on span "حدد خيارا" at bounding box center [658, 251] width 11 height 11
click at [663, 251] on input "حدد خيارا" at bounding box center [658, 251] width 11 height 11
click at [726, 374] on button "التالي" at bounding box center [728, 377] width 55 height 27
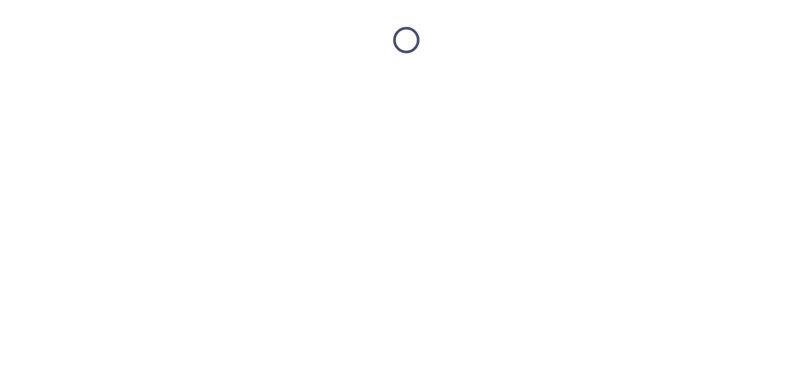
scroll to position [0, 0]
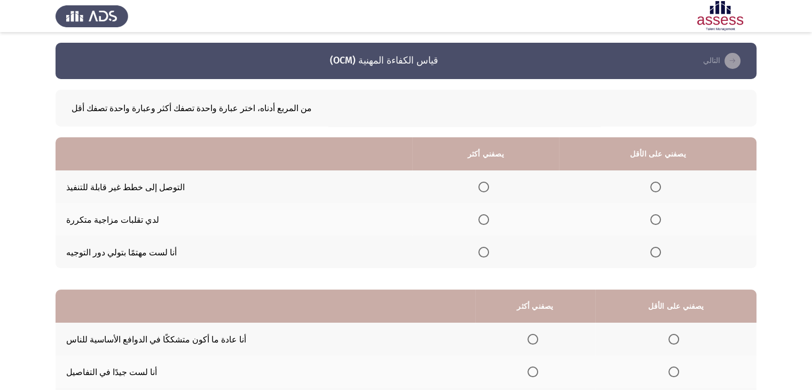
click at [489, 186] on span "حدد خيارا" at bounding box center [483, 186] width 11 height 11
click at [489, 186] on input "حدد خيارا" at bounding box center [483, 186] width 11 height 11
click at [661, 251] on span "حدد خيارا" at bounding box center [655, 252] width 11 height 11
click at [661, 251] on input "حدد خيارا" at bounding box center [655, 252] width 11 height 11
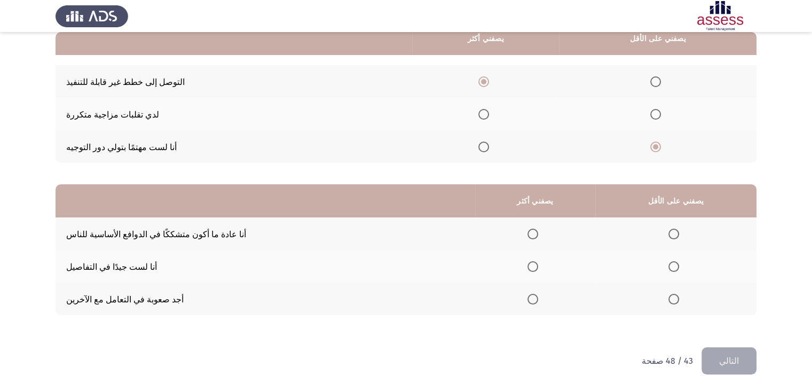
scroll to position [108, 0]
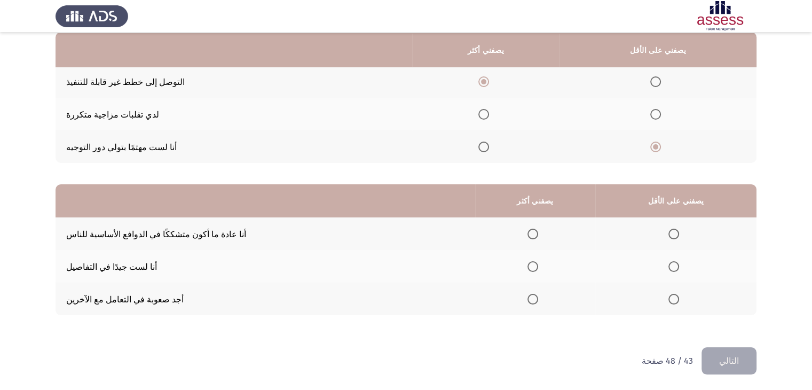
click at [538, 231] on span "حدد خيارا" at bounding box center [532, 233] width 11 height 11
click at [538, 231] on input "حدد خيارا" at bounding box center [532, 233] width 11 height 11
click at [683, 298] on label "حدد خيارا" at bounding box center [675, 298] width 15 height 11
click at [679, 298] on input "حدد خيارا" at bounding box center [673, 298] width 11 height 11
click at [736, 351] on button "التالي" at bounding box center [728, 360] width 55 height 27
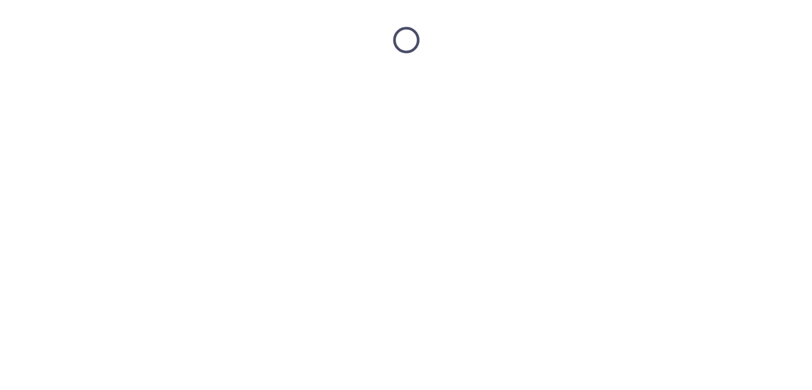
scroll to position [0, 0]
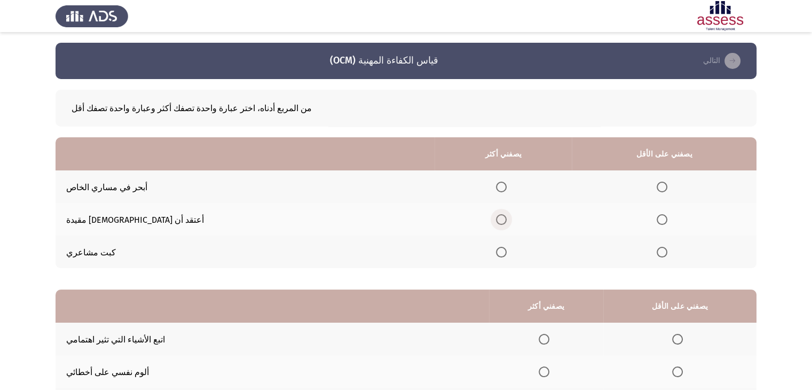
click at [496, 216] on span "حدد خيارا" at bounding box center [501, 219] width 11 height 11
click at [496, 216] on input "حدد خيارا" at bounding box center [501, 219] width 11 height 11
click at [656, 255] on span "حدد خيارا" at bounding box center [661, 252] width 11 height 11
click at [656, 255] on input "حدد خيارا" at bounding box center [661, 252] width 11 height 11
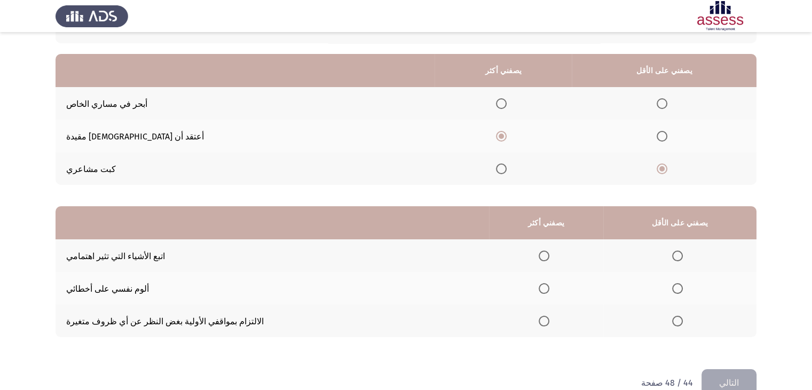
scroll to position [101, 0]
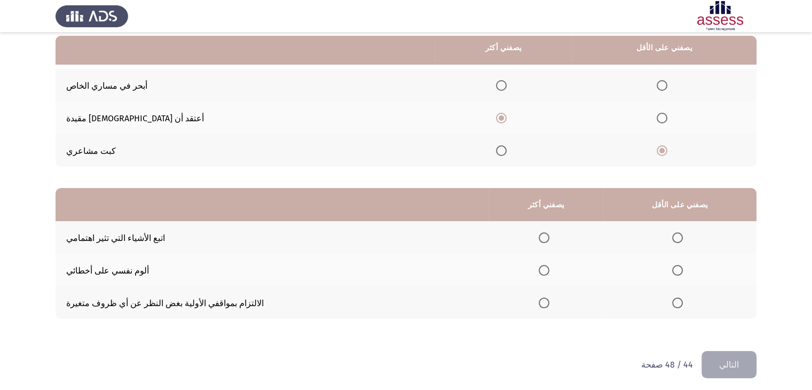
click at [683, 300] on span "حدد خيارا" at bounding box center [677, 302] width 11 height 11
click at [683, 300] on input "حدد خيارا" at bounding box center [677, 302] width 11 height 11
click at [560, 240] on th at bounding box center [546, 237] width 114 height 33
click at [578, 238] on th at bounding box center [546, 237] width 114 height 33
click at [549, 239] on span "حدد خيارا" at bounding box center [543, 237] width 11 height 11
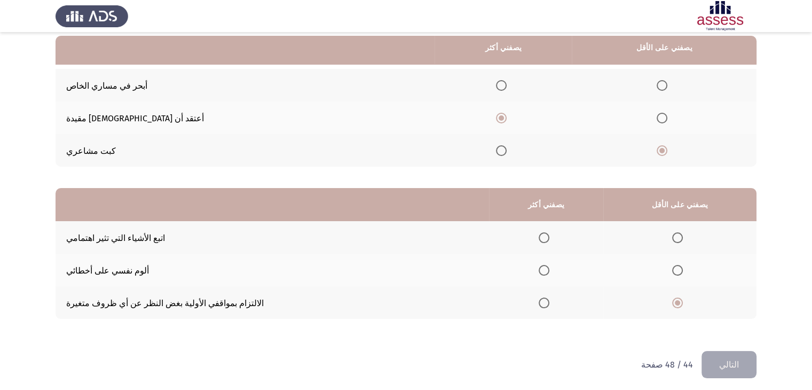
click at [549, 239] on input "حدد خيارا" at bounding box center [543, 237] width 11 height 11
click at [740, 364] on button "التالي" at bounding box center [728, 364] width 55 height 27
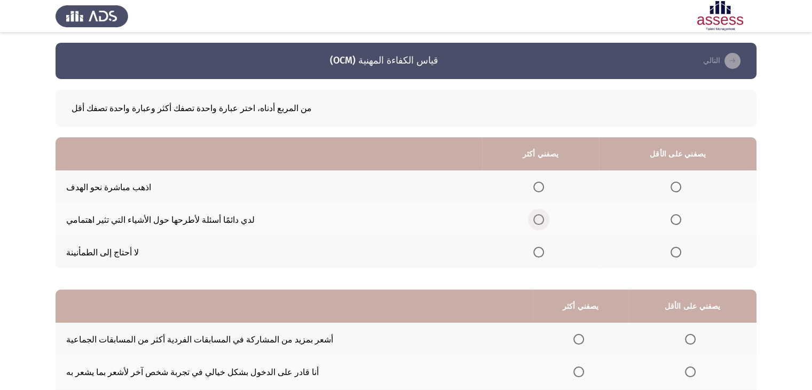
click at [544, 219] on span "حدد خيارا" at bounding box center [538, 219] width 11 height 11
click at [544, 219] on input "حدد خيارا" at bounding box center [538, 219] width 11 height 11
click at [681, 190] on span "حدد خيارا" at bounding box center [675, 186] width 11 height 11
click at [681, 190] on input "حدد خيارا" at bounding box center [675, 186] width 11 height 11
click at [810, 184] on app-assessment-container "قياس الكفاءة المهنية (OCM) التالي من المربع أدناه، اختر عبارة واحدة تصفك أكثر و…" at bounding box center [406, 247] width 812 height 409
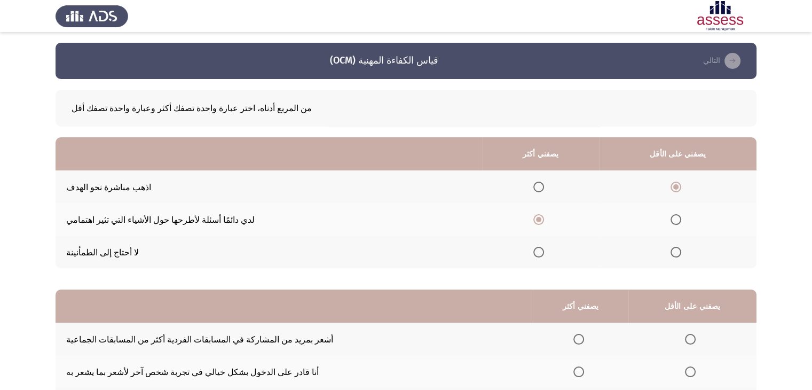
click at [811, 184] on html "قياس الكفاءة المهنية (OCM) التالي من المربع أدناه، اختر عبارة واحدة تصفك أكثر و…" at bounding box center [406, 247] width 812 height 495
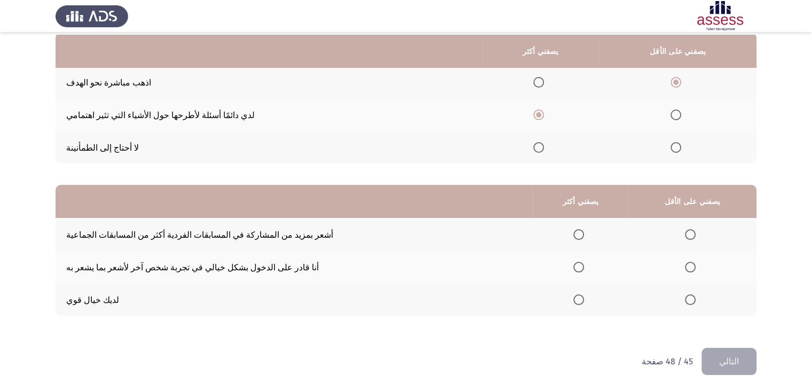
scroll to position [109, 0]
click at [681, 148] on span "حدد خيارا" at bounding box center [675, 146] width 11 height 11
click at [681, 148] on input "حدد خيارا" at bounding box center [675, 146] width 11 height 11
click at [695, 228] on span "حدد خيارا" at bounding box center [690, 233] width 11 height 11
click at [695, 228] on input "حدد خيارا" at bounding box center [690, 233] width 11 height 11
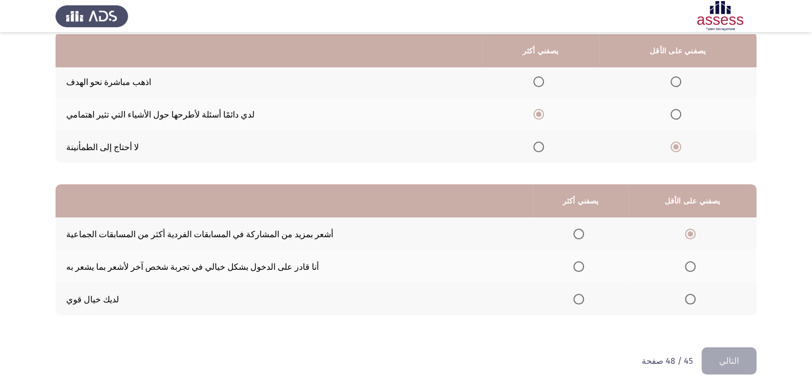
click at [584, 298] on span "حدد خيارا" at bounding box center [578, 298] width 11 height 11
click at [584, 298] on input "حدد خيارا" at bounding box center [578, 298] width 11 height 11
click at [584, 236] on span "حدد خيارا" at bounding box center [578, 233] width 11 height 11
click at [584, 236] on input "حدد خيارا" at bounding box center [578, 233] width 11 height 11
click at [695, 295] on span "حدد خيارا" at bounding box center [690, 298] width 11 height 11
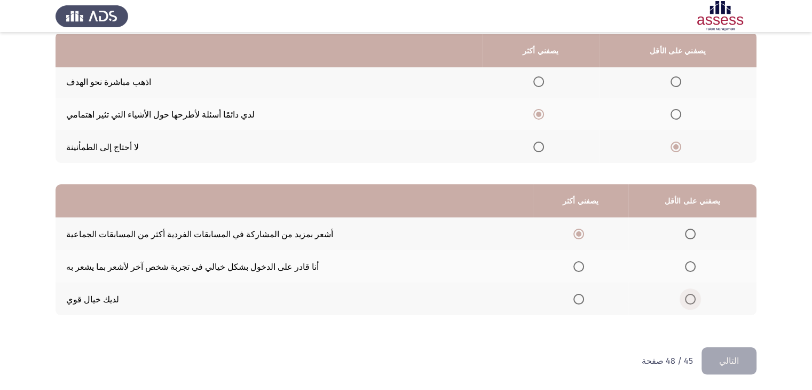
click at [695, 295] on input "حدد خيارا" at bounding box center [690, 298] width 11 height 11
click at [725, 357] on font "التالي" at bounding box center [729, 360] width 20 height 10
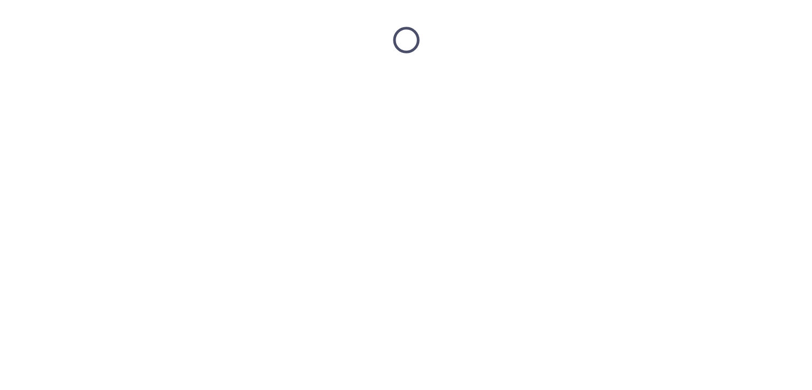
scroll to position [0, 0]
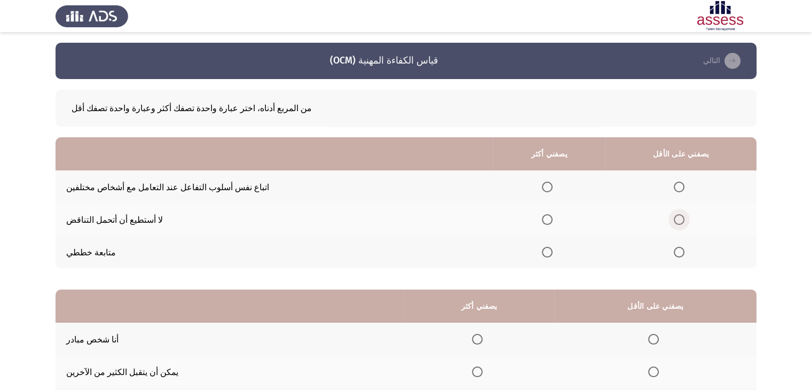
click at [684, 219] on span "حدد خيارا" at bounding box center [678, 219] width 11 height 11
click at [684, 219] on input "حدد خيارا" at bounding box center [678, 219] width 11 height 11
click at [552, 253] on span "حدد خيارا" at bounding box center [547, 252] width 11 height 11
click at [552, 253] on input "حدد خيارا" at bounding box center [547, 252] width 11 height 11
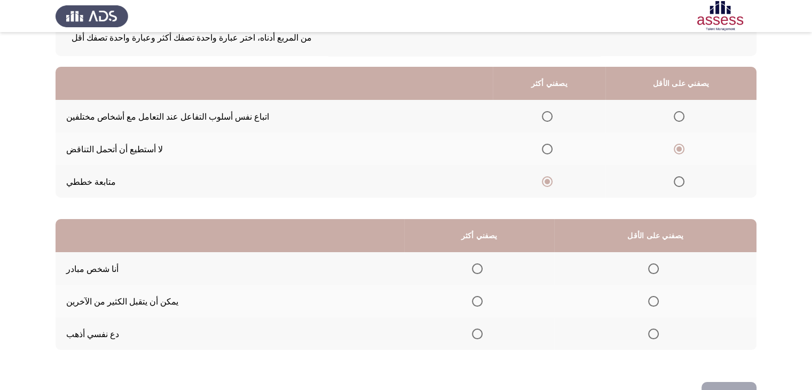
scroll to position [73, 0]
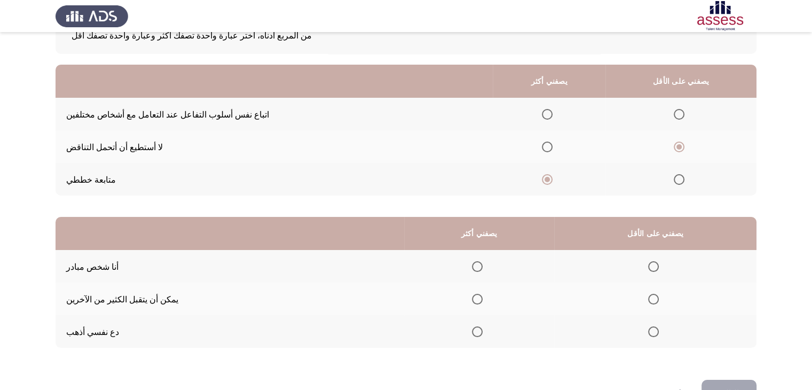
click at [491, 268] on th at bounding box center [479, 266] width 150 height 33
click at [482, 268] on span "حدد خيارا" at bounding box center [477, 266] width 11 height 11
click at [482, 268] on input "حدد خيارا" at bounding box center [477, 266] width 11 height 11
click at [659, 337] on span "حدد خيارا" at bounding box center [653, 331] width 11 height 11
click at [659, 337] on input "حدد خيارا" at bounding box center [653, 331] width 11 height 11
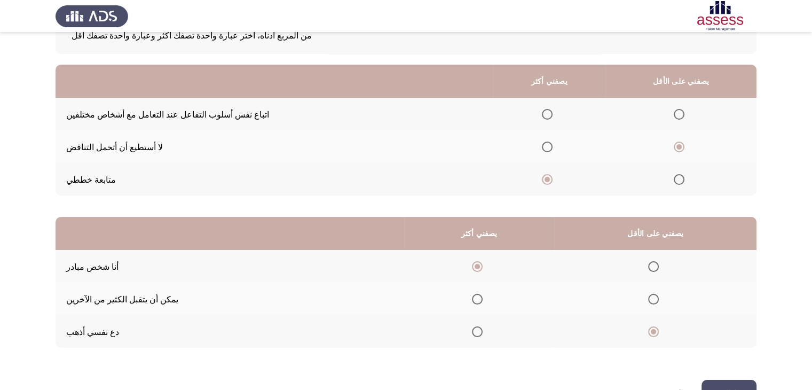
scroll to position [109, 0]
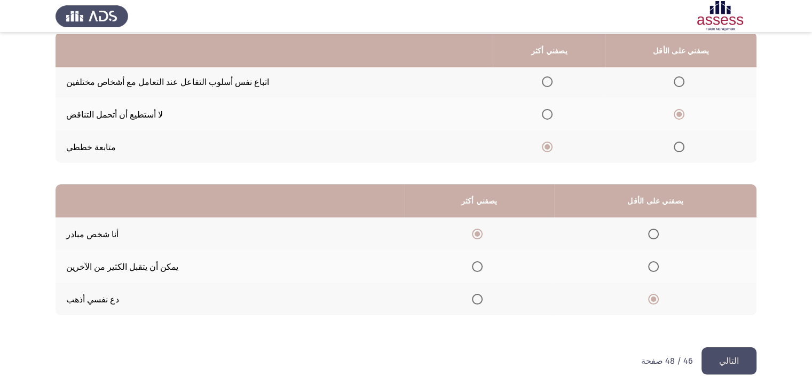
click at [739, 360] on button "التالي" at bounding box center [728, 360] width 55 height 27
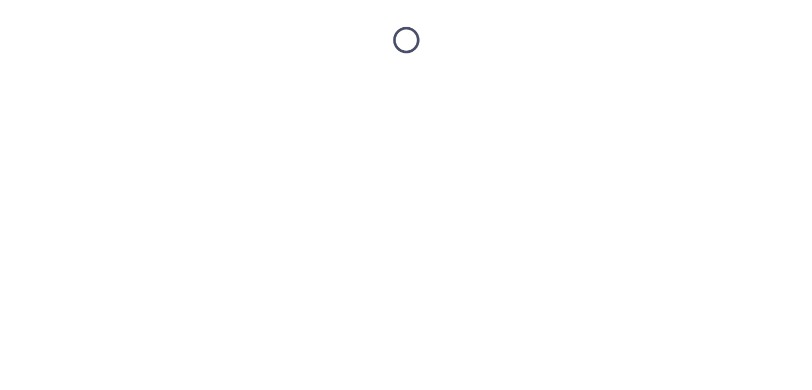
scroll to position [0, 0]
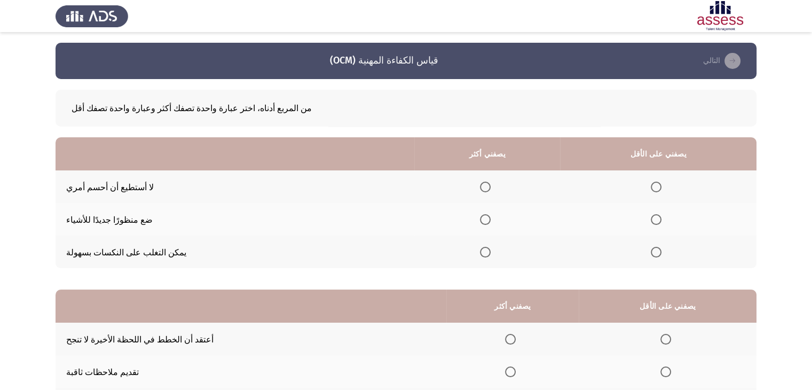
click at [490, 220] on span "حدد خيارا" at bounding box center [485, 219] width 11 height 11
click at [490, 220] on input "حدد خيارا" at bounding box center [485, 219] width 11 height 11
click at [668, 195] on th at bounding box center [658, 186] width 196 height 33
click at [661, 191] on span "حدد خيارا" at bounding box center [655, 186] width 11 height 11
click at [661, 191] on input "حدد خيارا" at bounding box center [655, 186] width 11 height 11
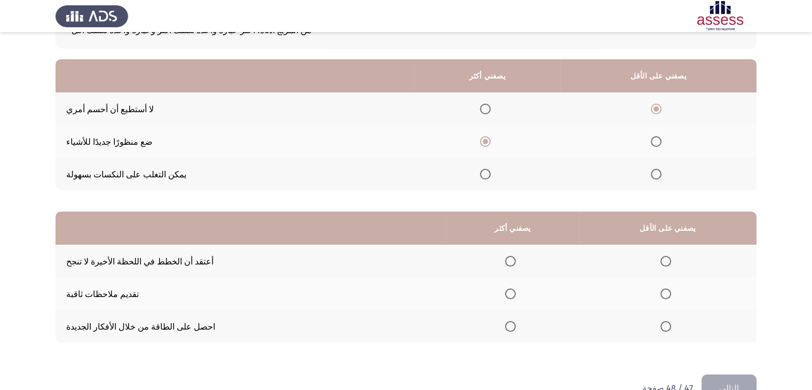
scroll to position [109, 0]
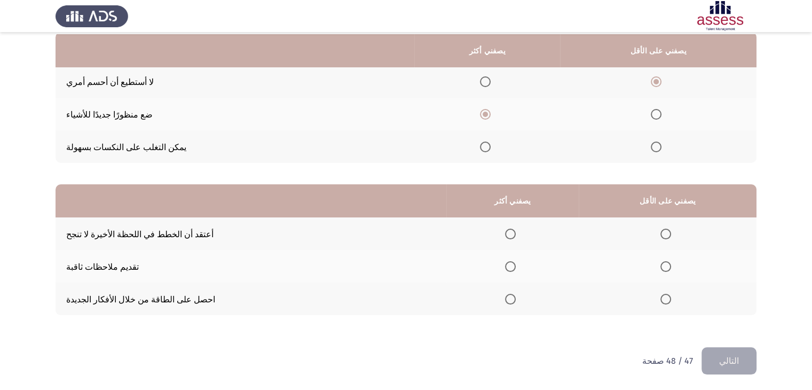
click at [520, 265] on label "حدد خيارا" at bounding box center [512, 266] width 15 height 11
click at [515, 265] on input "حدد خيارا" at bounding box center [510, 266] width 11 height 11
click at [675, 230] on label "حدد خيارا" at bounding box center [667, 233] width 15 height 11
click at [671, 230] on input "حدد خيارا" at bounding box center [665, 233] width 11 height 11
click at [734, 354] on button "التالي" at bounding box center [728, 360] width 55 height 27
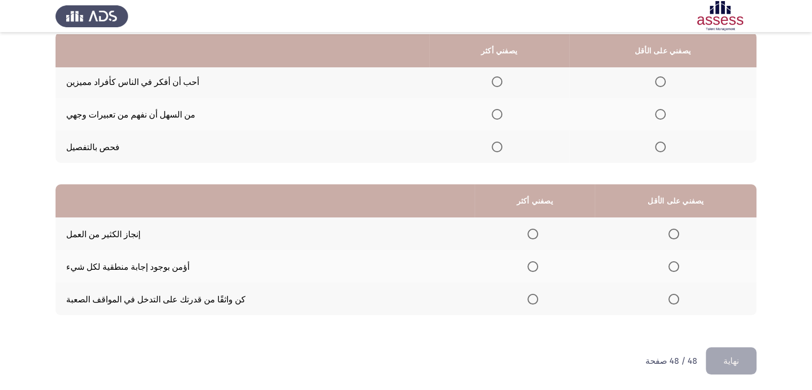
click at [502, 80] on span "حدد خيارا" at bounding box center [496, 81] width 11 height 11
click at [502, 80] on input "حدد خيارا" at bounding box center [496, 81] width 11 height 11
click at [665, 144] on span "حدد خيارا" at bounding box center [660, 146] width 11 height 11
click at [665, 144] on input "حدد خيارا" at bounding box center [660, 146] width 11 height 11
click at [538, 265] on span "حدد خيارا" at bounding box center [532, 266] width 11 height 11
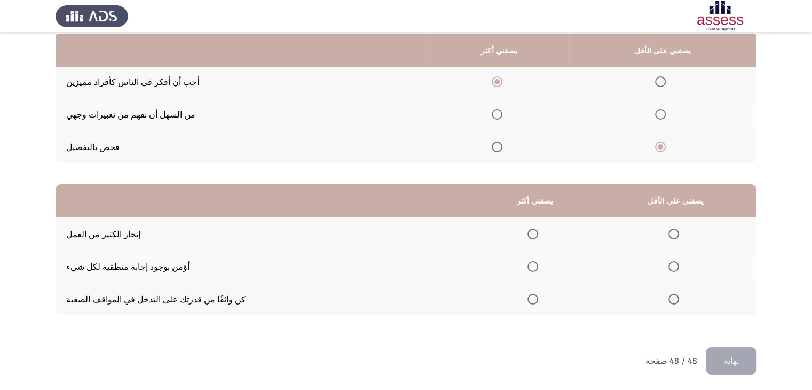
click at [538, 265] on input "حدد خيارا" at bounding box center [532, 266] width 11 height 11
click at [679, 300] on span "حدد خيارا" at bounding box center [673, 298] width 11 height 11
click at [679, 300] on input "حدد خيارا" at bounding box center [673, 298] width 11 height 11
click at [538, 296] on span "حدد خيارا" at bounding box center [532, 298] width 11 height 11
click at [538, 296] on input "حدد خيارا" at bounding box center [532, 298] width 11 height 11
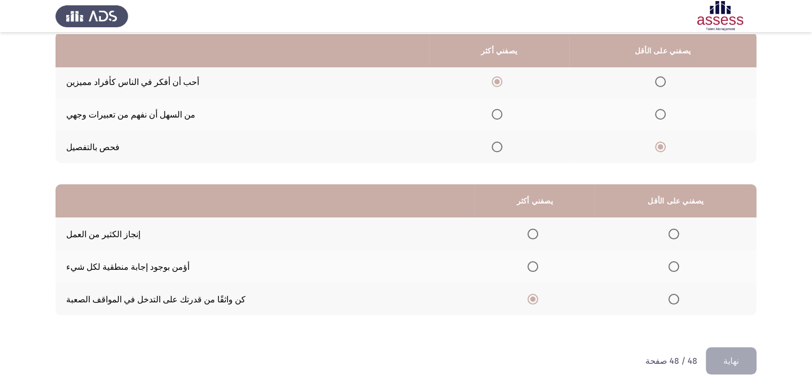
click at [684, 255] on th at bounding box center [675, 266] width 162 height 33
click at [683, 260] on mat-radio-button "حدد خيارا" at bounding box center [675, 265] width 15 height 11
click at [679, 261] on span "حدد خيارا" at bounding box center [673, 266] width 11 height 11
click at [679, 261] on input "حدد خيارا" at bounding box center [673, 266] width 11 height 11
click at [729, 350] on button "نهاية" at bounding box center [730, 360] width 51 height 27
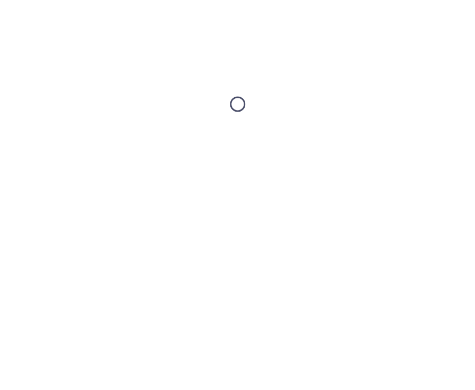
scroll to position [0, 0]
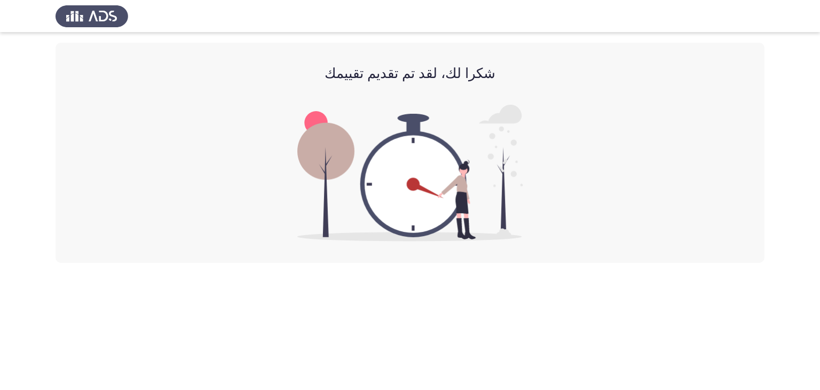
click at [438, 161] on img at bounding box center [410, 173] width 226 height 137
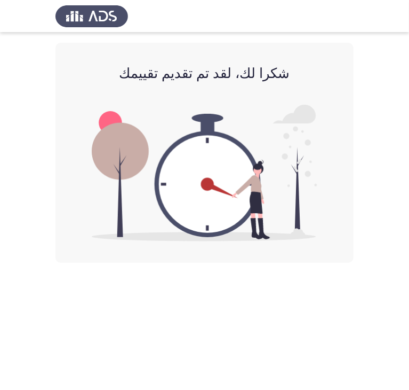
click at [408, 65] on app-default-page "شكرا لك، لقد تم تقديم تقييمك" at bounding box center [204, 131] width 409 height 263
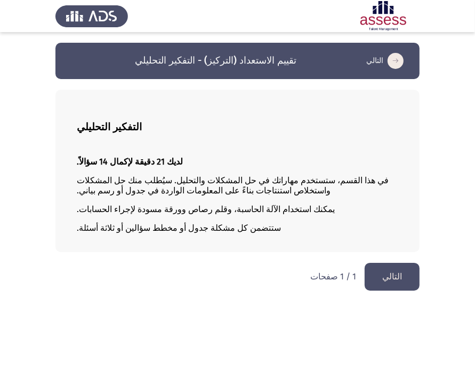
click at [397, 281] on font "التالي" at bounding box center [393, 276] width 20 height 10
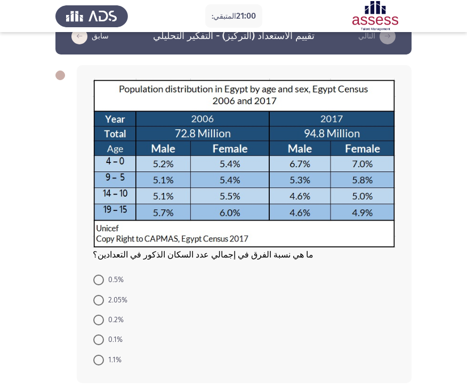
scroll to position [19, 0]
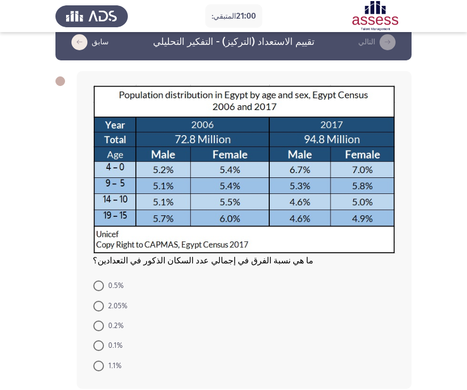
click at [106, 325] on span "0.2%" at bounding box center [114, 325] width 20 height 13
click at [104, 325] on input "0.2%" at bounding box center [98, 325] width 11 height 11
radio input "true"
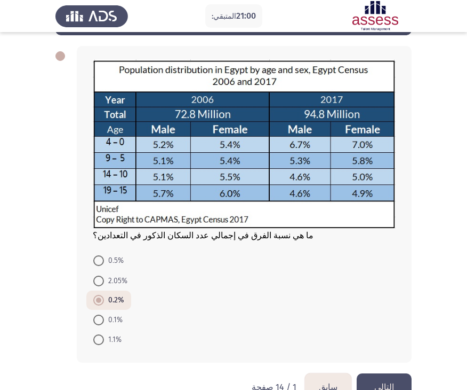
scroll to position [71, 0]
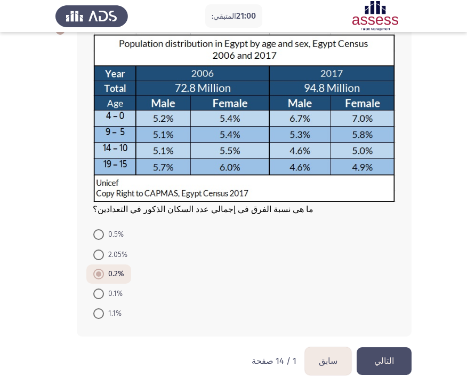
drag, startPoint x: 394, startPoint y: 356, endPoint x: 397, endPoint y: 350, distance: 6.9
click at [395, 356] on button "التالي" at bounding box center [384, 360] width 55 height 27
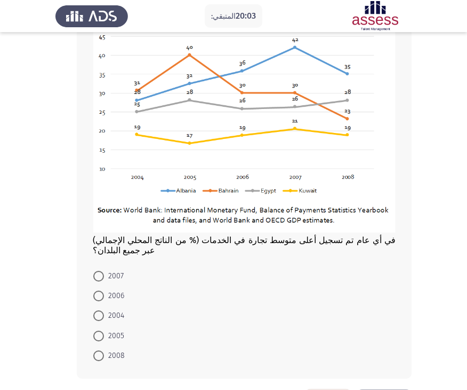
scroll to position [97, 0]
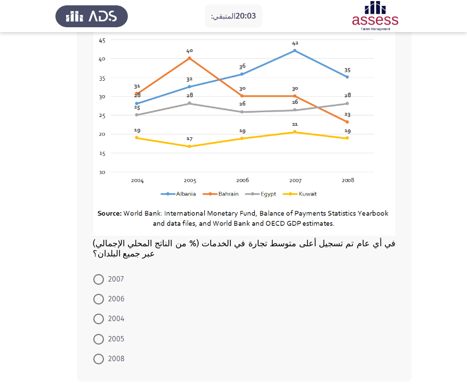
click at [104, 279] on span at bounding box center [98, 279] width 11 height 11
click at [104, 279] on input "2007" at bounding box center [98, 279] width 11 height 11
radio input "true"
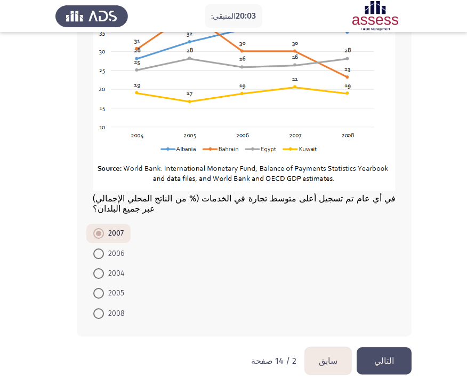
scroll to position [144, 0]
click at [395, 359] on button "التالي" at bounding box center [384, 360] width 55 height 27
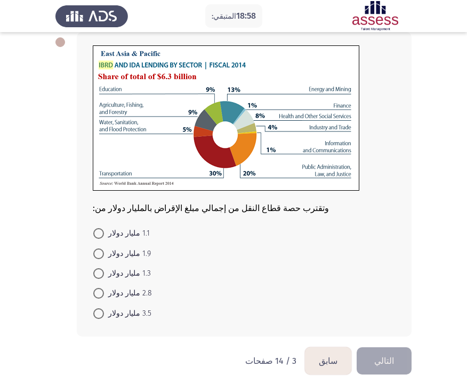
scroll to position [54, 0]
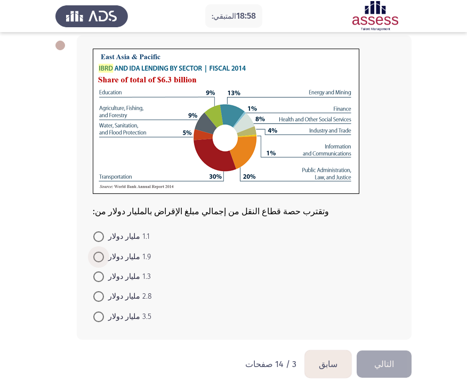
click at [100, 259] on span at bounding box center [98, 256] width 11 height 11
click at [100, 259] on input "1.9 مليار دولار" at bounding box center [98, 256] width 11 height 11
radio input "true"
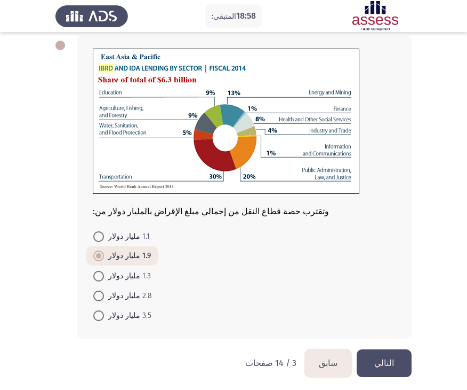
click at [387, 362] on font "التالي" at bounding box center [385, 363] width 20 height 10
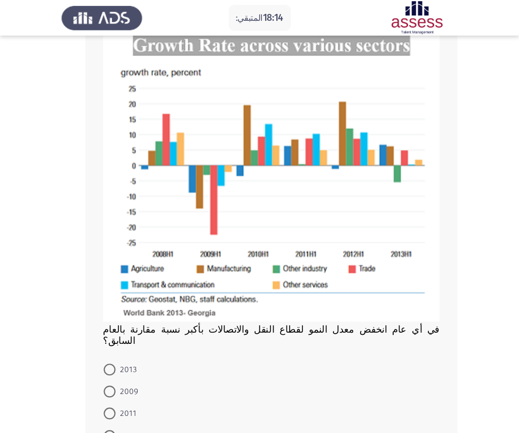
scroll to position [83, 0]
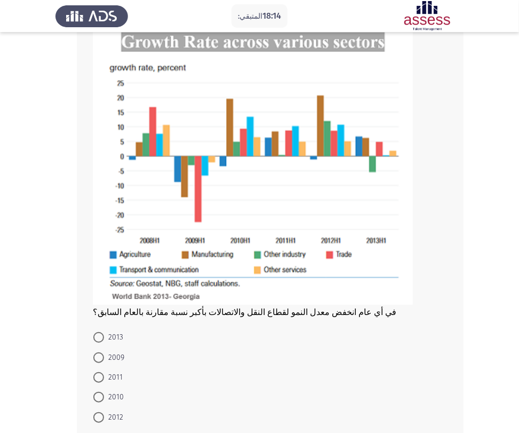
drag, startPoint x: 461, startPoint y: 0, endPoint x: 77, endPoint y: 296, distance: 484.8
click at [77, 296] on div "في أي عام انخفض معدل النمو لقطاع النقل والاتصالات بأكبر نسبة مقارنة بالعام السا…" at bounding box center [259, 223] width 408 height 455
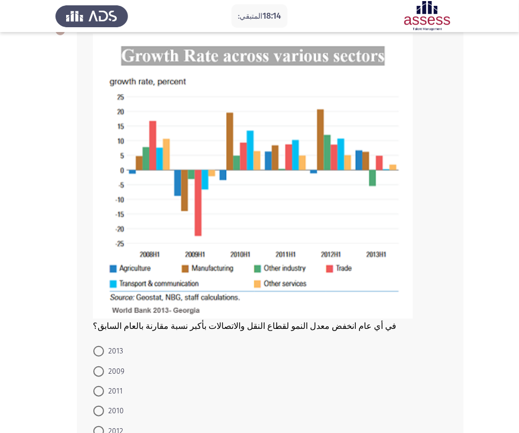
scroll to position [78, 0]
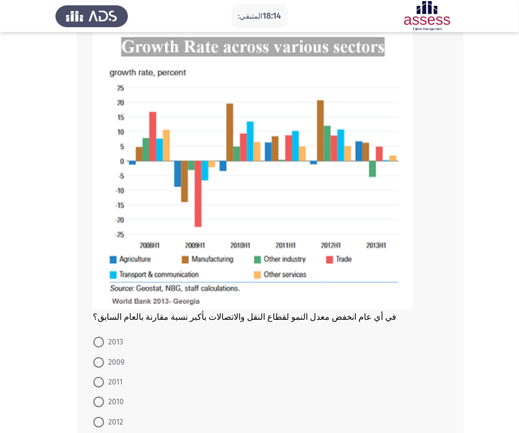
click at [77, 296] on div "في أي عام انخفض معدل النمو لقطاع النقل والاتصالات بأكبر نسبة مقارنة بالعام السا…" at bounding box center [270, 228] width 387 height 434
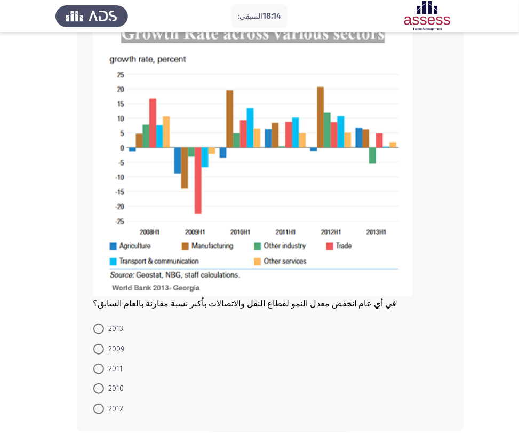
scroll to position [104, 0]
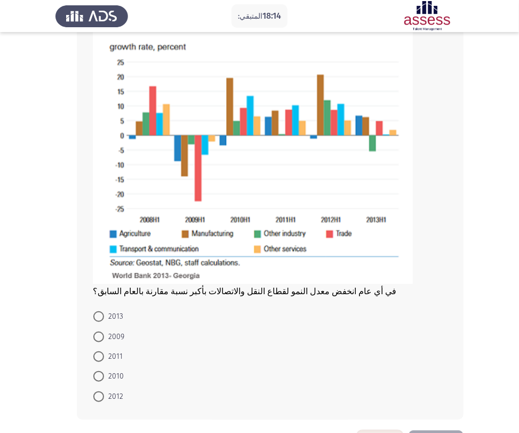
click at [105, 336] on span "2009" at bounding box center [114, 336] width 20 height 13
click at [104, 336] on input "2009" at bounding box center [98, 336] width 11 height 11
radio input "true"
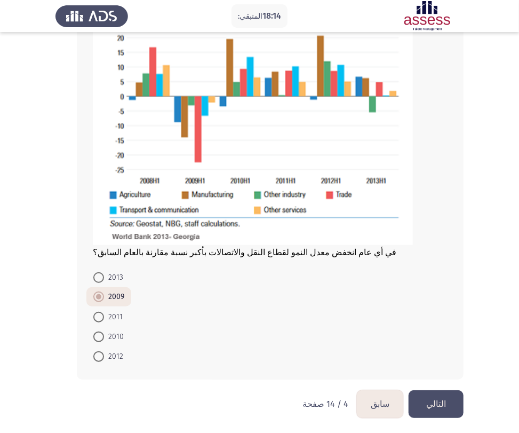
drag, startPoint x: 430, startPoint y: 398, endPoint x: 431, endPoint y: 391, distance: 7.6
click at [430, 389] on button "التالي" at bounding box center [436, 403] width 55 height 27
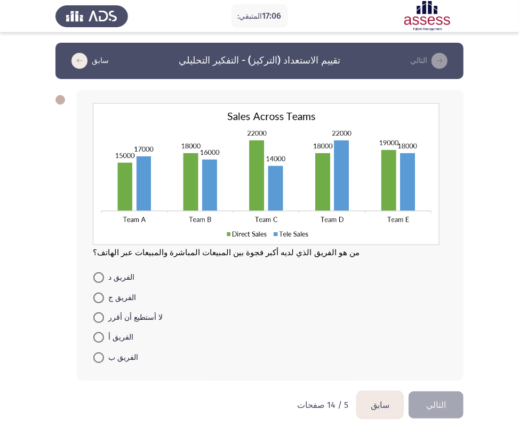
click at [98, 296] on span at bounding box center [98, 297] width 11 height 11
click at [98, 296] on input "الفريق ج" at bounding box center [98, 297] width 11 height 11
radio input "true"
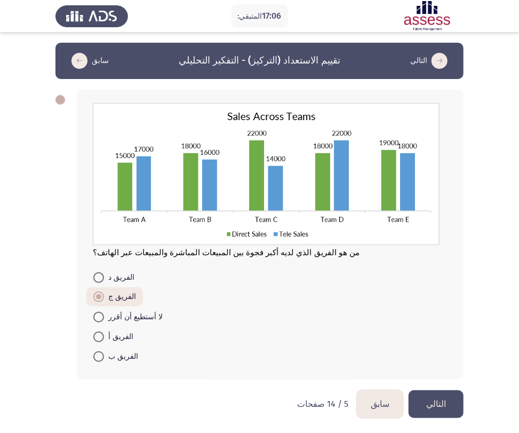
click at [444, 389] on font "التالي" at bounding box center [436, 404] width 20 height 10
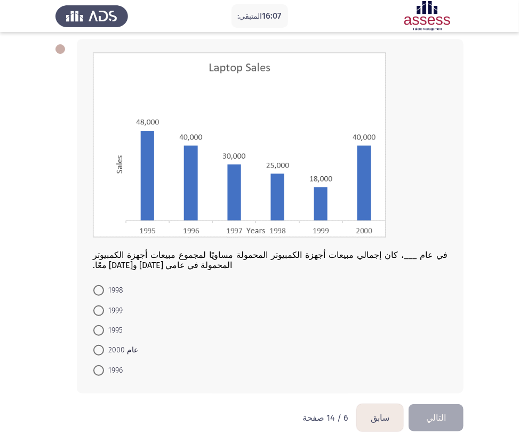
scroll to position [67, 0]
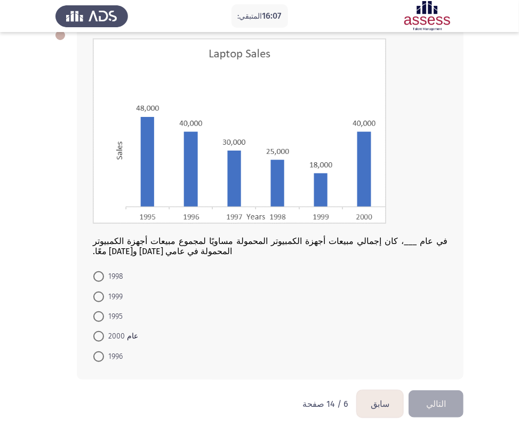
click at [100, 313] on span at bounding box center [98, 316] width 11 height 11
click at [100, 313] on input "1995" at bounding box center [98, 316] width 11 height 11
radio input "true"
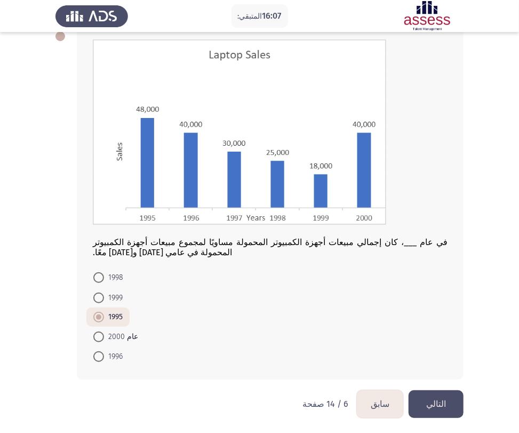
click at [440, 389] on font "التالي" at bounding box center [436, 404] width 20 height 10
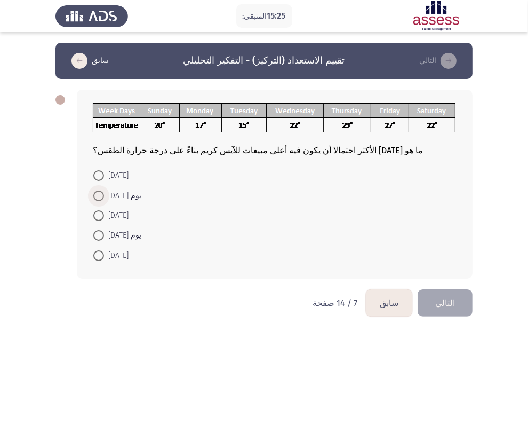
click at [98, 201] on span at bounding box center [98, 196] width 11 height 11
click at [98, 201] on input "يوم الخميس" at bounding box center [98, 196] width 11 height 11
radio input "true"
click at [457, 306] on button "التالي" at bounding box center [445, 301] width 55 height 27
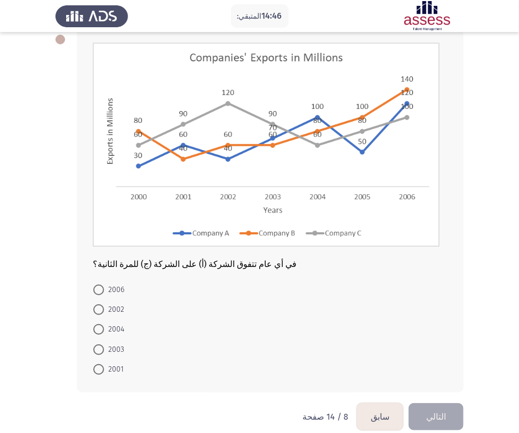
scroll to position [55, 0]
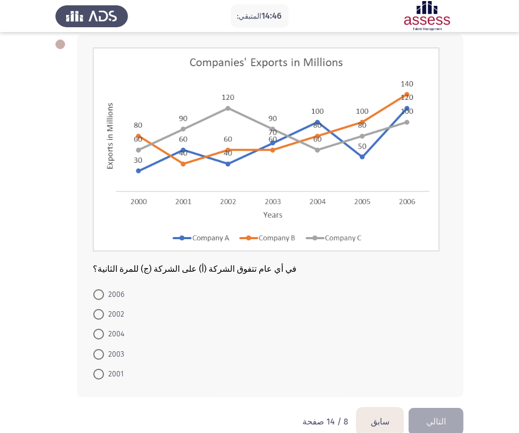
drag, startPoint x: 98, startPoint y: 335, endPoint x: 122, endPoint y: 331, distance: 24.3
click at [99, 334] on span at bounding box center [98, 334] width 11 height 11
click at [99, 334] on input "2004" at bounding box center [98, 334] width 11 height 11
radio input "true"
click at [445, 389] on button "التالي" at bounding box center [436, 420] width 55 height 27
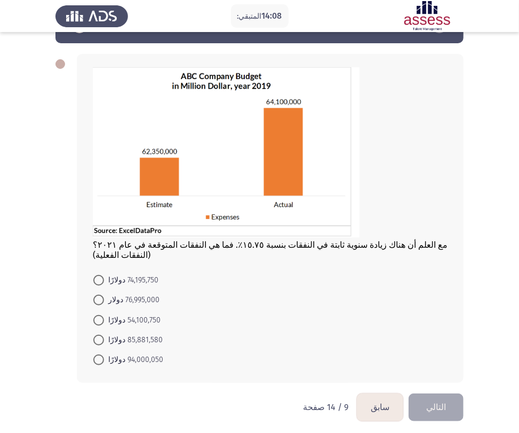
scroll to position [42, 0]
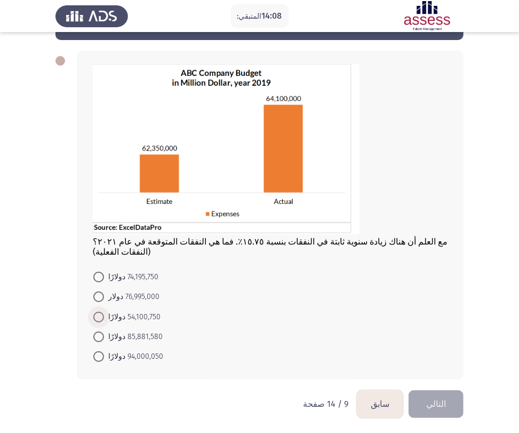
click at [132, 313] on font "54,100,750 دولارًا" at bounding box center [134, 316] width 52 height 9
click at [104, 313] on input "54,100,750 دولارًا" at bounding box center [98, 317] width 11 height 11
radio input "true"
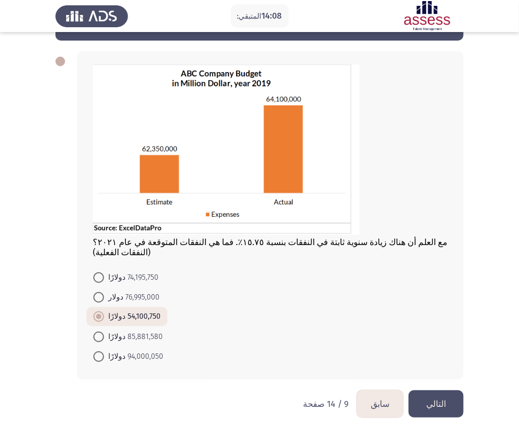
click at [153, 329] on mat-radio-button "85,881,580 دولارًا" at bounding box center [127, 336] width 83 height 20
click at [145, 338] on font "85,881,580 دولارًا" at bounding box center [135, 336] width 54 height 9
click at [104, 338] on input "85,881,580 دولارًا" at bounding box center [98, 336] width 11 height 11
radio input "true"
click at [450, 389] on button "التالي" at bounding box center [436, 403] width 55 height 27
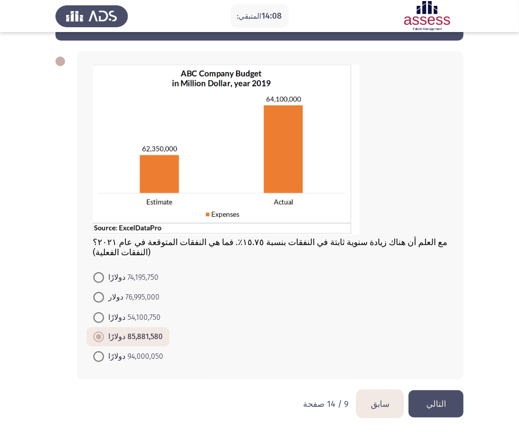
scroll to position [0, 0]
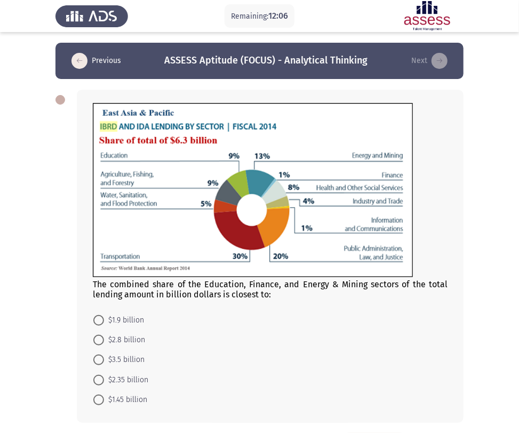
click at [128, 389] on span "$1.45 billion" at bounding box center [125, 399] width 43 height 13
click at [104, 389] on input "$1.45 billion" at bounding box center [98, 399] width 11 height 11
radio input "true"
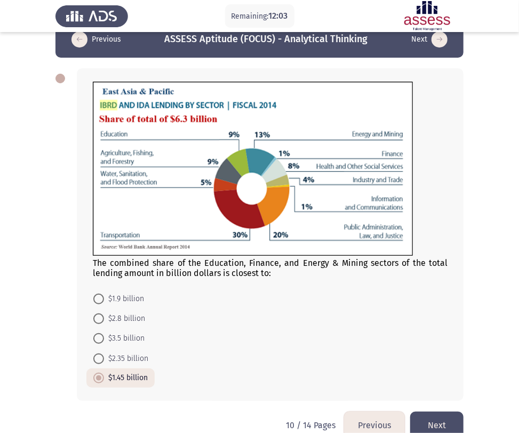
scroll to position [43, 0]
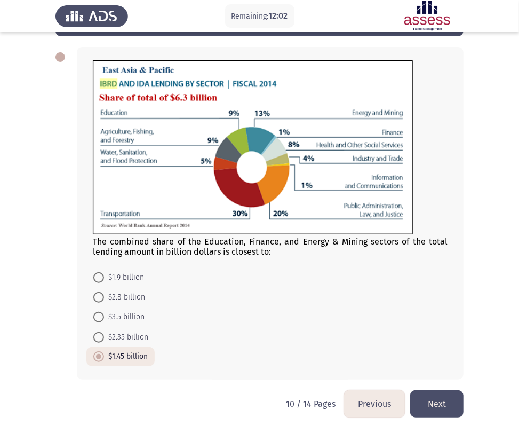
click at [424, 389] on button "Next" at bounding box center [436, 403] width 53 height 27
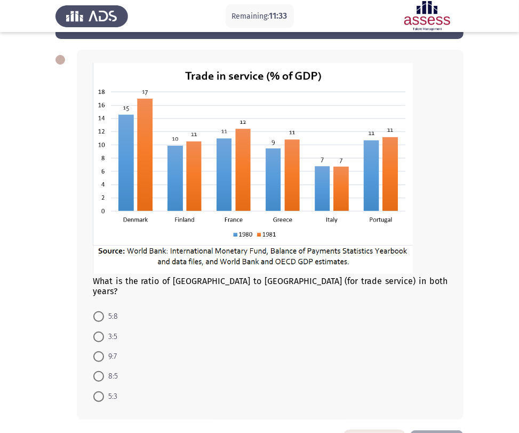
scroll to position [70, 0]
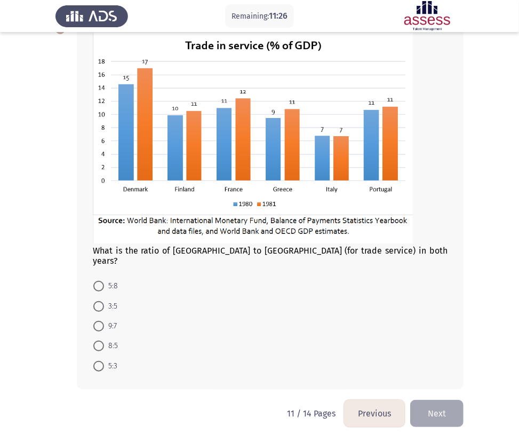
click at [94, 340] on span at bounding box center [98, 345] width 11 height 11
click at [94, 340] on input "8:5" at bounding box center [98, 345] width 11 height 11
radio input "true"
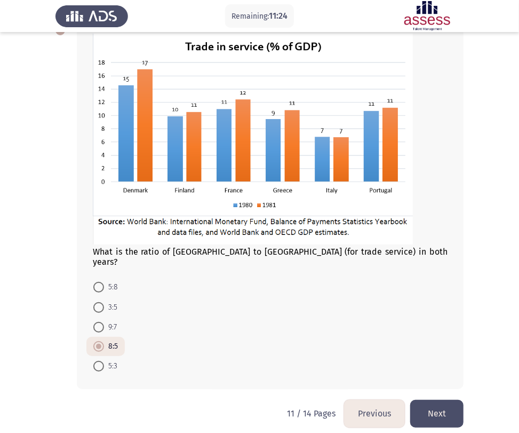
click at [437, 389] on button "Next" at bounding box center [436, 413] width 53 height 27
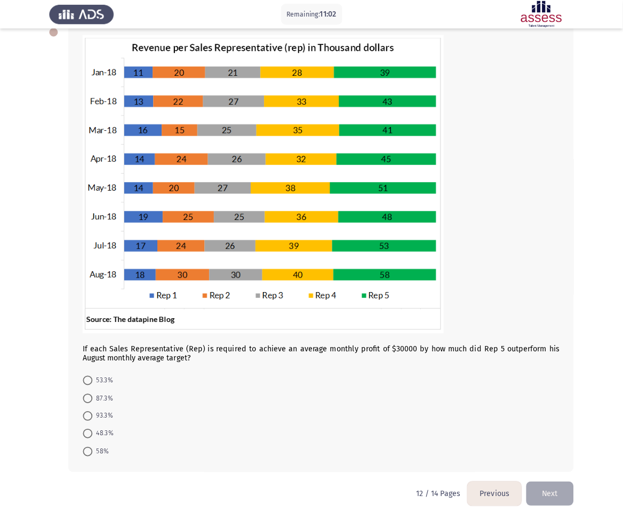
scroll to position [0, 0]
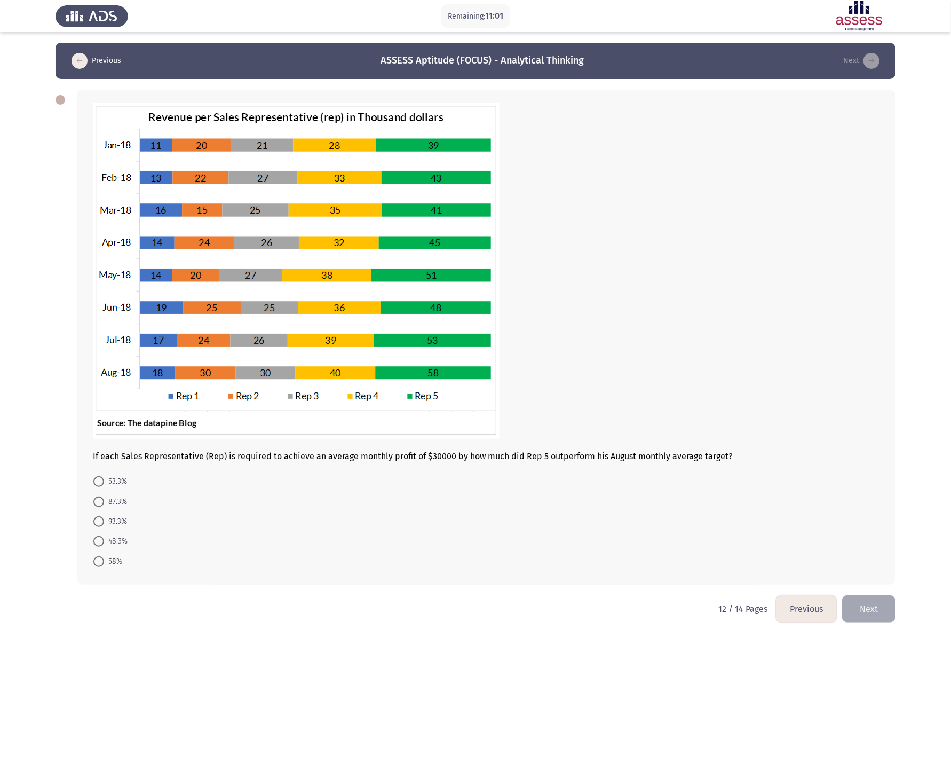
drag, startPoint x: 467, startPoint y: 1, endPoint x: 331, endPoint y: 639, distance: 652.7
click at [329, 389] on html "Remaining: 11:01 Previous ASSESS Aptitude (FOCUS) - Analytical Thinking Next If…" at bounding box center [475, 319] width 951 height 638
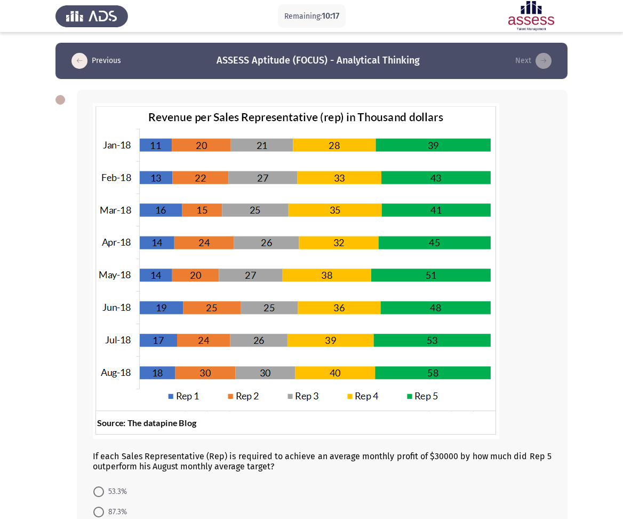
drag, startPoint x: 937, startPoint y: 11, endPoint x: 74, endPoint y: 187, distance: 880.6
click at [74, 187] on div "If each Sales Representative (Rep) is required to achieve an average monthly pr…" at bounding box center [311, 342] width 512 height 526
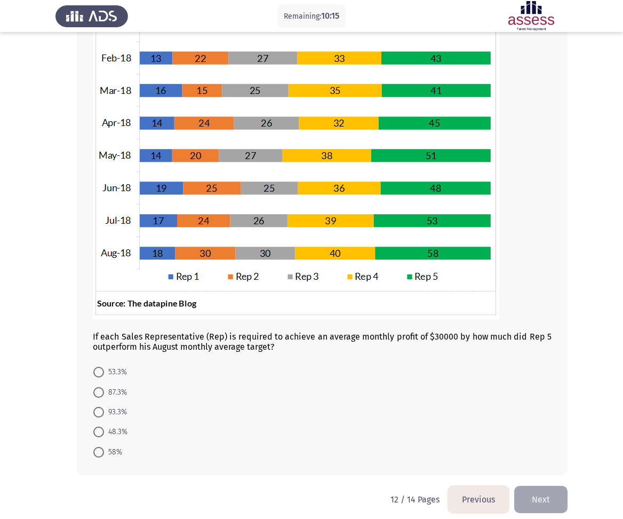
scroll to position [129, 0]
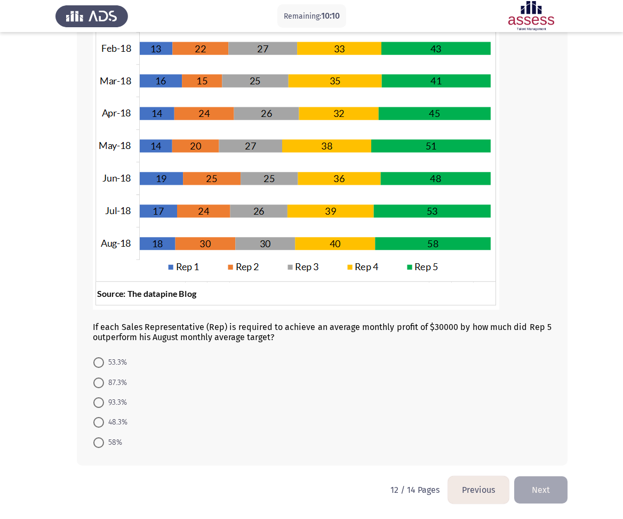
click at [98, 389] on span at bounding box center [98, 402] width 11 height 11
click at [98, 389] on input "93.3%" at bounding box center [98, 402] width 11 height 11
radio input "true"
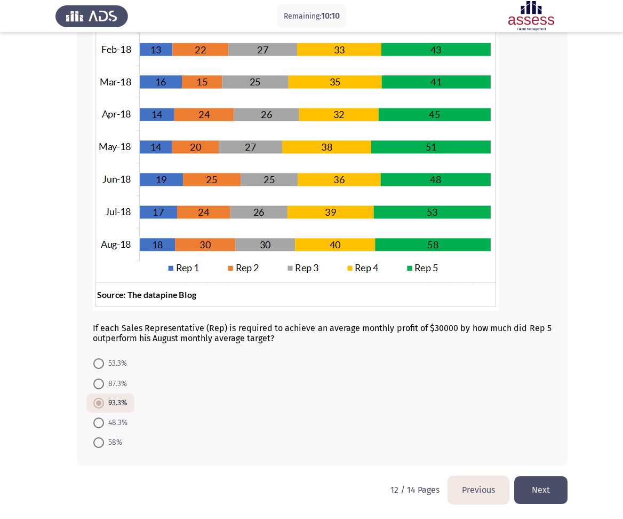
click at [475, 389] on button "Next" at bounding box center [540, 489] width 53 height 27
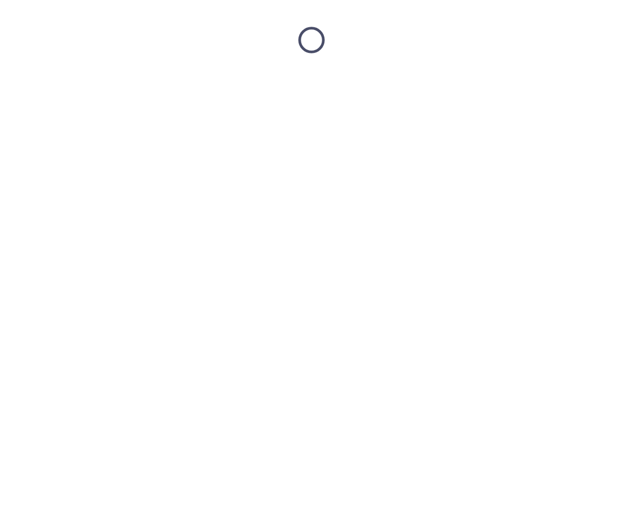
scroll to position [0, 0]
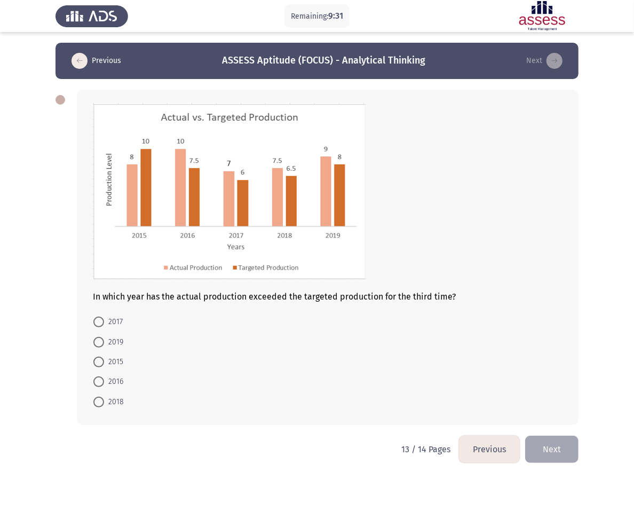
click at [116, 319] on span "2017" at bounding box center [113, 321] width 19 height 13
click at [104, 319] on input "2017" at bounding box center [98, 321] width 11 height 11
radio input "true"
click at [475, 389] on button "Next" at bounding box center [551, 447] width 53 height 27
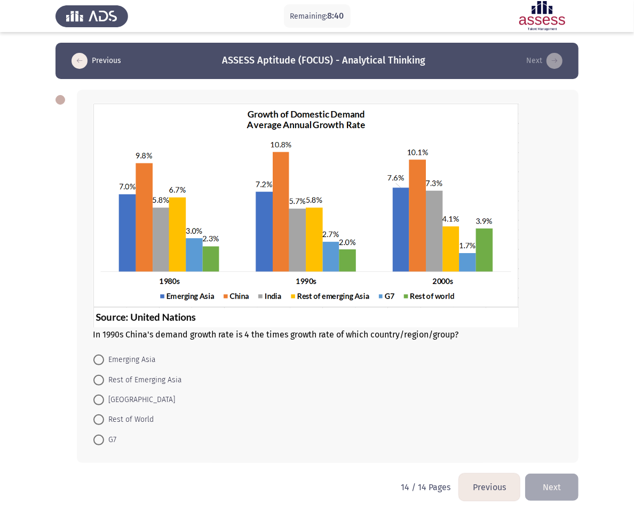
click at [114, 389] on span "Rest of World" at bounding box center [129, 419] width 50 height 13
click at [104, 389] on input "Rest of World" at bounding box center [98, 419] width 11 height 11
radio input "true"
click at [475, 389] on button "Next" at bounding box center [551, 485] width 53 height 27
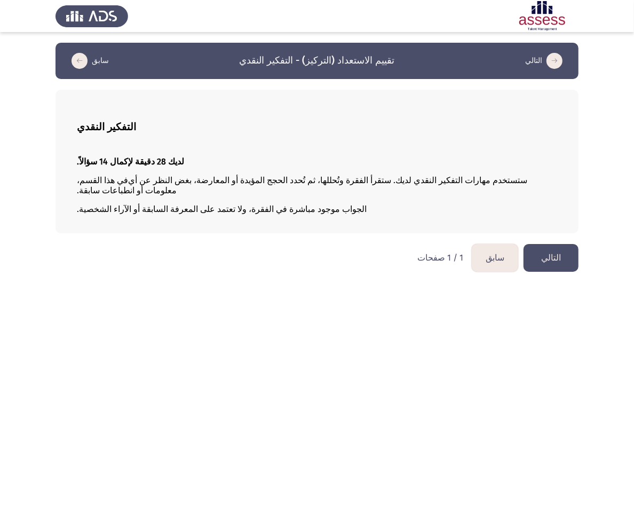
click at [475, 154] on div "لديك 28 دقيقة لإكمال 14 سؤالاً. في هذا القسم، ستستخدم مهارات التفكير النقدي لدي…" at bounding box center [317, 185] width 480 height 75
click at [475, 258] on button "التالي" at bounding box center [550, 257] width 55 height 27
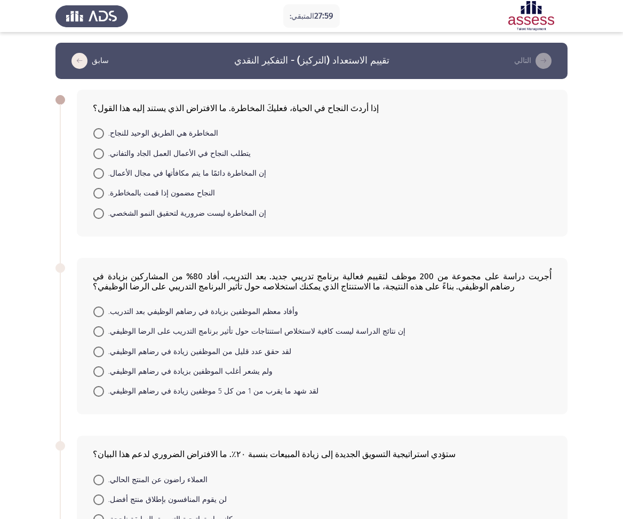
drag, startPoint x: 380, startPoint y: 107, endPoint x: 262, endPoint y: 153, distance: 127.0
click at [262, 153] on div "إذا أردتَ النجاح في الحياة، فعليكَ المخاطرة. ما الافتراض الذي يستند إليه هذا ال…" at bounding box center [322, 163] width 491 height 147
click at [168, 192] on font "النجاح مضمون إذا قمت بالمخاطرة." at bounding box center [161, 192] width 107 height 9
click at [104, 192] on input "النجاح مضمون إذا قمت بالمخاطرة." at bounding box center [98, 193] width 11 height 11
radio input "true"
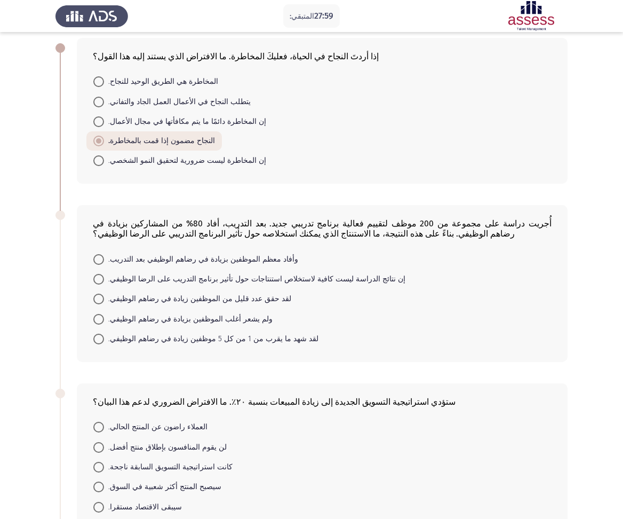
scroll to position [69, 0]
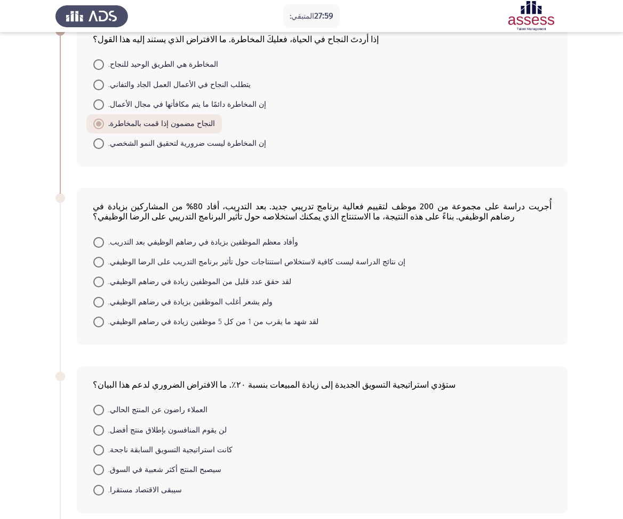
click at [186, 246] on font "وأفاد معظم الموظفين بزيادة في رضاهم الوظيفي بعد التدريب." at bounding box center [203, 241] width 190 height 9
click at [104, 246] on input "وأفاد معظم الموظفين بزيادة في رضاهم الوظيفي بعد التدريب." at bounding box center [98, 242] width 11 height 11
radio input "true"
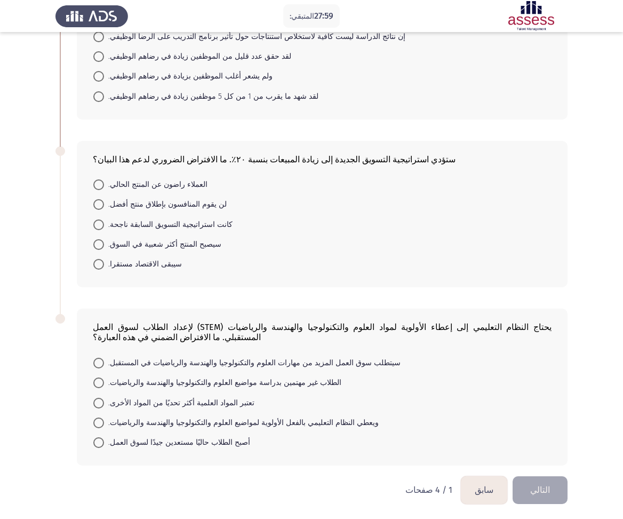
scroll to position [302, 0]
click at [100, 226] on span at bounding box center [98, 224] width 11 height 11
click at [100, 226] on input "كانت استراتيجية التسويق السابقة ناجحة." at bounding box center [98, 224] width 11 height 11
radio input "true"
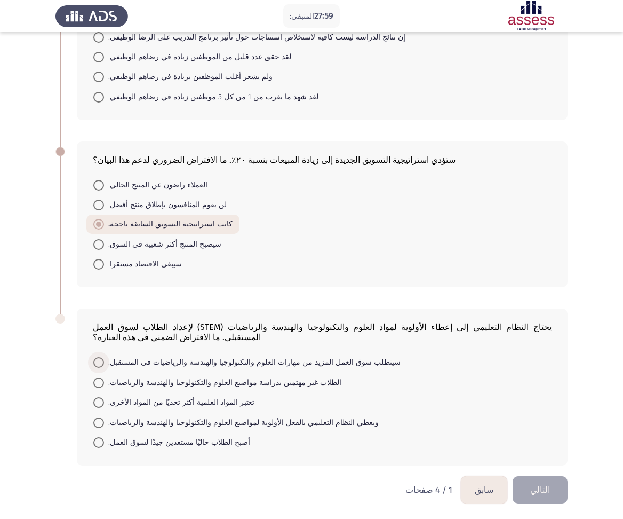
click at [323, 361] on font "سيتطلب سوق العمل المزيد من مهارات العلوم والتكنولوجيا والهندسة والرياضيات في ال…" at bounding box center [254, 362] width 292 height 9
click at [104, 361] on input "سيتطلب سوق العمل المزيد من مهارات العلوم والتكنولوجيا والهندسة والرياضيات في ال…" at bounding box center [98, 362] width 11 height 11
radio input "true"
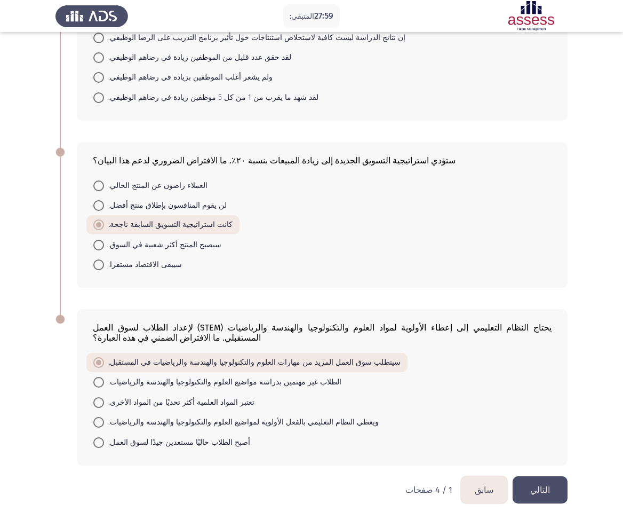
click at [475, 389] on font "التالي" at bounding box center [540, 490] width 20 height 10
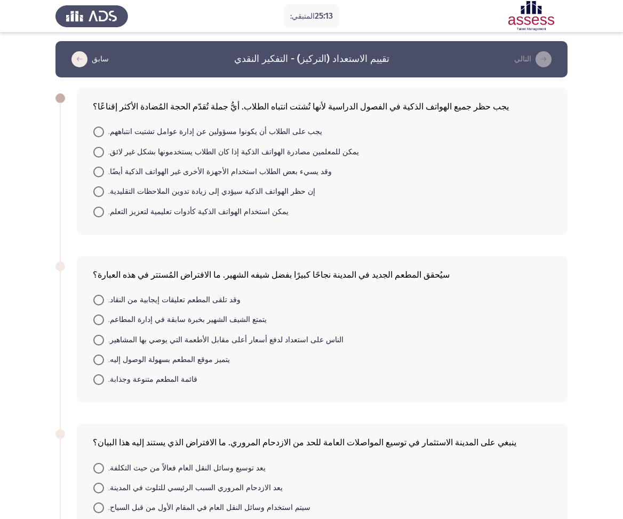
scroll to position [0, 0]
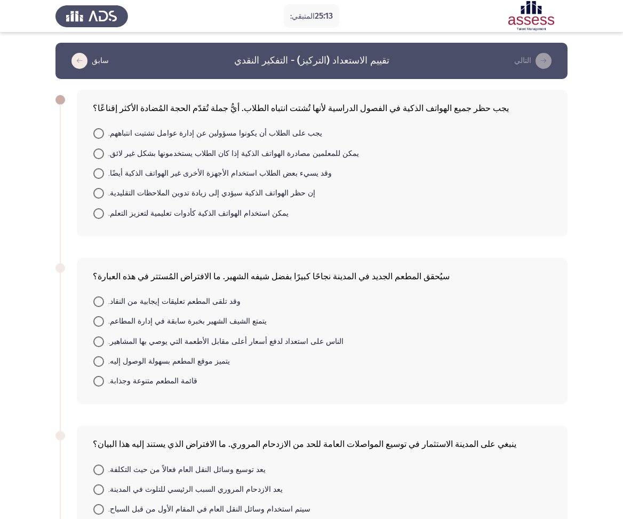
click at [172, 209] on span "يمكن استخدام الهواتف الذكية كأدوات تعليمية لتعزيز التعلم." at bounding box center [196, 213] width 185 height 13
click at [104, 209] on input "يمكن استخدام الهواتف الذكية كأدوات تعليمية لتعزيز التعلم." at bounding box center [98, 213] width 11 height 11
radio input "true"
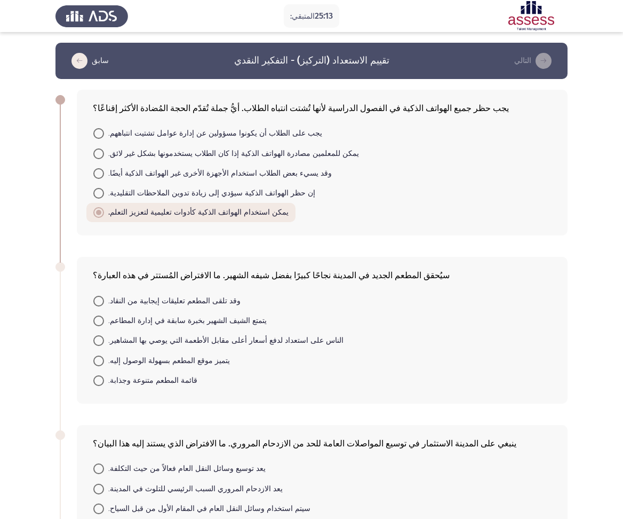
click at [215, 319] on font "يتمتع الشيف الشهير بخبرة سابقة في إدارة المطاعم." at bounding box center [187, 320] width 158 height 9
click at [104, 319] on input "يتمتع الشيف الشهير بخبرة سابقة في إدارة المطاعم." at bounding box center [98, 320] width 11 height 11
radio input "true"
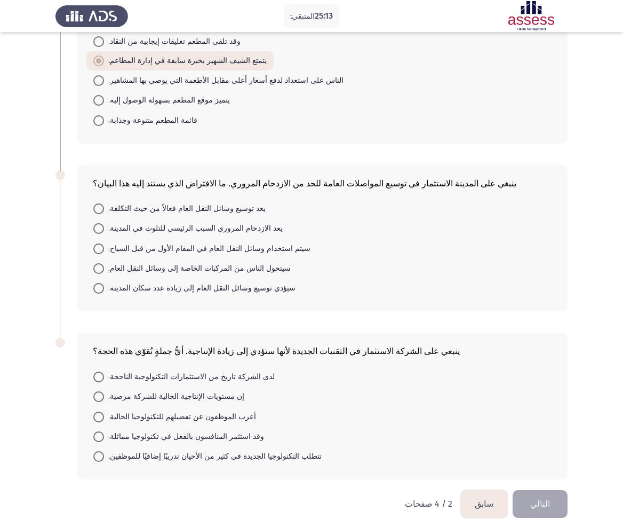
scroll to position [279, 0]
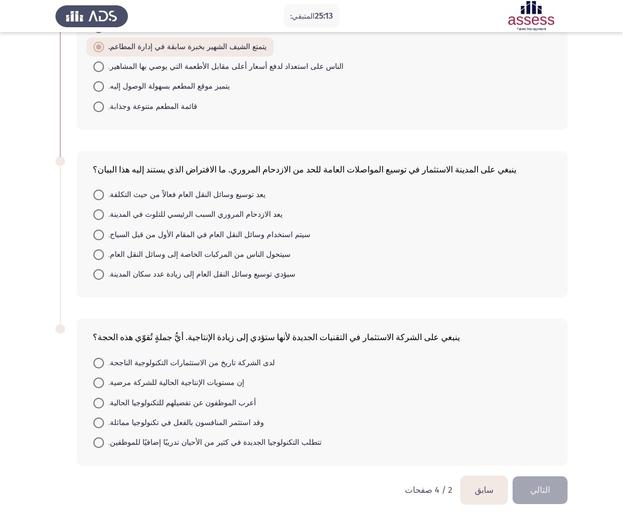
click at [233, 212] on font "يعد الازدحام المروري السبب الرئيسي للتلوث في المدينة." at bounding box center [195, 214] width 174 height 9
click at [104, 212] on input "يعد الازدحام المروري السبب الرئيسي للتلوث في المدينة." at bounding box center [98, 214] width 11 height 11
radio input "true"
click at [220, 361] on font "لدى الشركة تاريخ من الاستثمارات التكنولوجية الناجحة." at bounding box center [191, 362] width 166 height 9
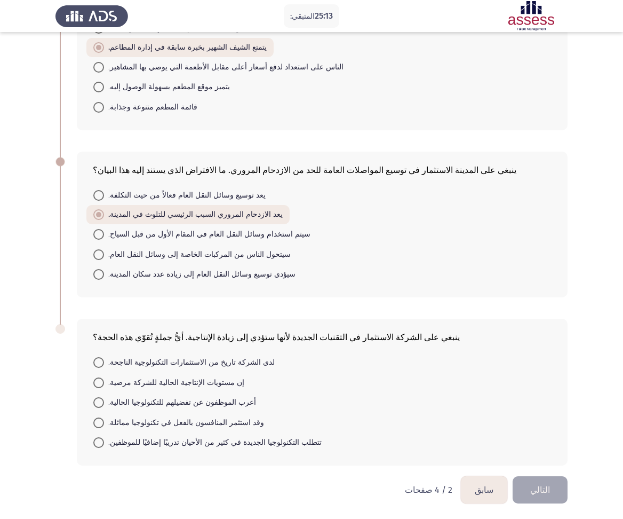
click at [104, 361] on input "لدى الشركة تاريخ من الاستثمارات التكنولوجية الناجحة." at bounding box center [98, 362] width 11 height 11
radio input "true"
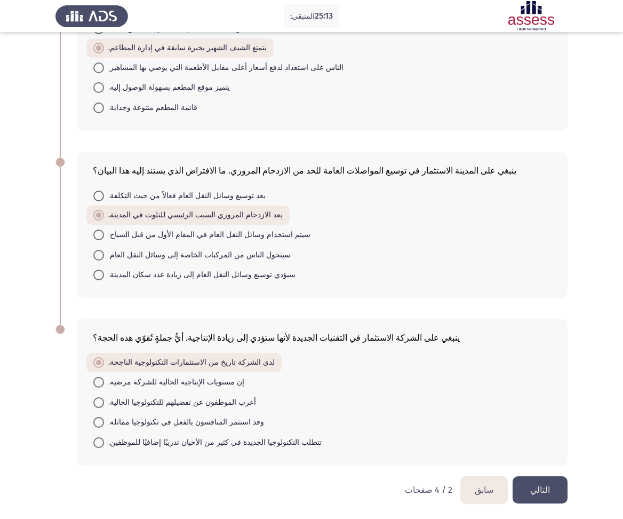
click at [475, 389] on font "التالي" at bounding box center [540, 490] width 20 height 10
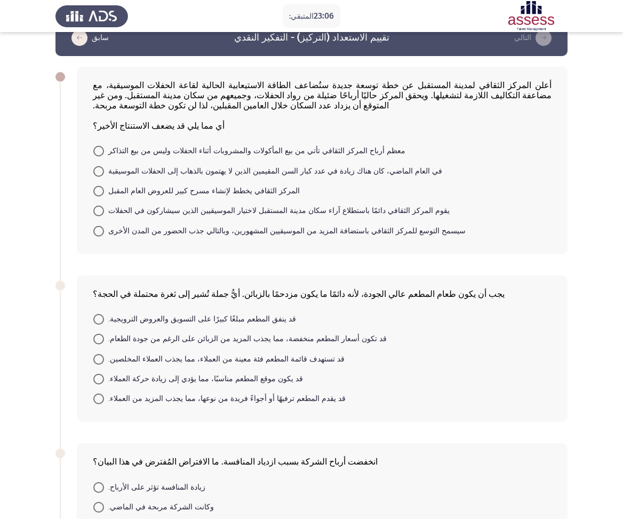
scroll to position [0, 0]
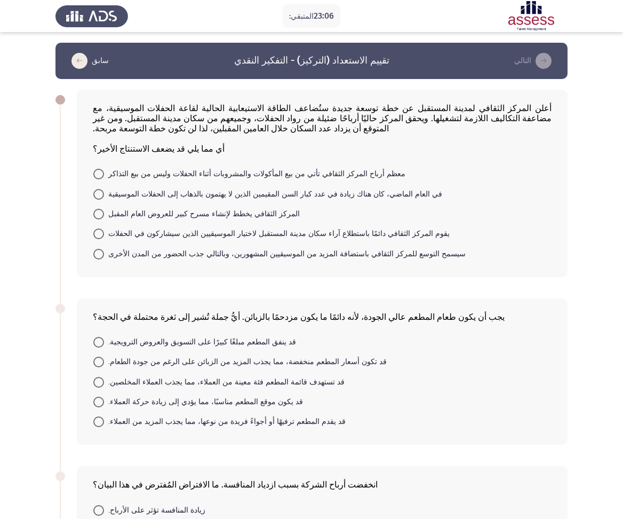
click at [206, 260] on span "سيسمح التوسع للمركز الثقافي باستضافة المزيد من الموسيقيين المشهورين، وبالتالي ج…" at bounding box center [285, 254] width 362 height 13
click at [104, 259] on input "سيسمح التوسع للمركز الثقافي باستضافة المزيد من الموسيقيين المشهورين، وبالتالي ج…" at bounding box center [98, 254] width 11 height 11
radio input "true"
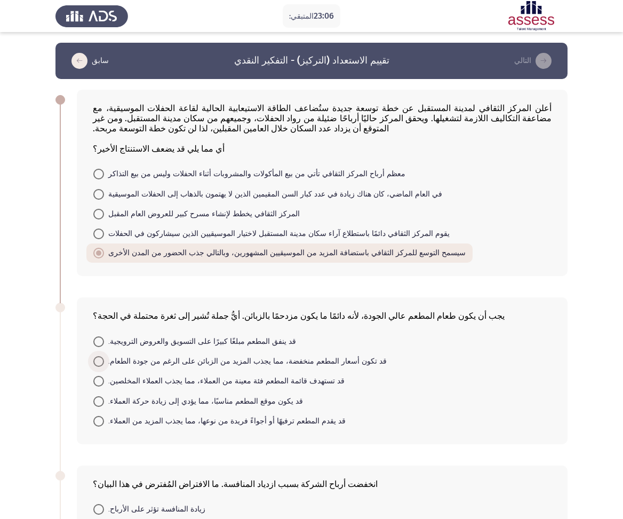
click at [321, 366] on font "قد تكون أسعار المطعم منخفضة، مما يجذب المزيد من الزبائن على الرغم من جودة الطعا…" at bounding box center [247, 360] width 279 height 9
click at [104, 367] on input "قد تكون أسعار المطعم منخفضة، مما يجذب المزيد من الزبائن على الرغم من جودة الطعا…" at bounding box center [98, 361] width 11 height 11
radio input "true"
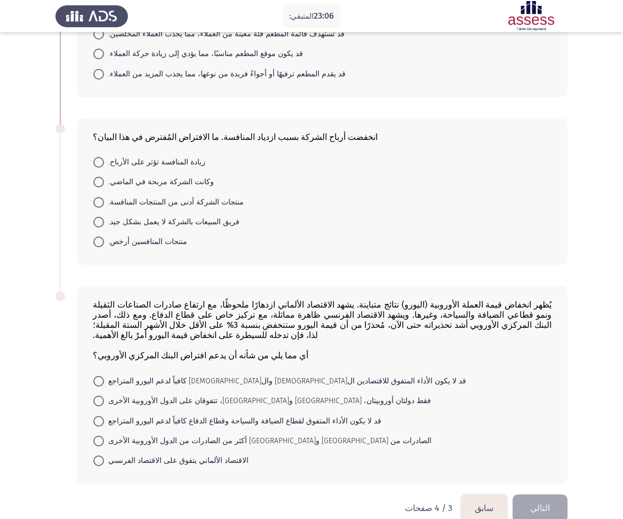
scroll to position [379, 0]
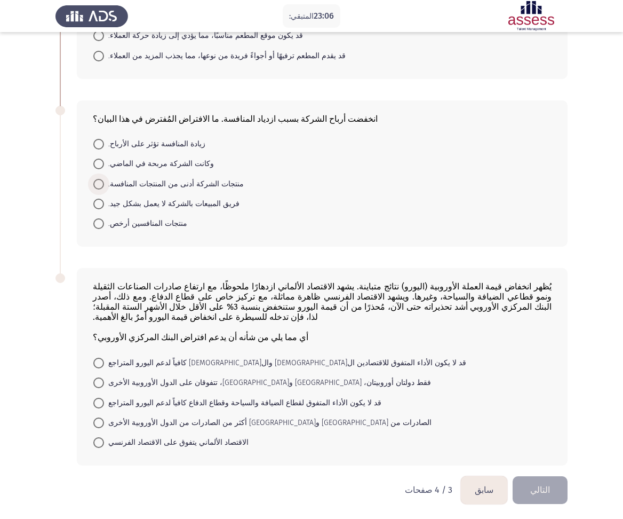
click at [201, 179] on font "منتجات الشركة أدنى من المنتجات المنافسة." at bounding box center [176, 183] width 136 height 9
click at [104, 179] on input "منتجات الشركة أدنى من المنتجات المنافسة." at bounding box center [98, 184] width 11 height 11
radio input "true"
click at [274, 381] on font "فقط دولتان أوروبيتان، ألمانيا وفرنسا، تتفوقان على الدول الأوروبية الأخرى" at bounding box center [269, 382] width 323 height 9
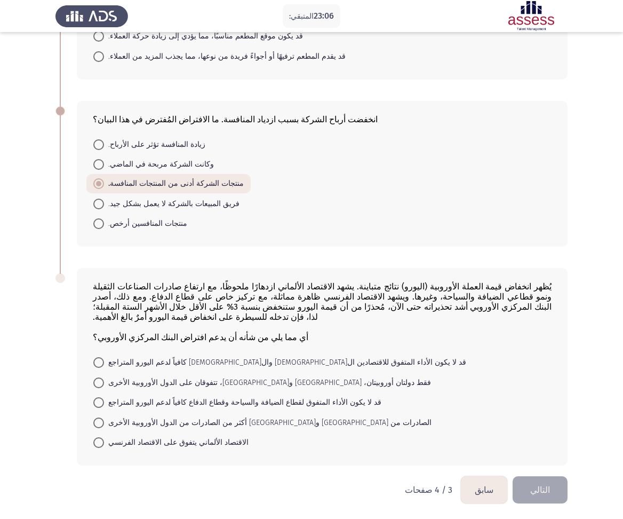
click at [104, 381] on input "فقط دولتان أوروبيتان، ألمانيا وفرنسا، تتفوقان على الدول الأوروبية الأخرى" at bounding box center [98, 382] width 11 height 11
radio input "true"
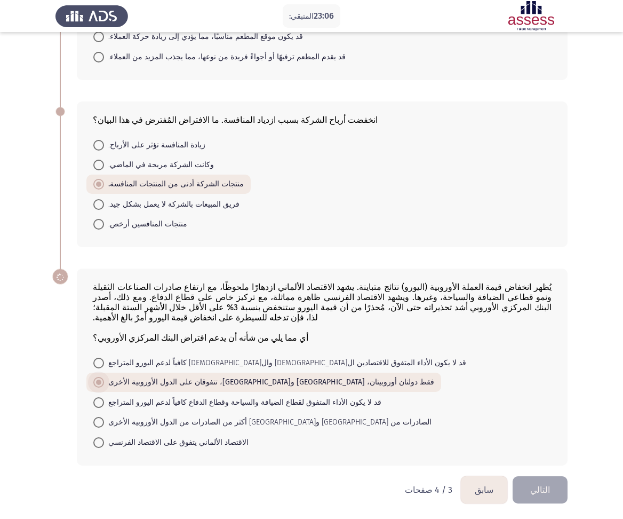
scroll to position [377, 0]
click at [475, 389] on button "التالي" at bounding box center [540, 489] width 55 height 27
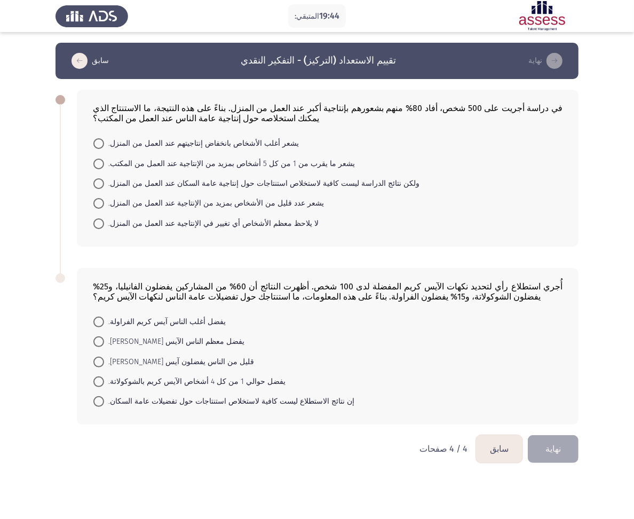
click at [96, 339] on mat-radio-button "يفضل معظم الناس الآيس كريم الفانيليا." at bounding box center [168, 341] width 165 height 20
click at [97, 345] on span at bounding box center [98, 341] width 11 height 11
click at [97, 345] on input "يفضل معظم الناس الآيس كريم الفانيليا." at bounding box center [98, 341] width 11 height 11
radio input "true"
drag, startPoint x: 338, startPoint y: 198, endPoint x: 334, endPoint y: 268, distance: 70.6
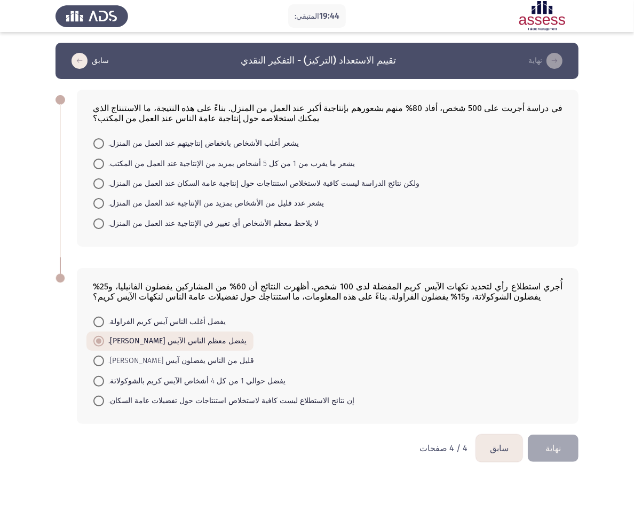
click at [334, 268] on div "في دراسة أجريت على 500 شخص، أفاد 80% منهم بشعورهم بإنتاجية أكبر عند العمل من ال…" at bounding box center [316, 256] width 523 height 355
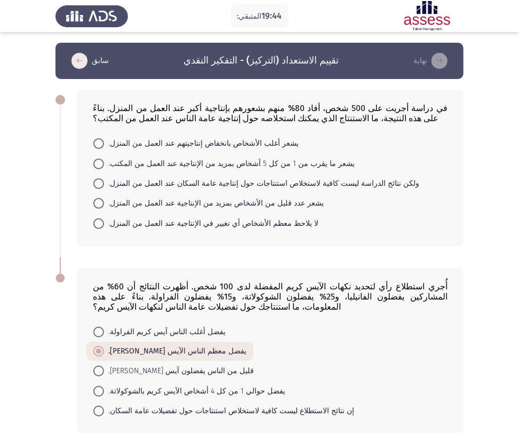
drag, startPoint x: 547, startPoint y: 0, endPoint x: 253, endPoint y: 255, distance: 388.5
click at [253, 255] on div "في دراسة أجريت على 500 شخص، أفاد 80% منهم بشعورهم بإنتاجية أكبر عند العمل من ال…" at bounding box center [259, 168] width 408 height 178
click at [147, 147] on font "يشعر أغلب الأشخاص بانخفاض إنتاجيتهم عند العمل من المنزل." at bounding box center [203, 143] width 191 height 9
click at [104, 147] on input "يشعر أغلب الأشخاص بانخفاض إنتاجيتهم عند العمل من المنزل." at bounding box center [98, 143] width 11 height 11
radio input "true"
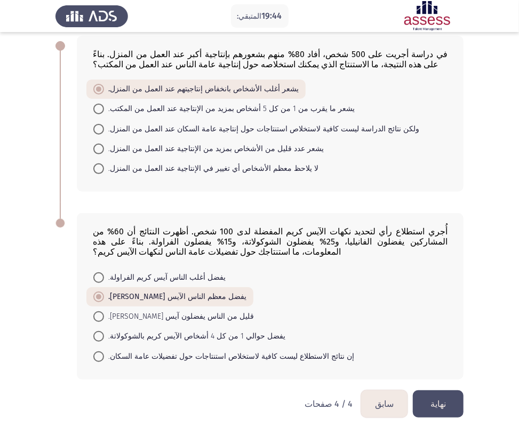
scroll to position [60, 0]
click at [438, 389] on font "نهاية" at bounding box center [438, 404] width 15 height 10
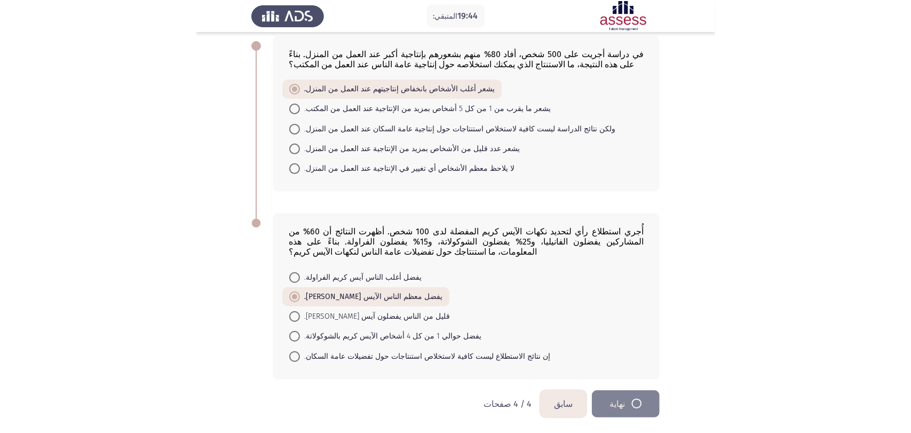
scroll to position [0, 0]
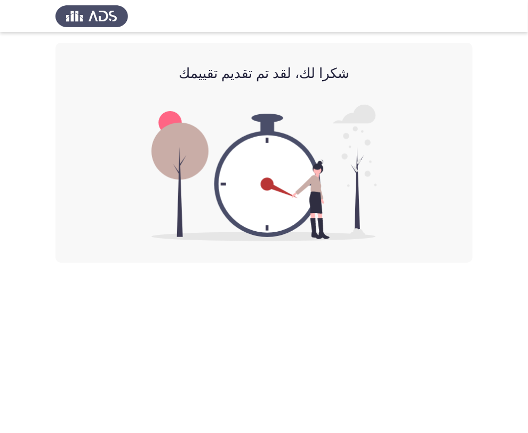
drag, startPoint x: 329, startPoint y: 68, endPoint x: 81, endPoint y: 50, distance: 248.8
click at [226, 76] on h2 "شكرا لك، لقد تم تقديم تقييمك" at bounding box center [264, 73] width 375 height 19
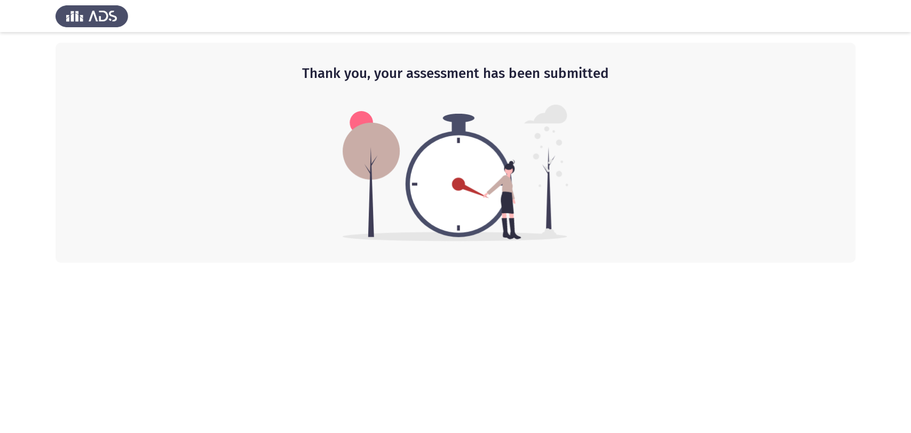
click at [528, 211] on div "Thank you, your assessment has been submitted" at bounding box center [455, 153] width 800 height 220
drag, startPoint x: 410, startPoint y: 73, endPoint x: 501, endPoint y: 78, distance: 90.9
click at [501, 78] on h2 "Thank you, your assessment has been submitted" at bounding box center [455, 73] width 757 height 19
